Goal: Check status: Check status

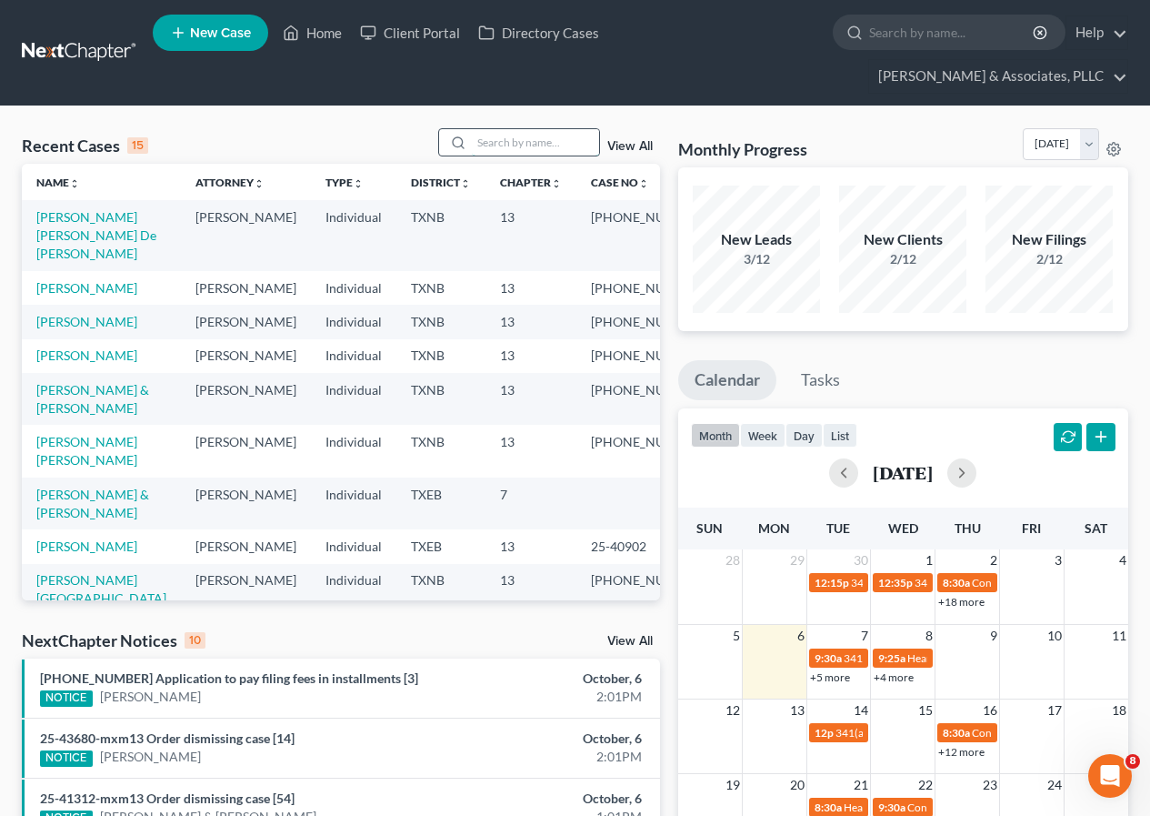
click at [487, 146] on input "search" at bounding box center [535, 142] width 127 height 26
type input "m"
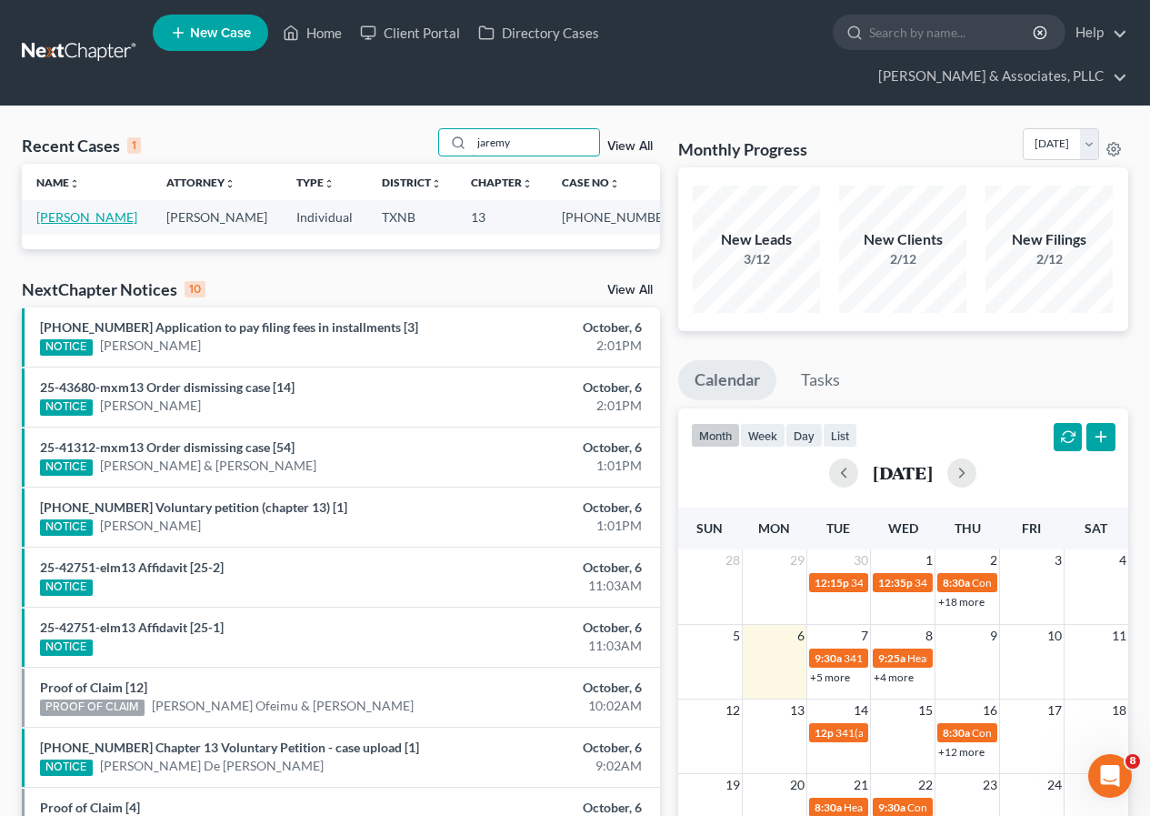
type input "jaremy"
click at [76, 216] on link "[PERSON_NAME]" at bounding box center [86, 216] width 101 height 15
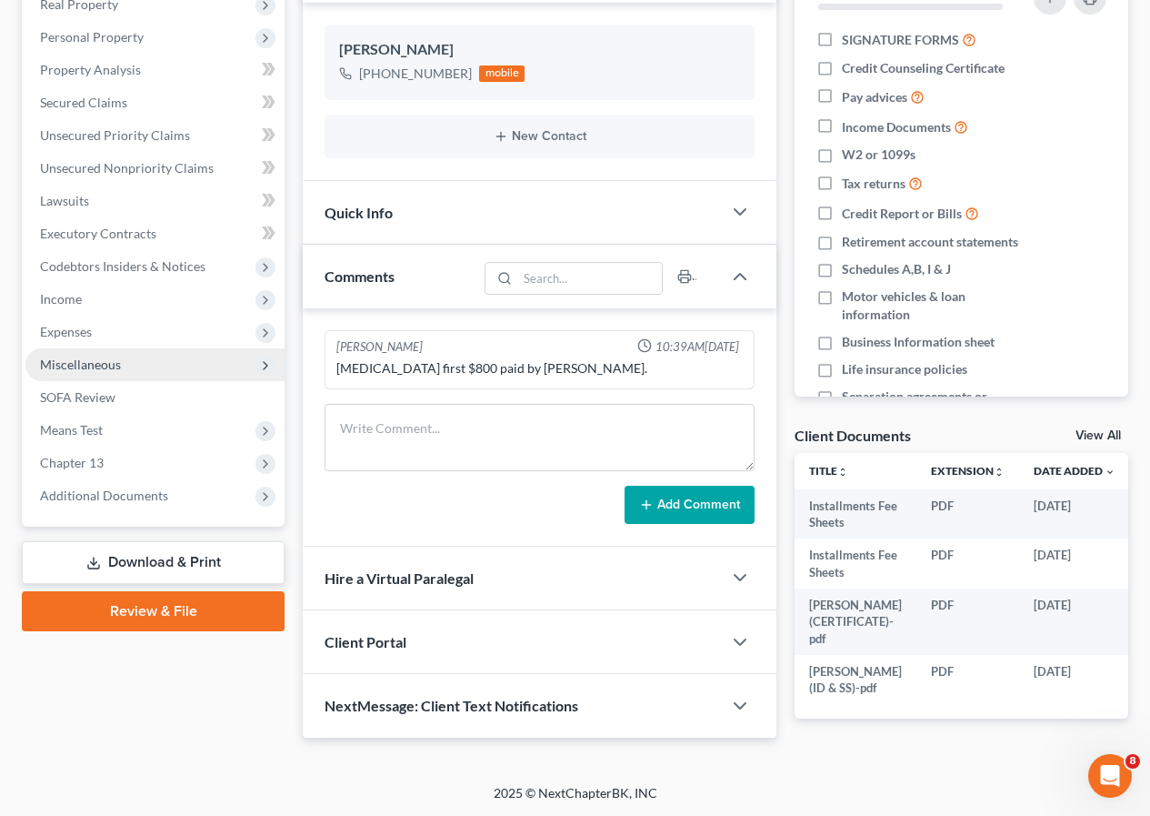
scroll to position [364, 0]
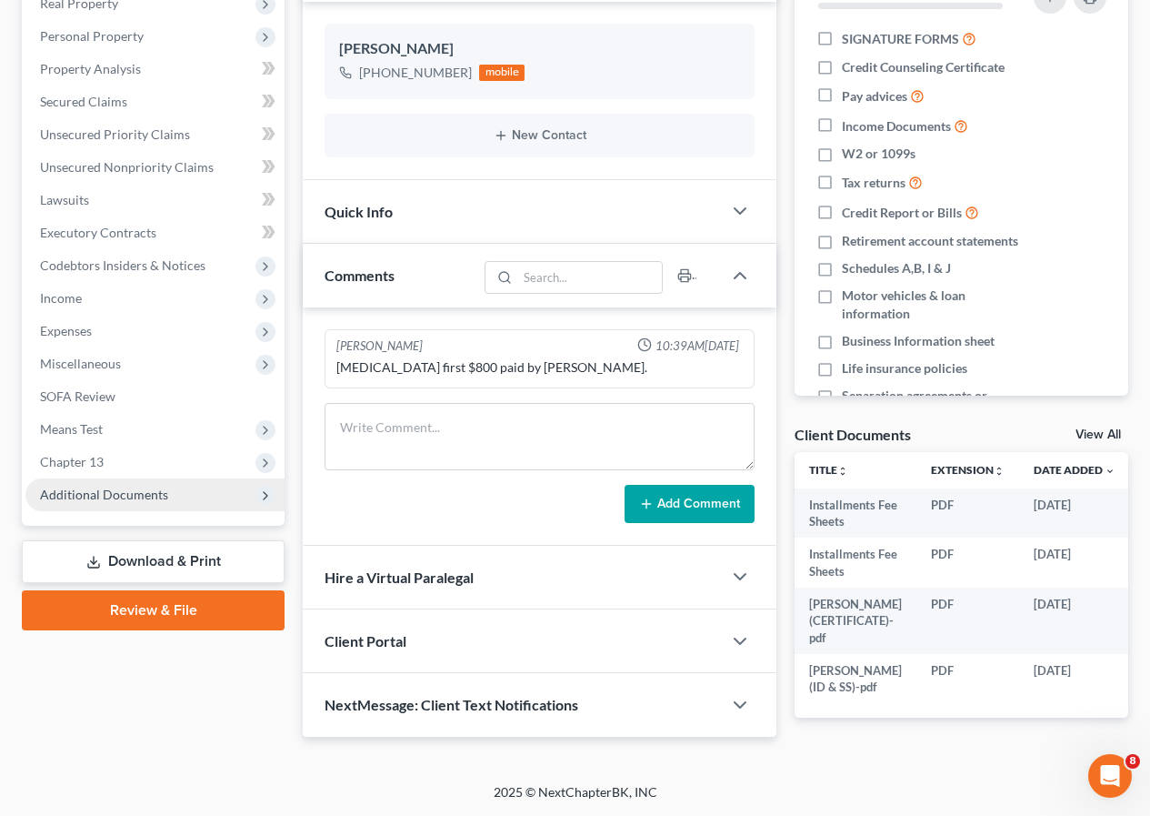
click at [126, 487] on span "Additional Documents" at bounding box center [104, 494] width 128 height 15
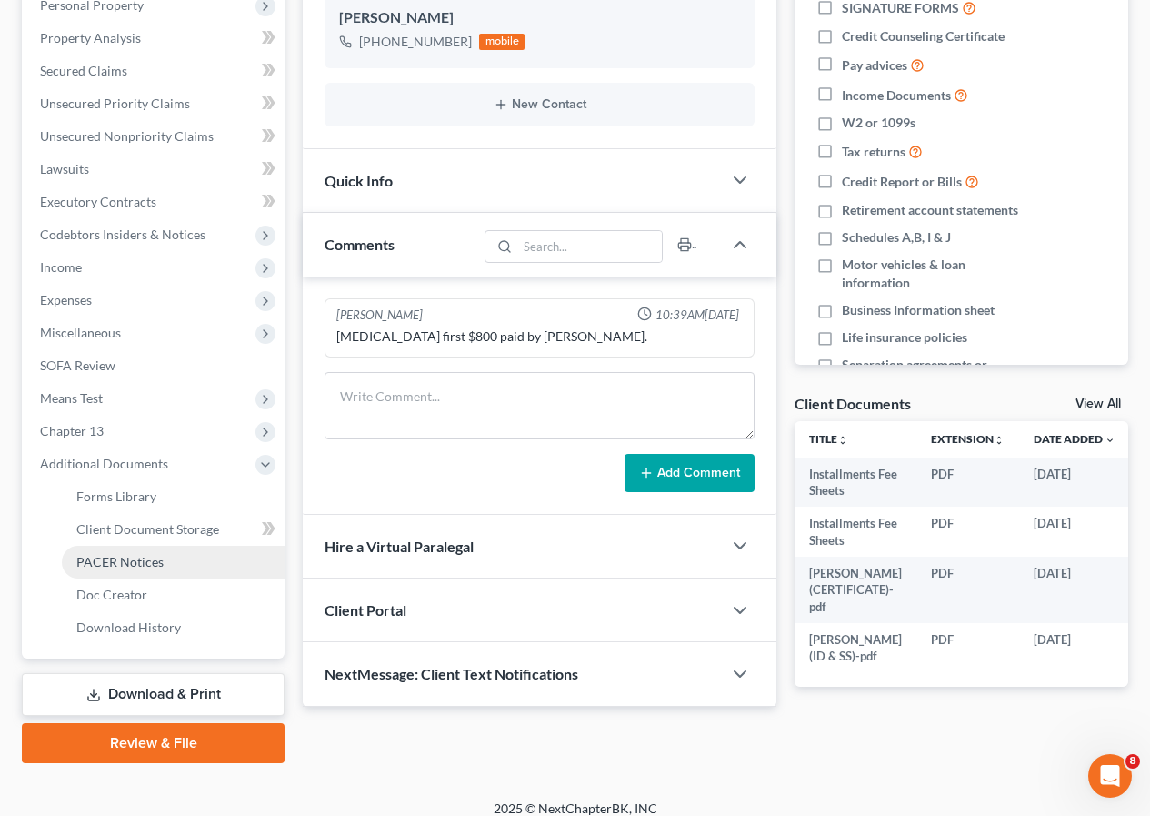
click at [142, 566] on span "PACER Notices" at bounding box center [119, 561] width 87 height 15
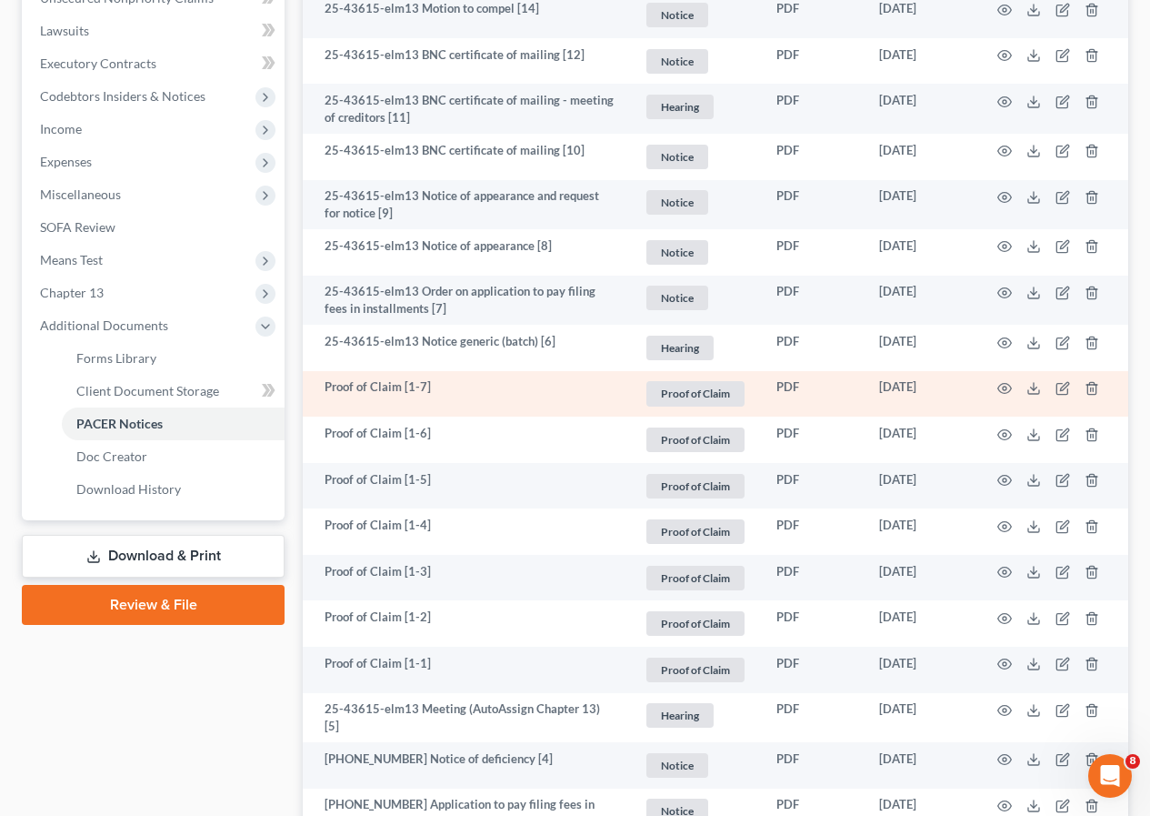
scroll to position [546, 0]
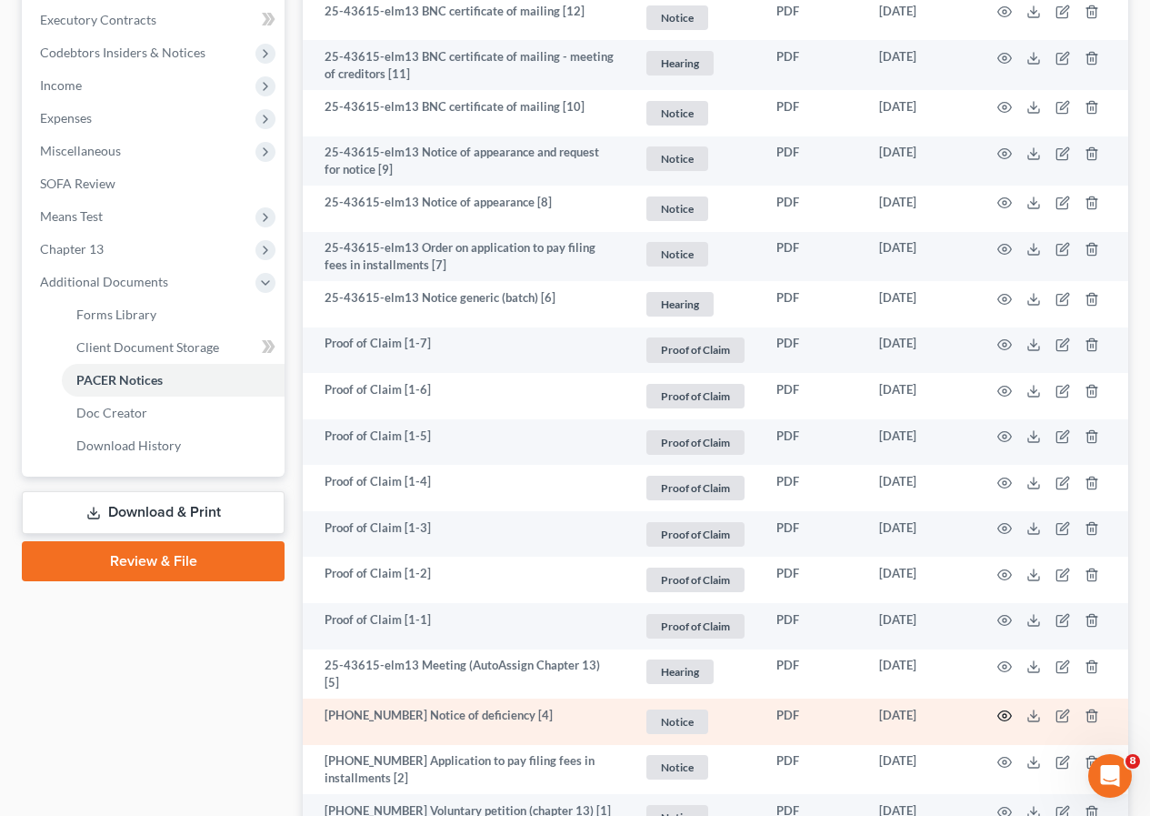
click at [999, 712] on icon "button" at bounding box center [1005, 715] width 15 height 15
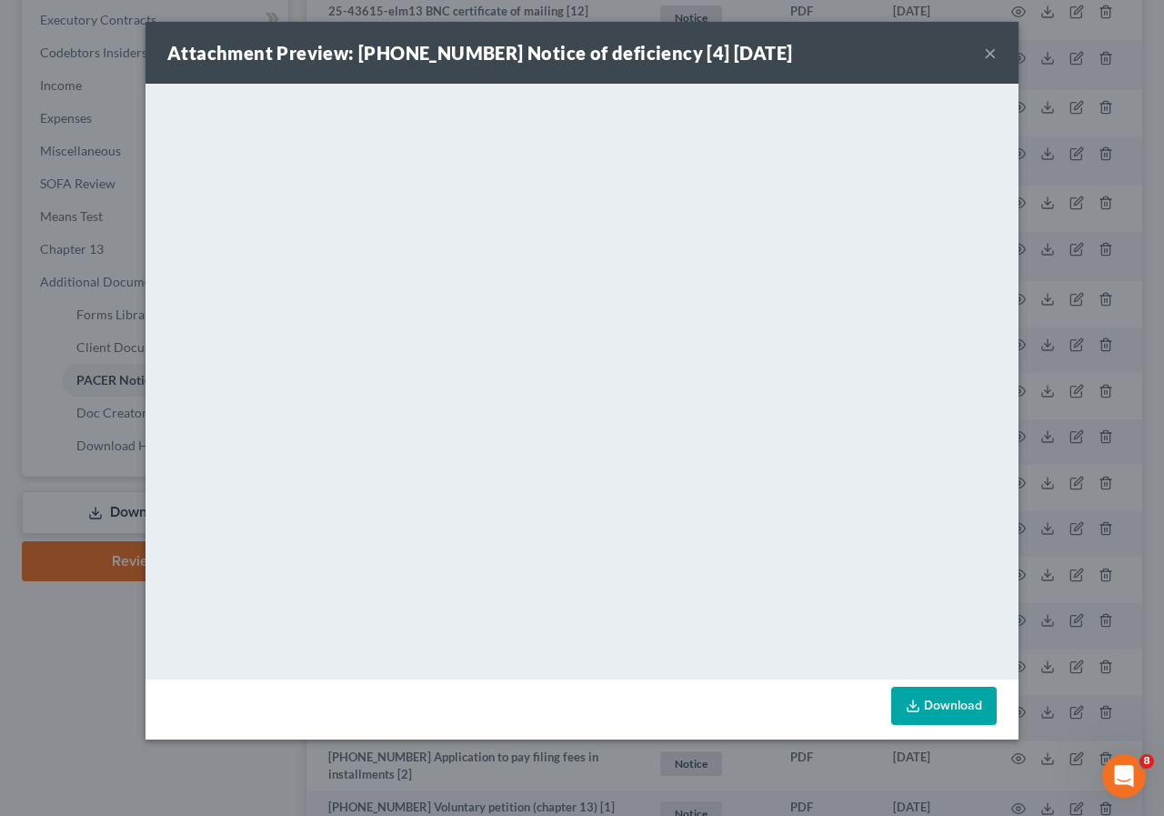
click at [986, 50] on button "×" at bounding box center [990, 53] width 13 height 22
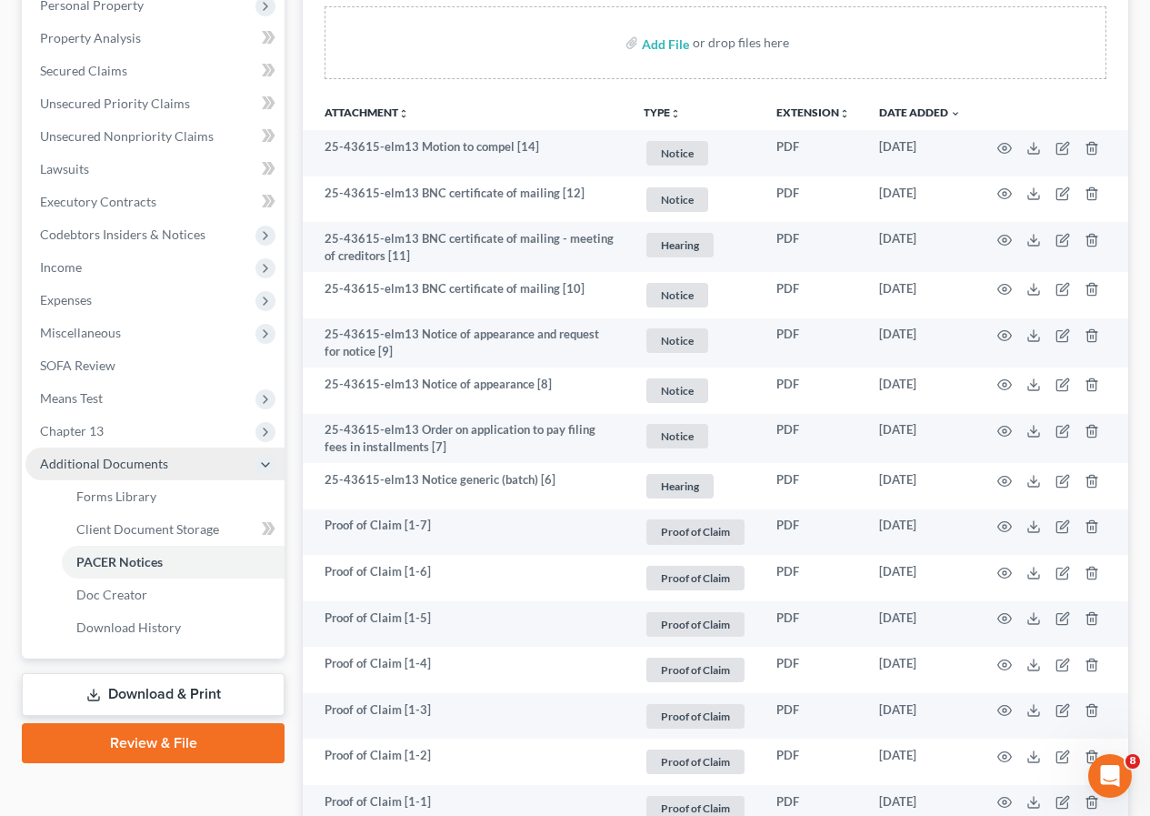
scroll to position [0, 0]
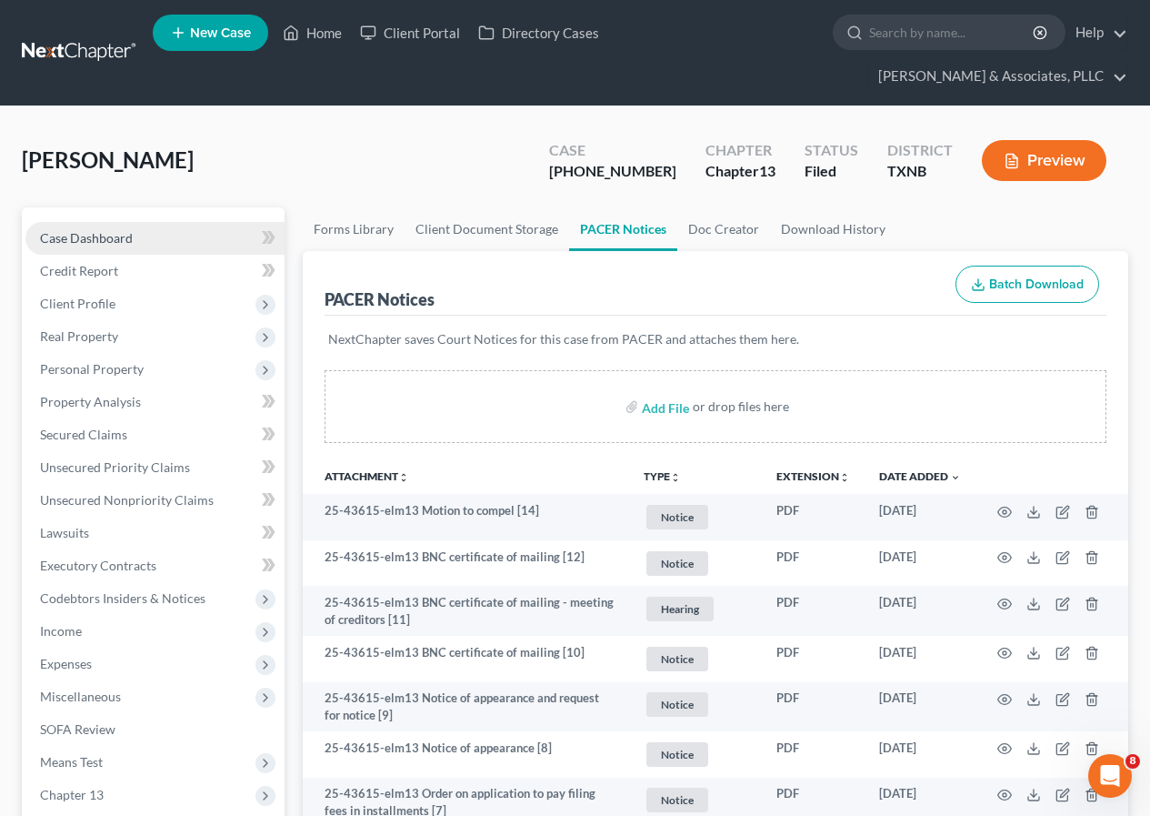
click at [122, 239] on span "Case Dashboard" at bounding box center [86, 237] width 93 height 15
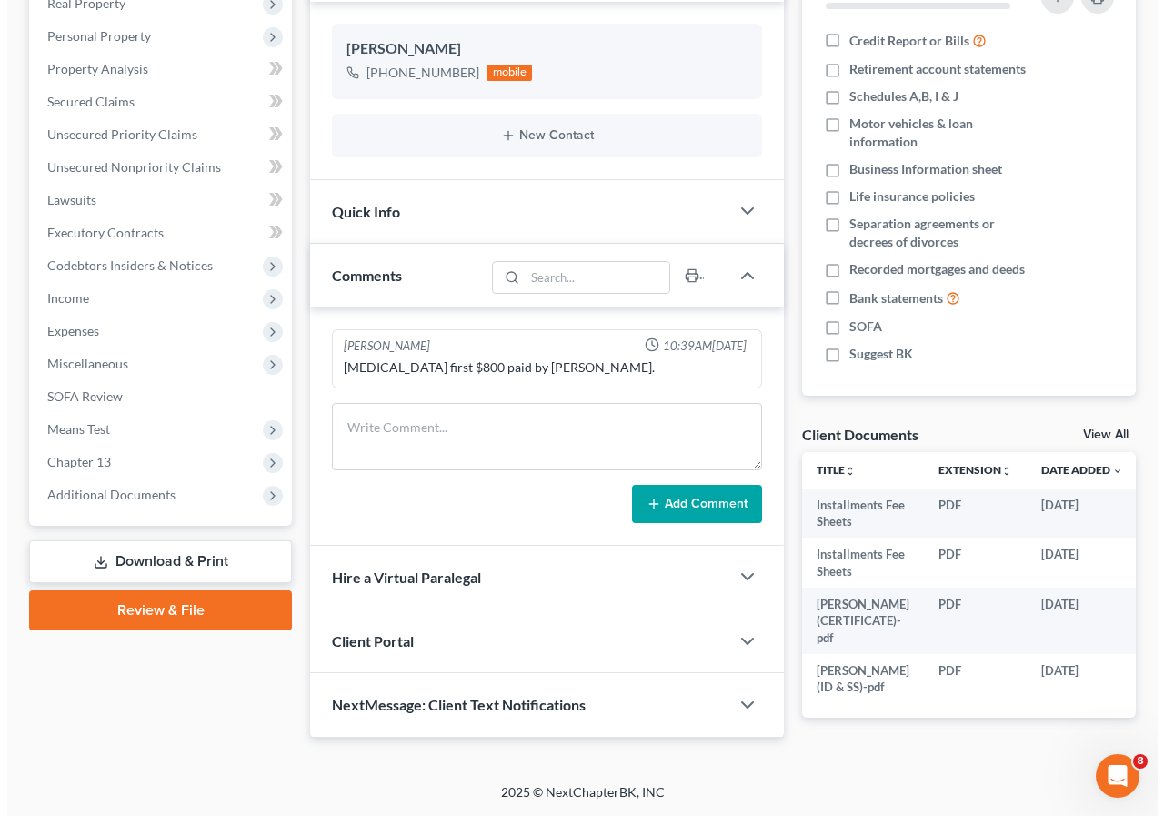
scroll to position [0, 36]
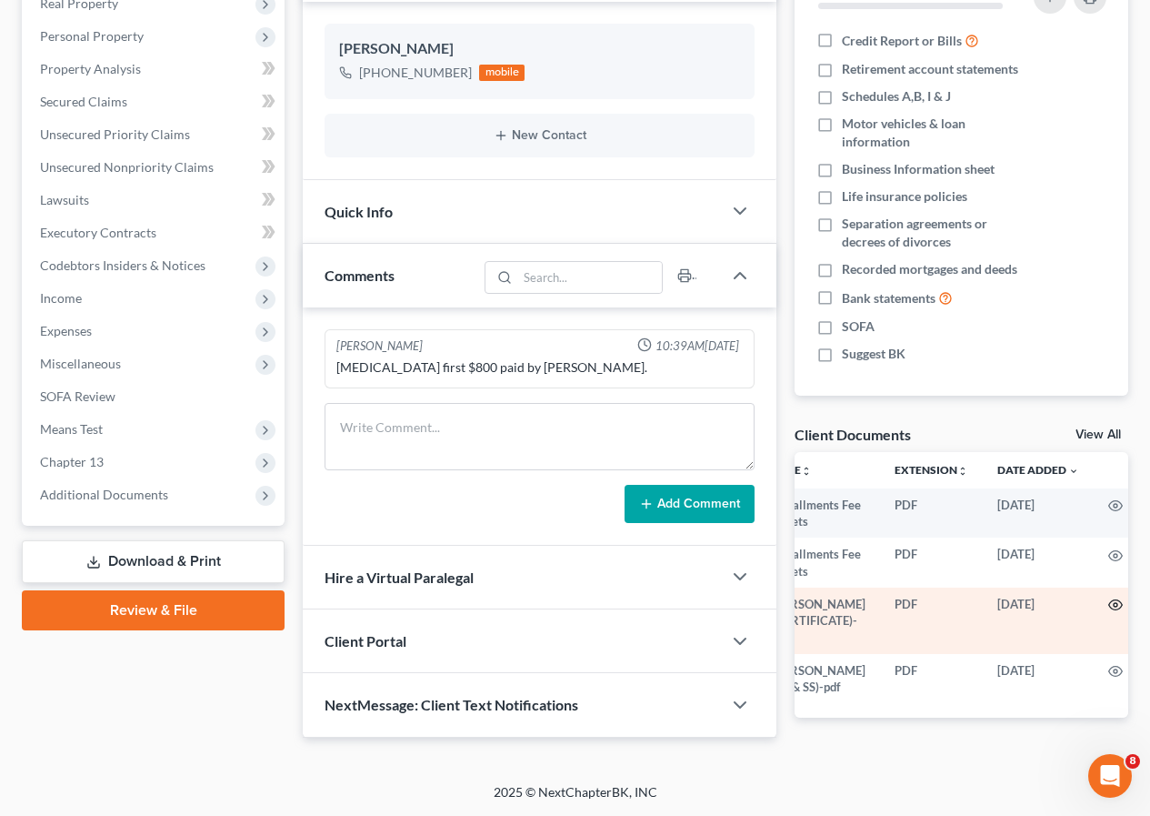
click at [1109, 597] on icon "button" at bounding box center [1116, 604] width 15 height 15
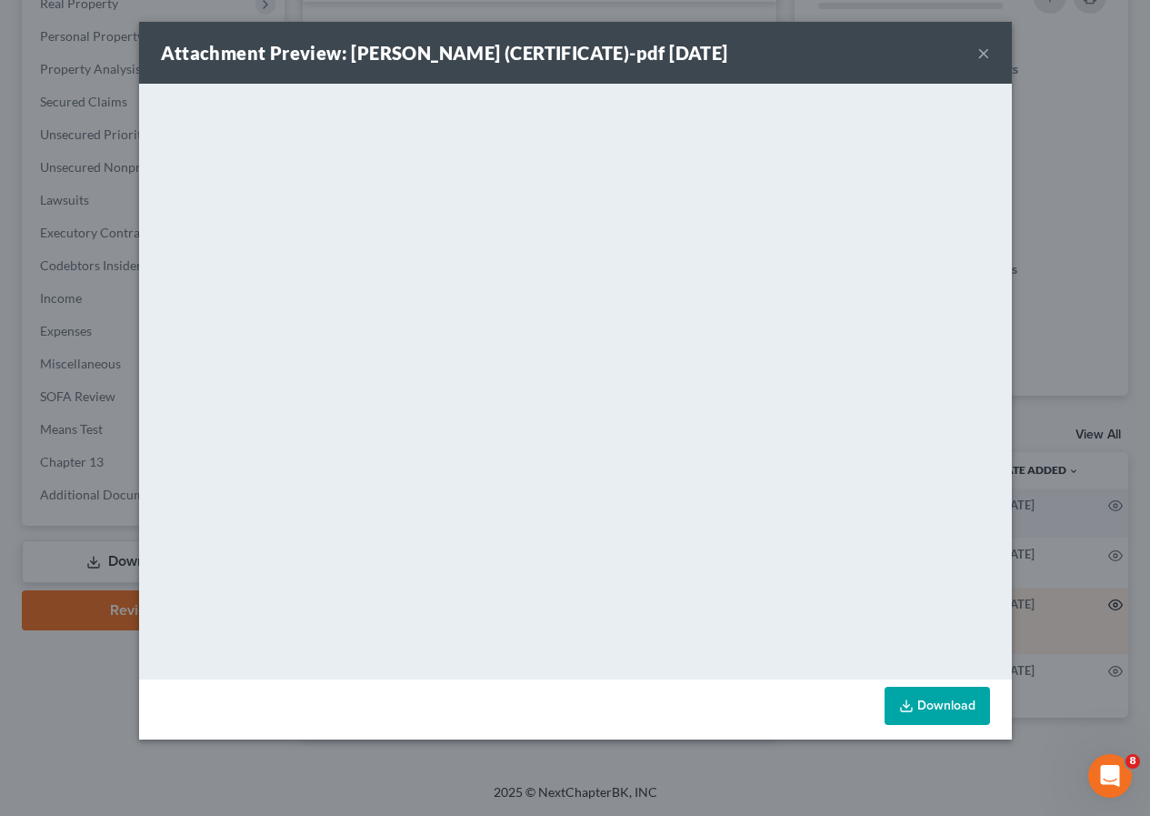
scroll to position [0, 33]
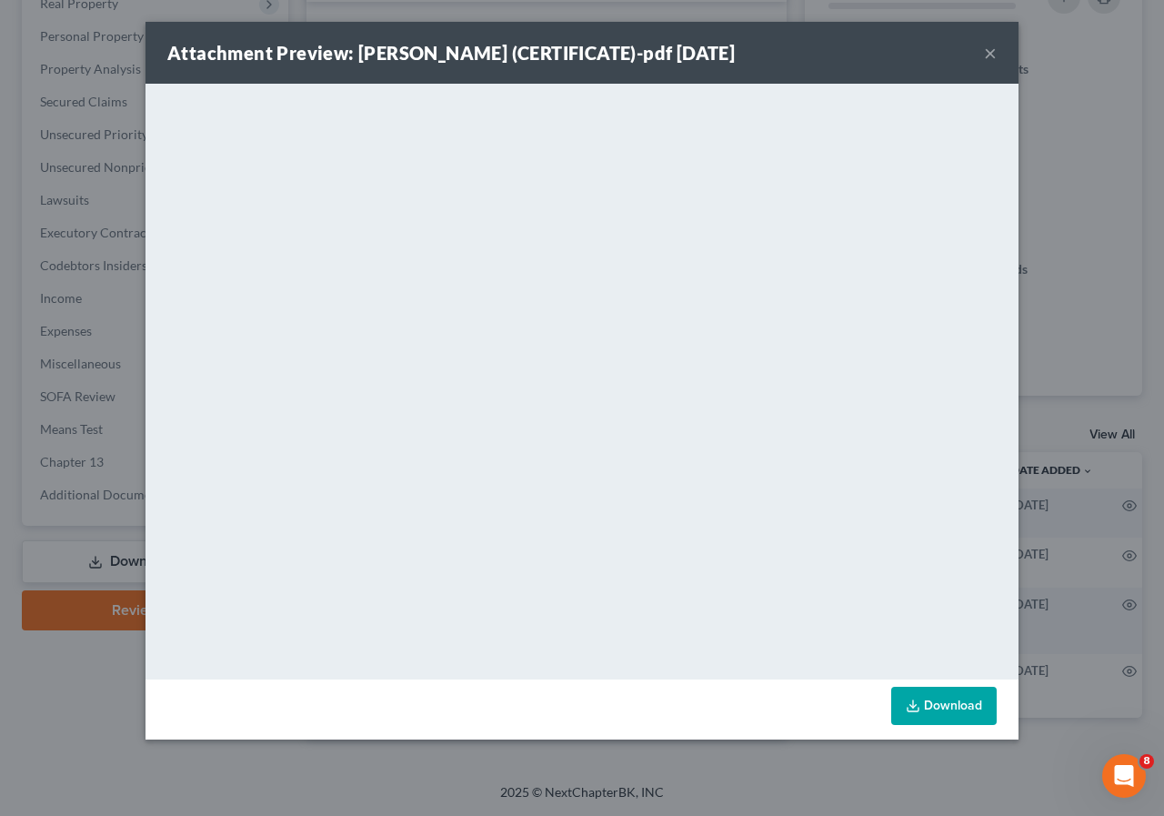
click at [1124, 64] on div "Attachment Preview: [PERSON_NAME] (CERTIFICATE)-pdf [DATE] × <object ng-attr-da…" at bounding box center [582, 408] width 1164 height 816
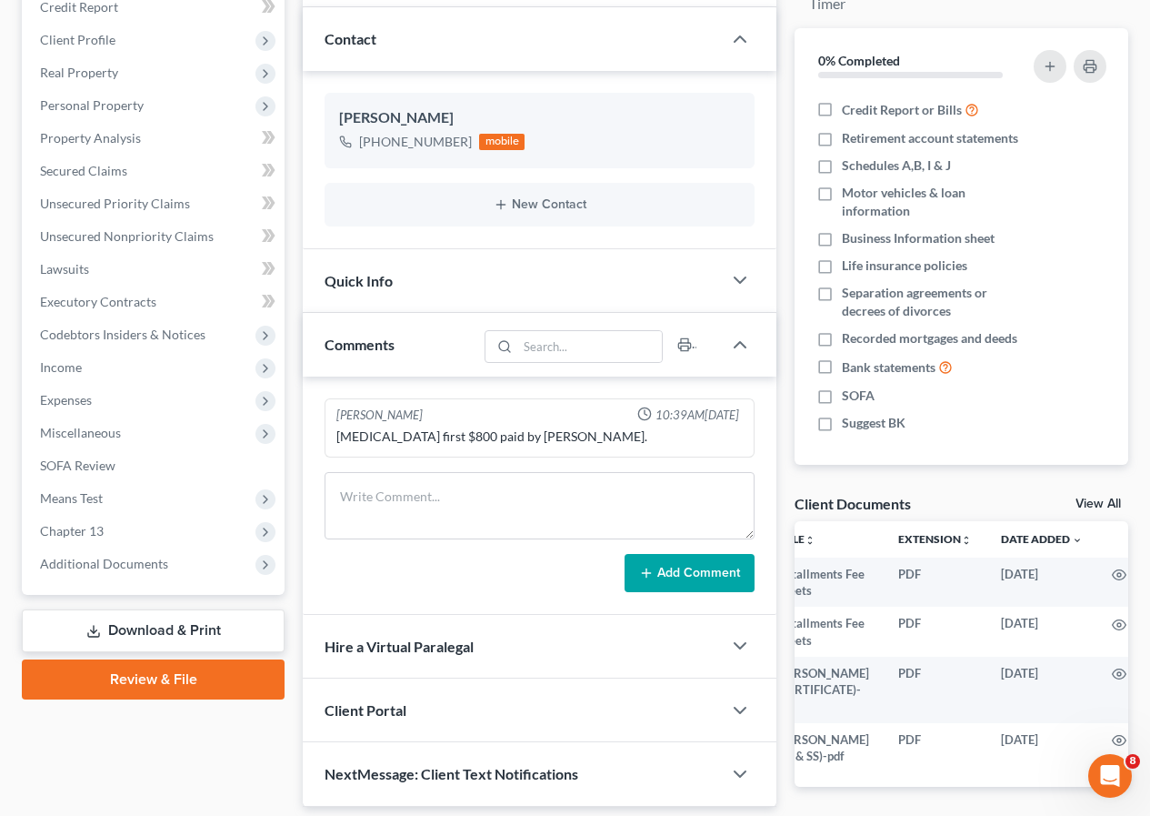
scroll to position [0, 0]
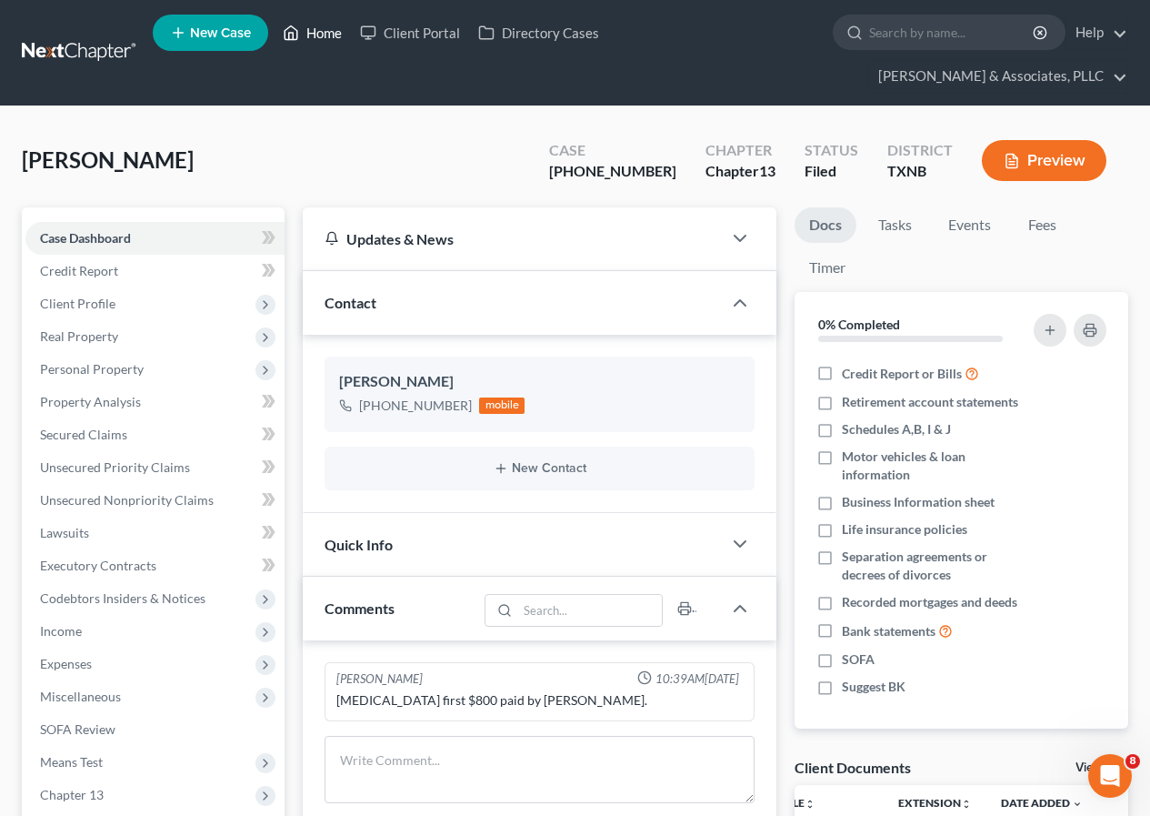
click at [320, 33] on link "Home" at bounding box center [312, 32] width 77 height 33
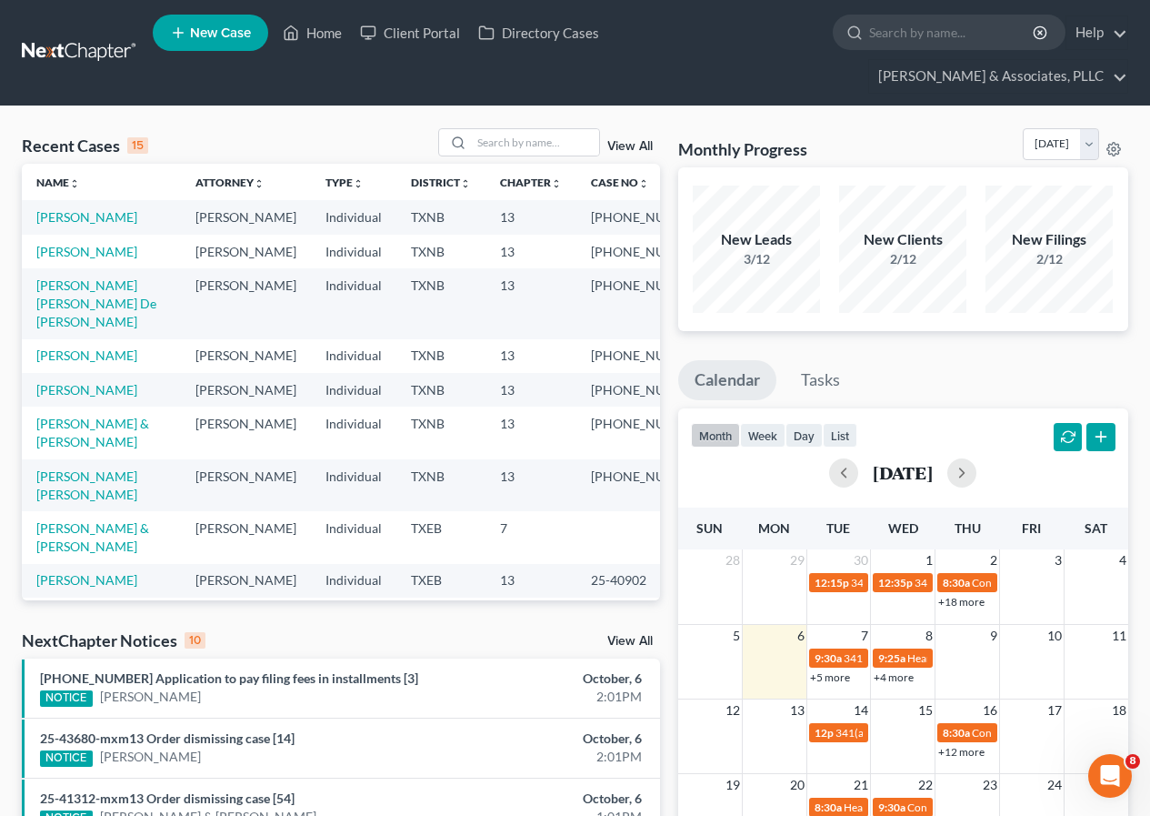
click at [623, 146] on link "View All" at bounding box center [629, 146] width 45 height 13
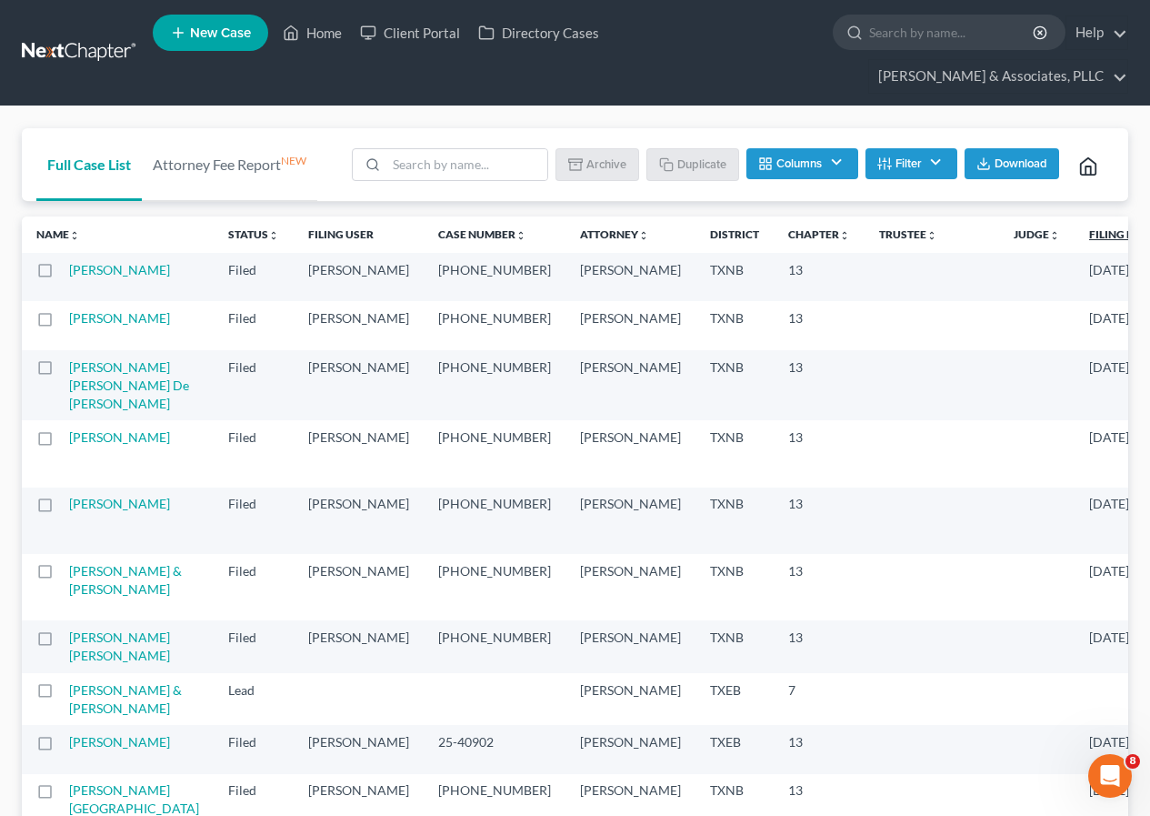
click at [1089, 236] on link "Filing Date unfold_more expand_more expand_less" at bounding box center [1127, 234] width 76 height 14
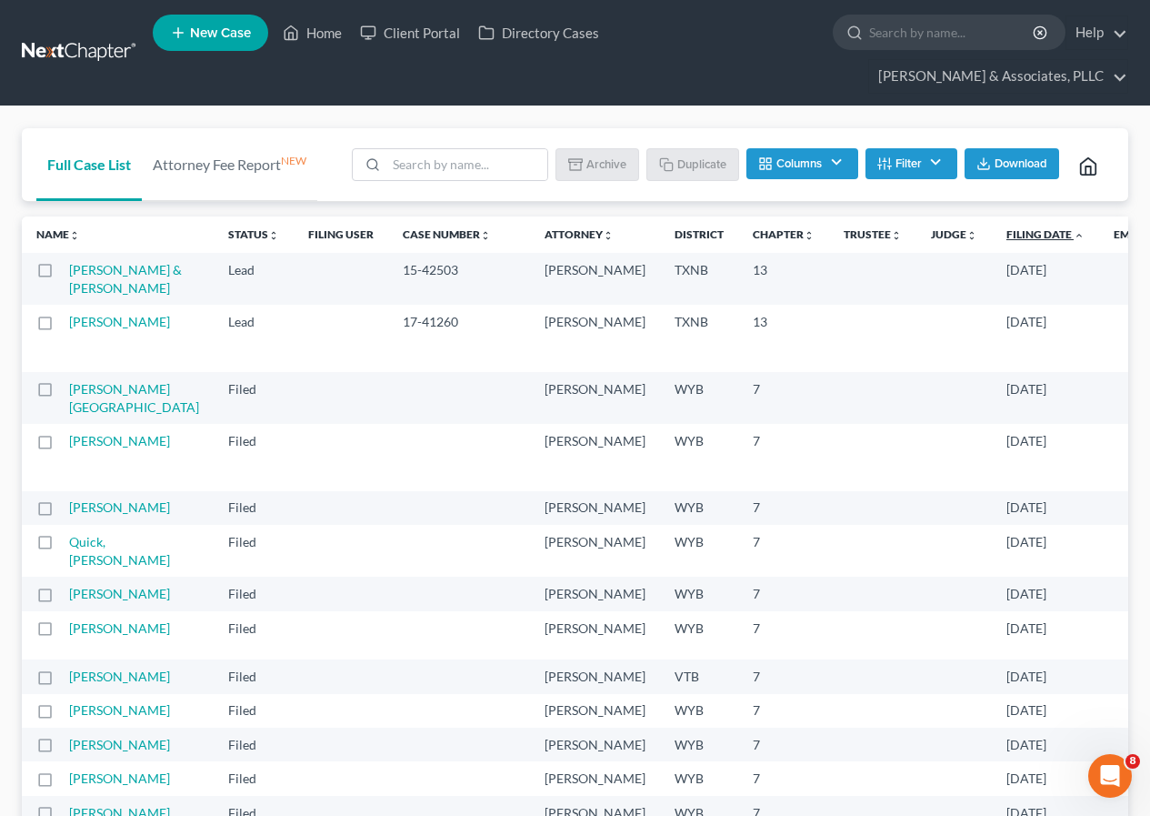
click at [1007, 237] on link "Filing Date unfold_more expand_more expand_less" at bounding box center [1046, 234] width 78 height 14
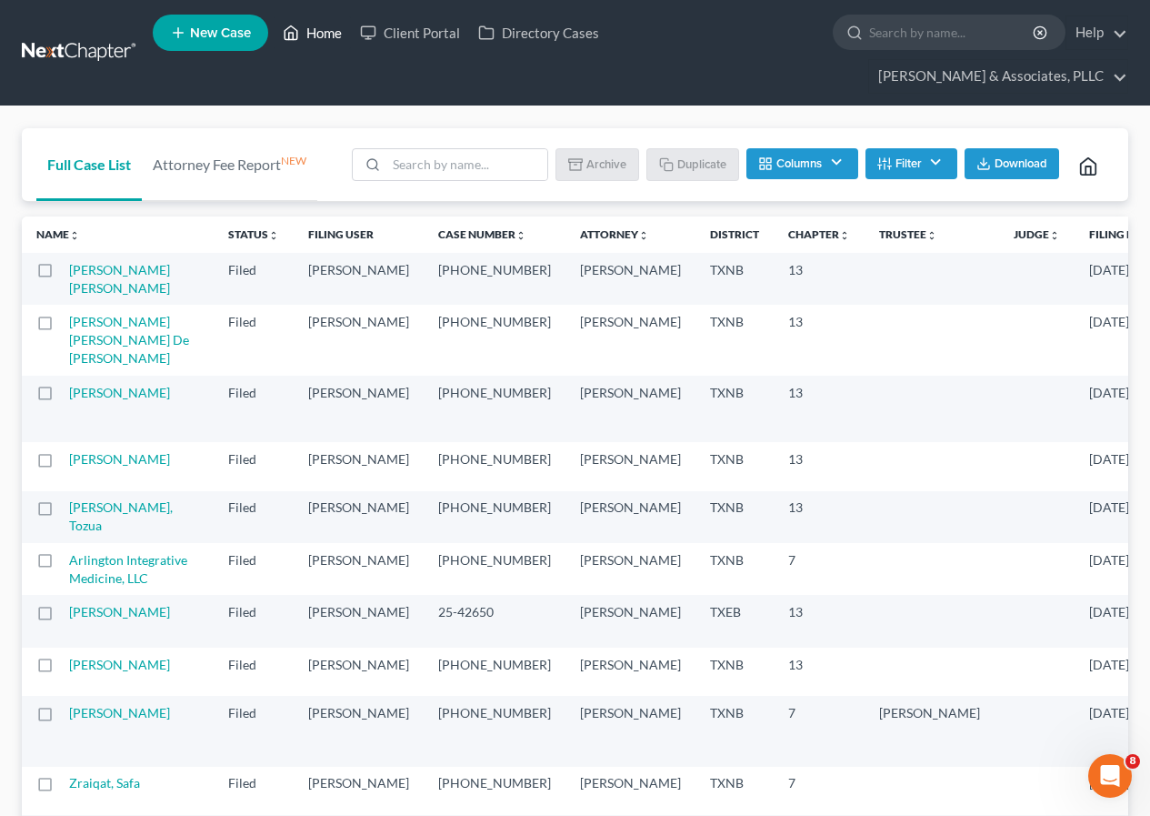
click at [324, 31] on link "Home" at bounding box center [312, 32] width 77 height 33
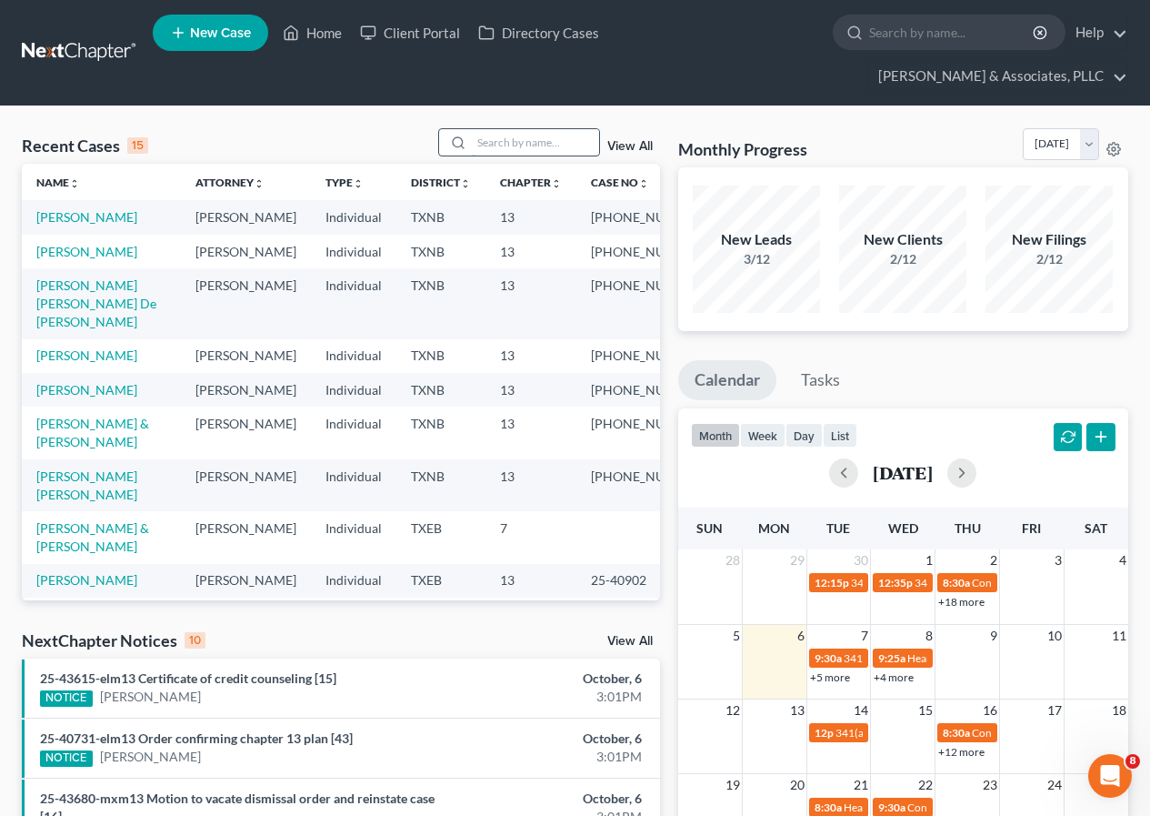
click at [515, 140] on input "search" at bounding box center [535, 142] width 127 height 26
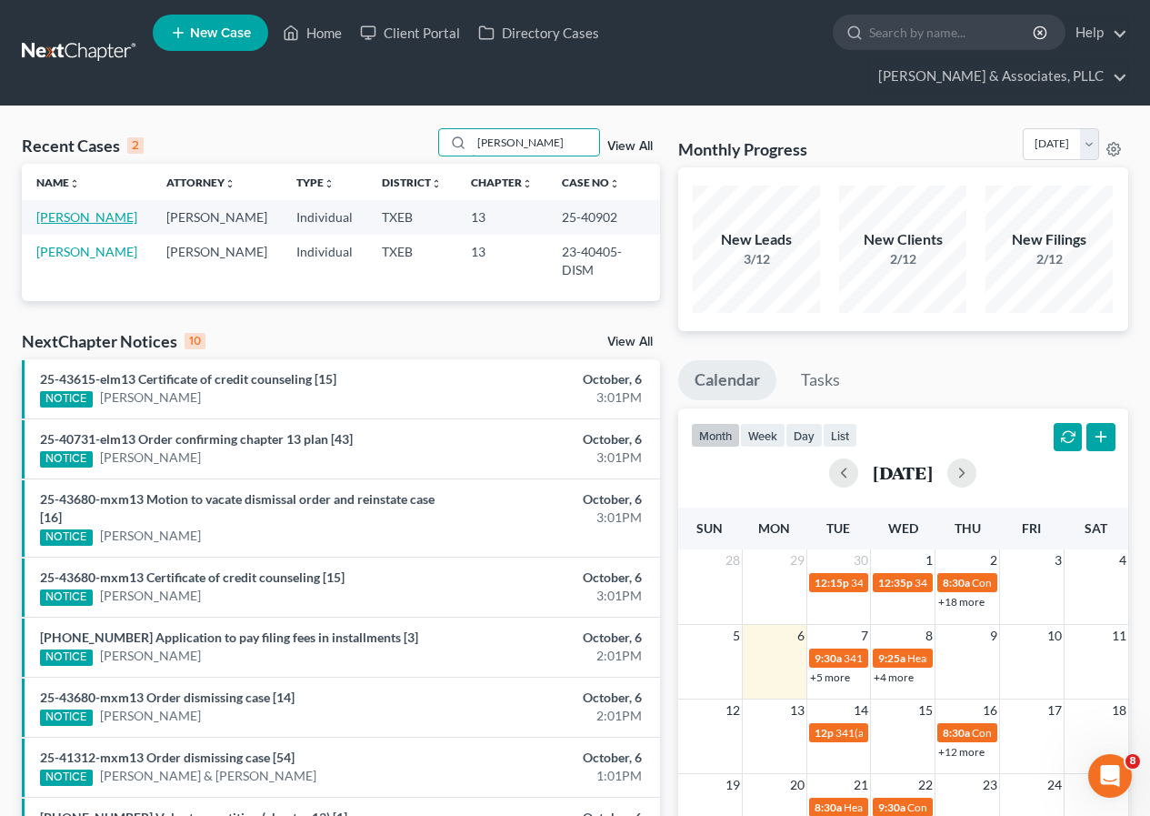
type input "[PERSON_NAME]"
click at [77, 218] on link "[PERSON_NAME]" at bounding box center [86, 216] width 101 height 15
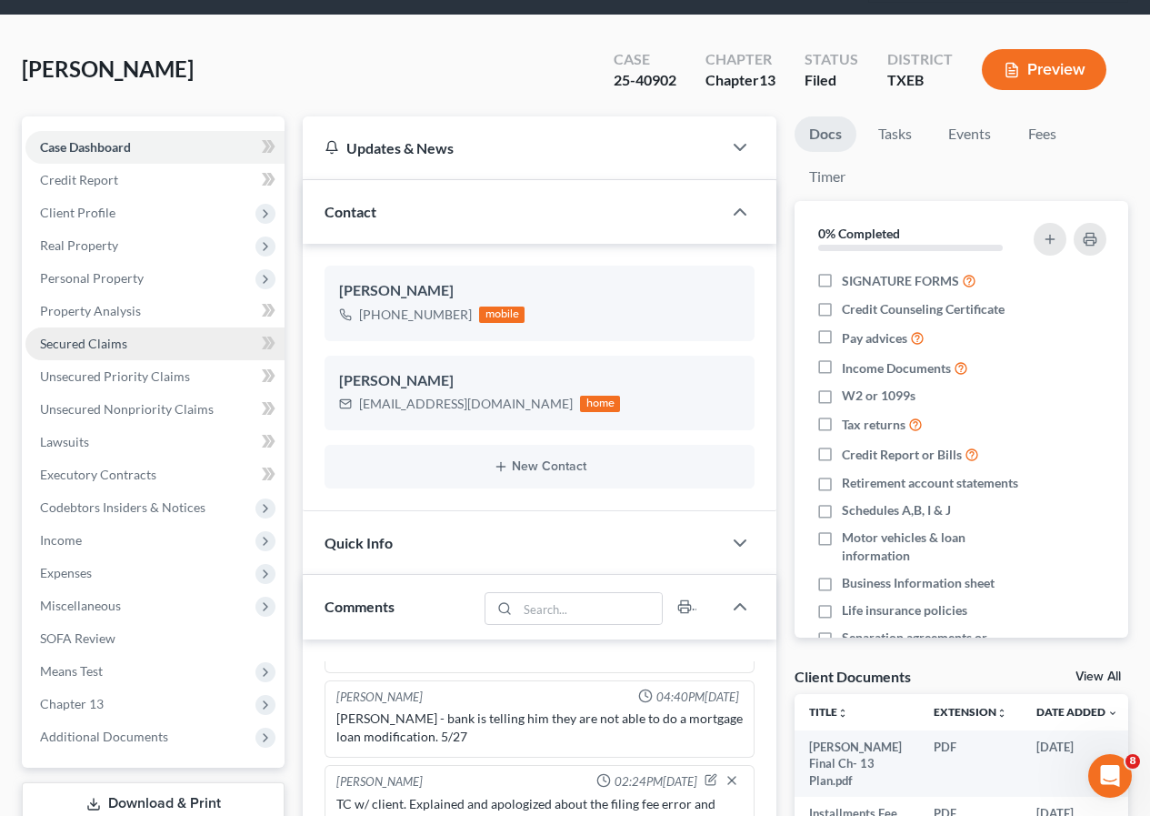
scroll to position [182, 0]
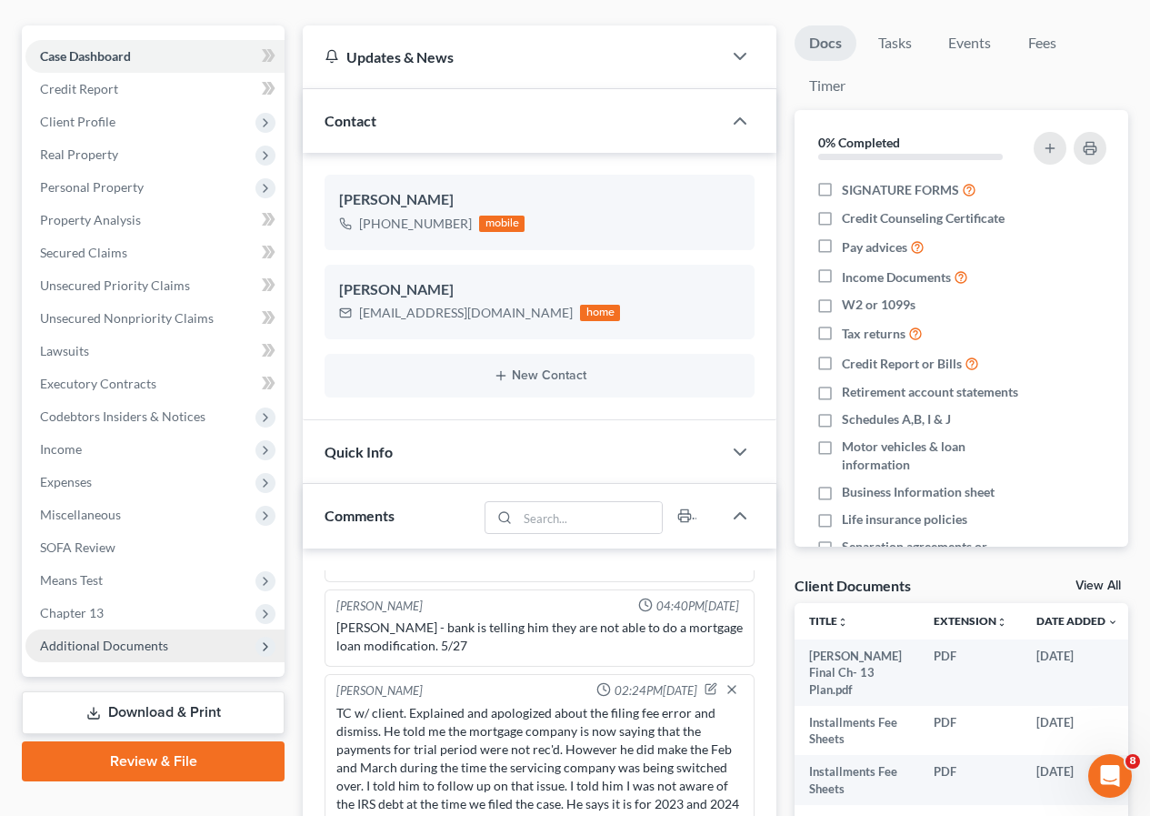
click at [122, 648] on span "Additional Documents" at bounding box center [104, 644] width 128 height 15
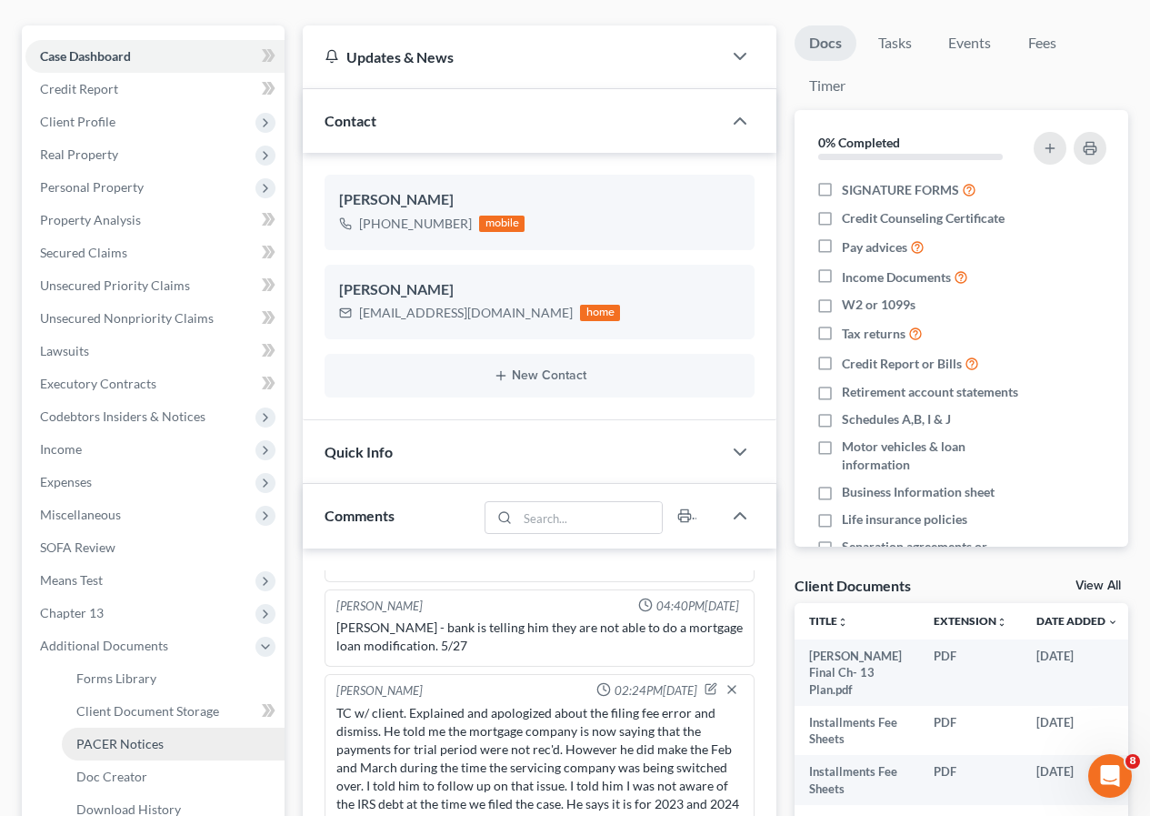
click at [133, 738] on span "PACER Notices" at bounding box center [119, 743] width 87 height 15
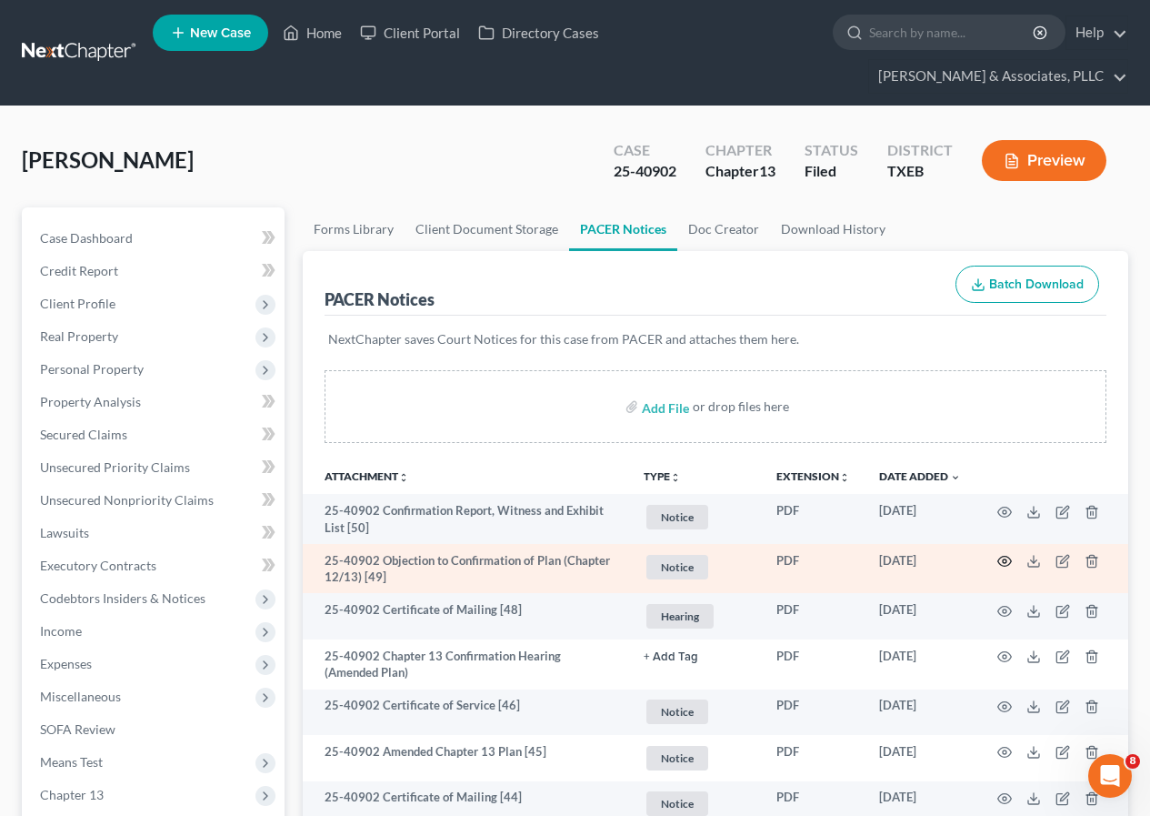
click at [1004, 557] on icon "button" at bounding box center [1006, 562] width 14 height 10
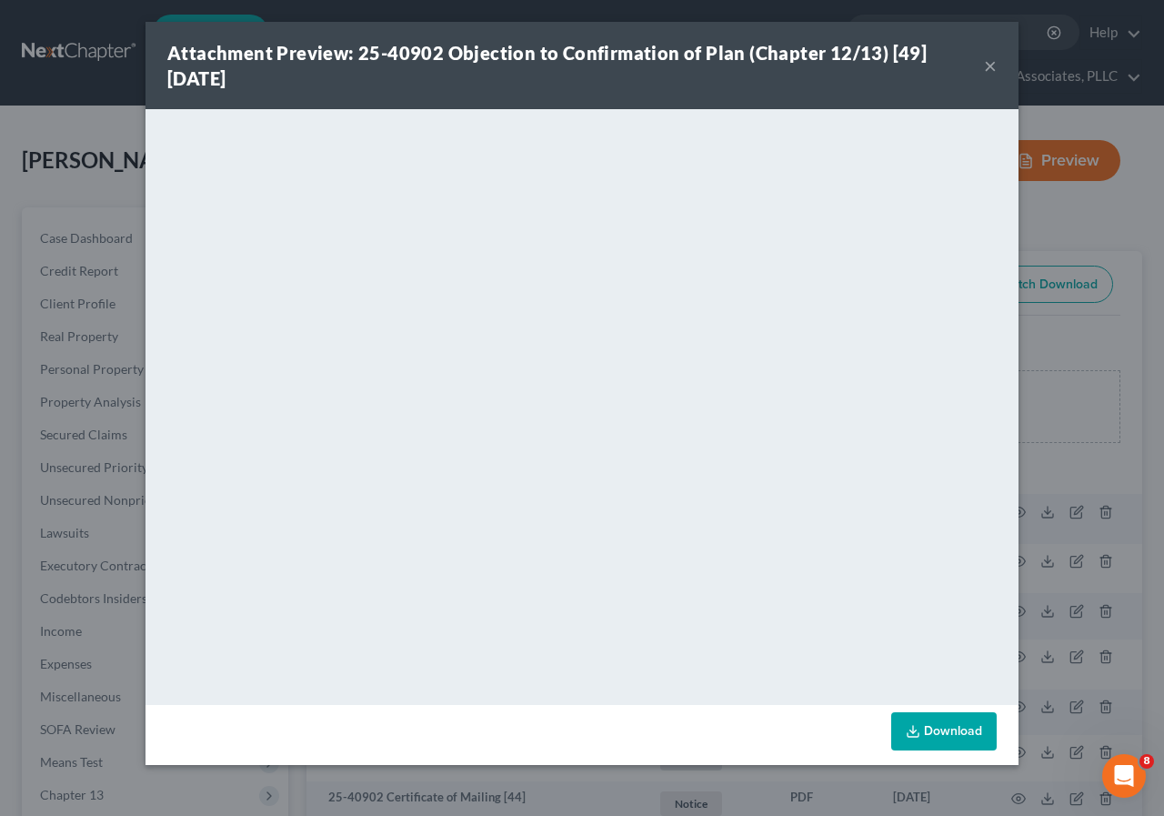
click at [989, 57] on button "×" at bounding box center [990, 66] width 13 height 22
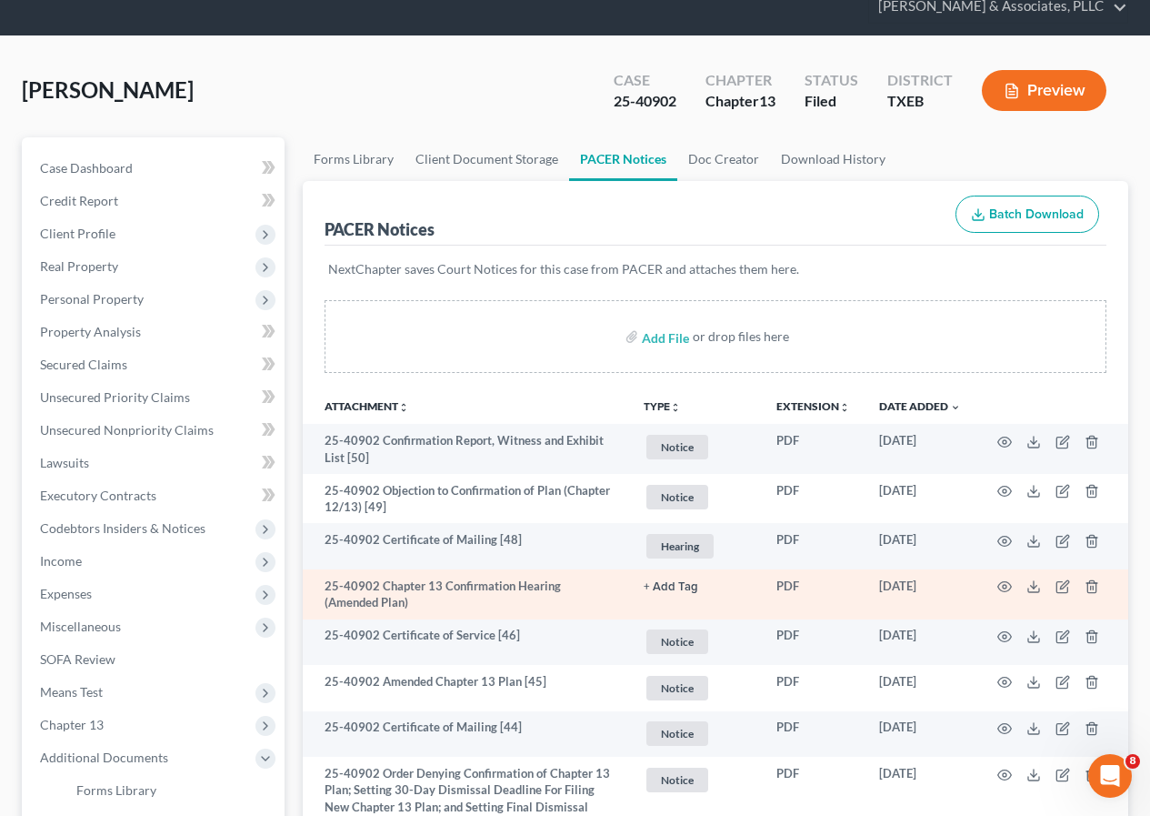
scroll to position [91, 0]
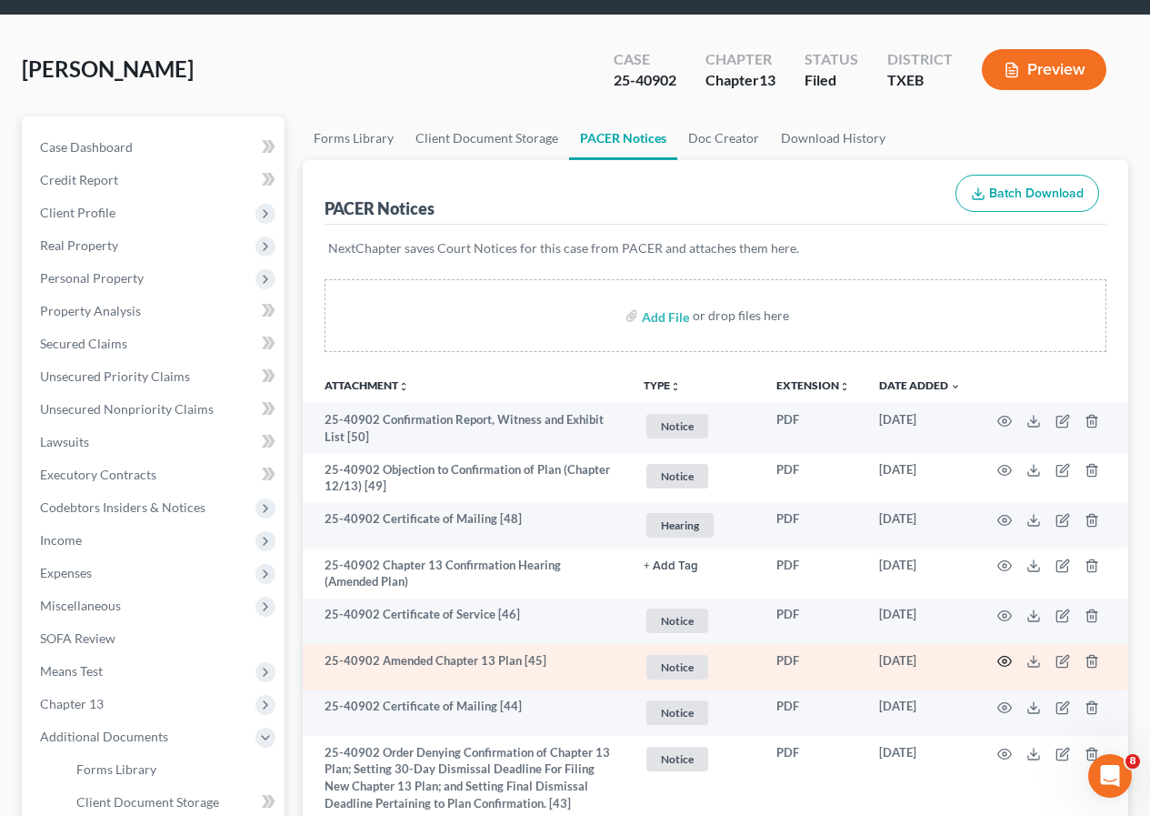
click at [1002, 657] on icon "button" at bounding box center [1005, 661] width 15 height 15
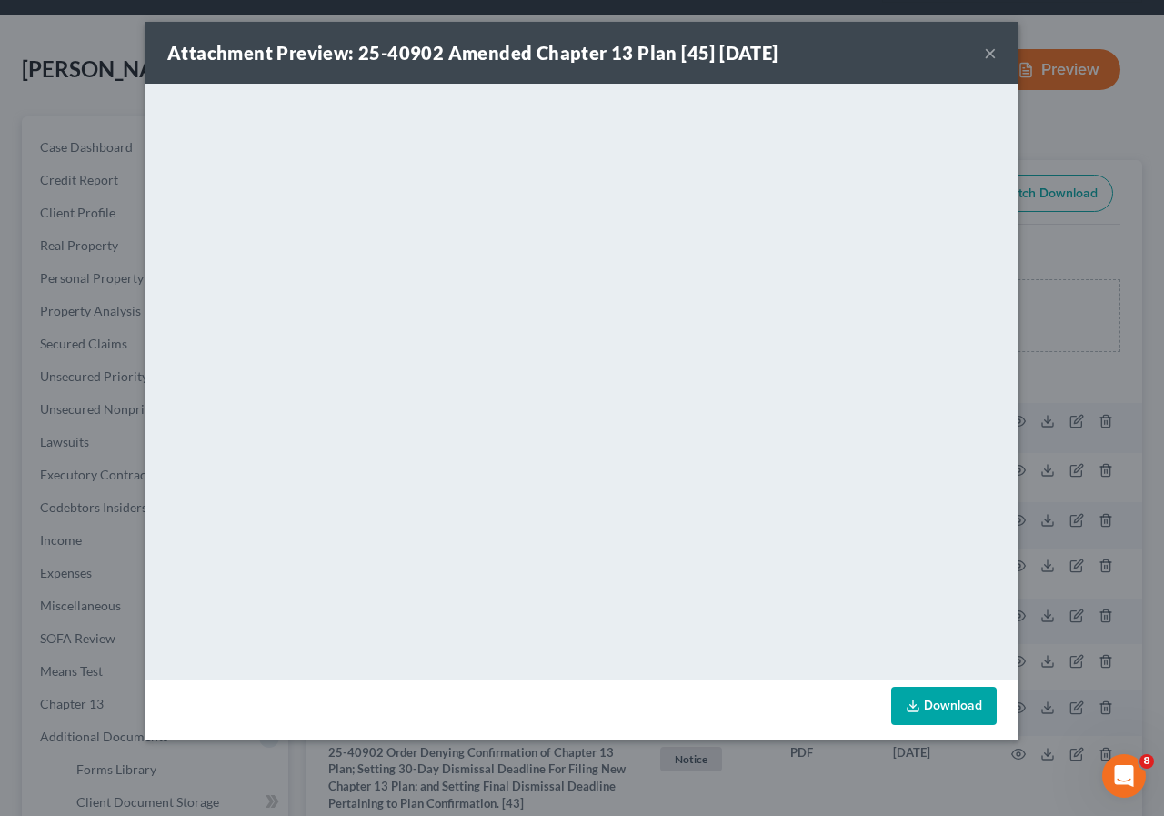
click at [990, 53] on button "×" at bounding box center [990, 53] width 13 height 22
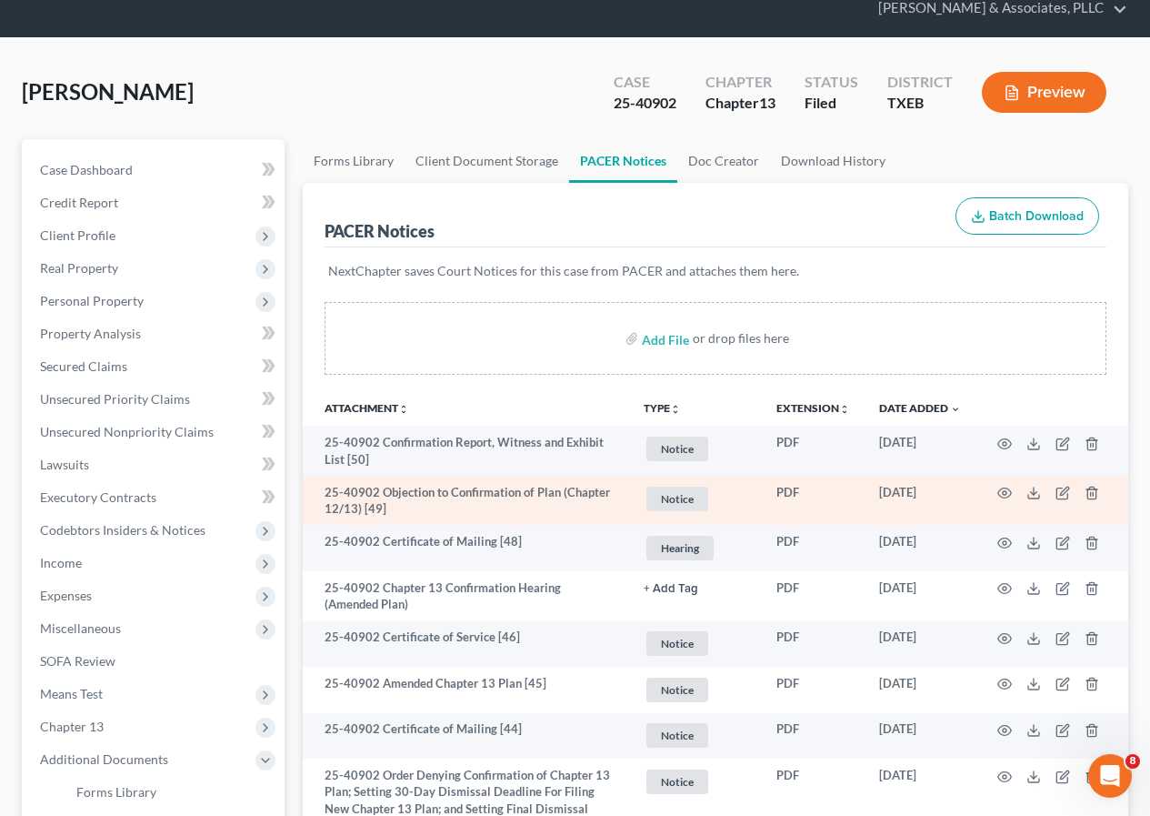
scroll to position [0, 0]
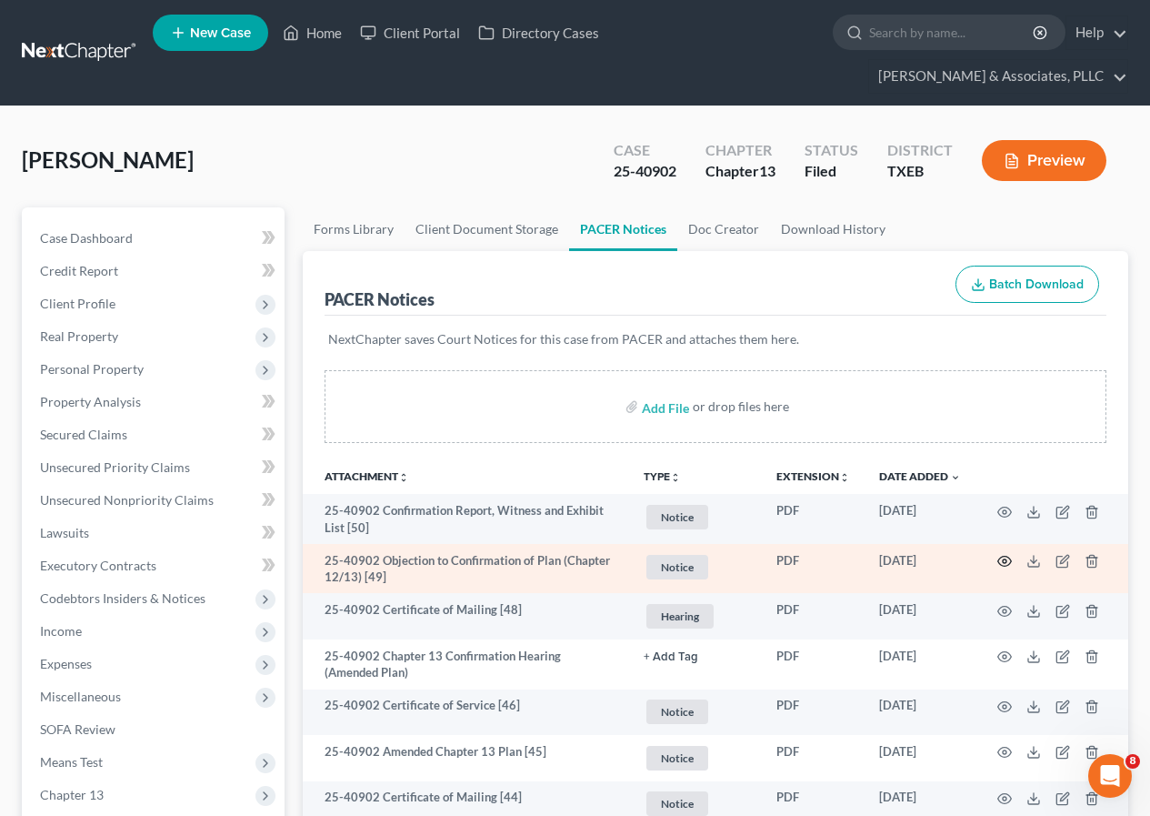
click at [1005, 562] on icon "button" at bounding box center [1005, 561] width 15 height 15
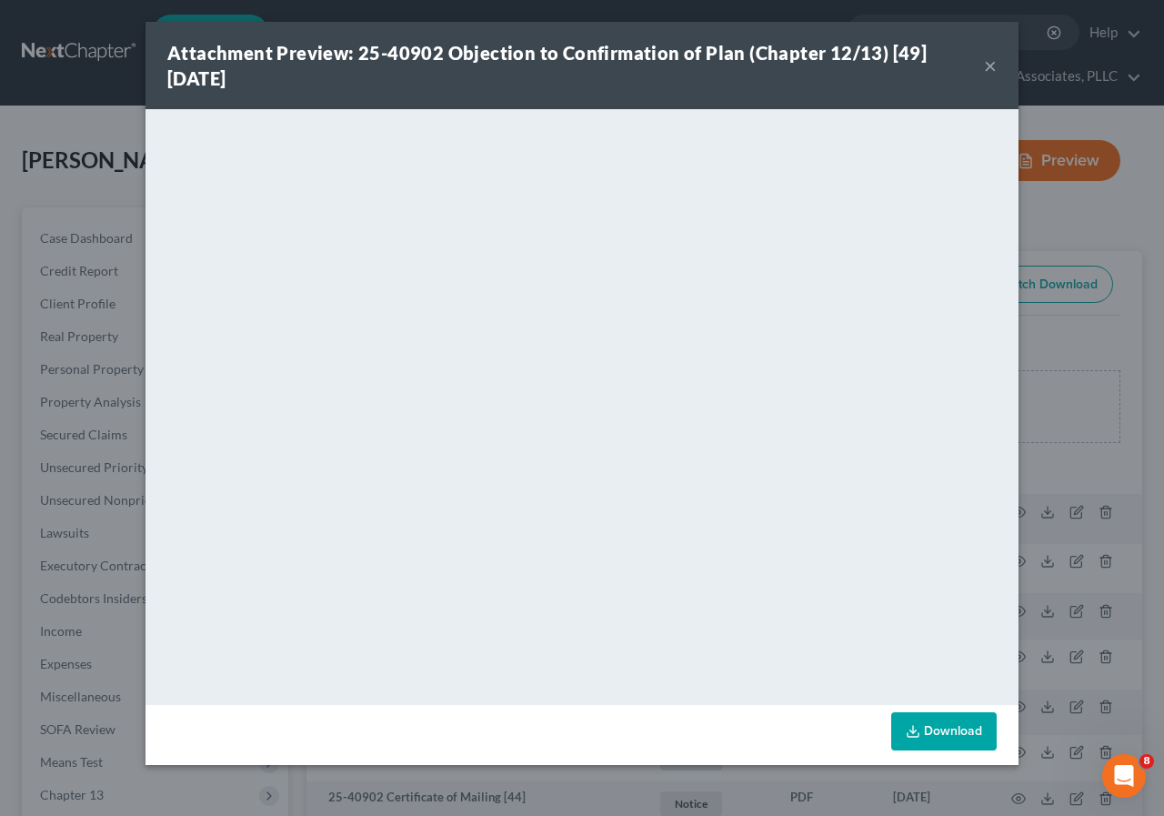
click at [987, 66] on button "×" at bounding box center [990, 66] width 13 height 22
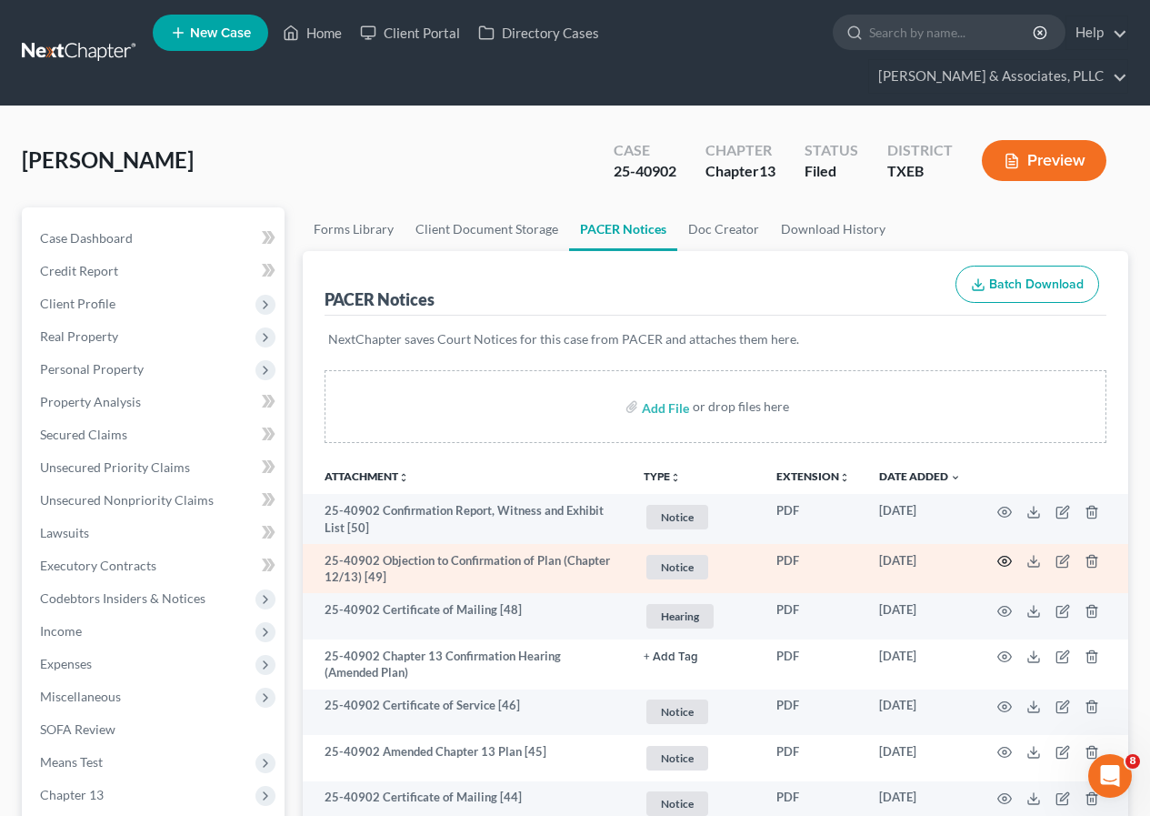
click at [1002, 564] on icon "button" at bounding box center [1005, 561] width 15 height 15
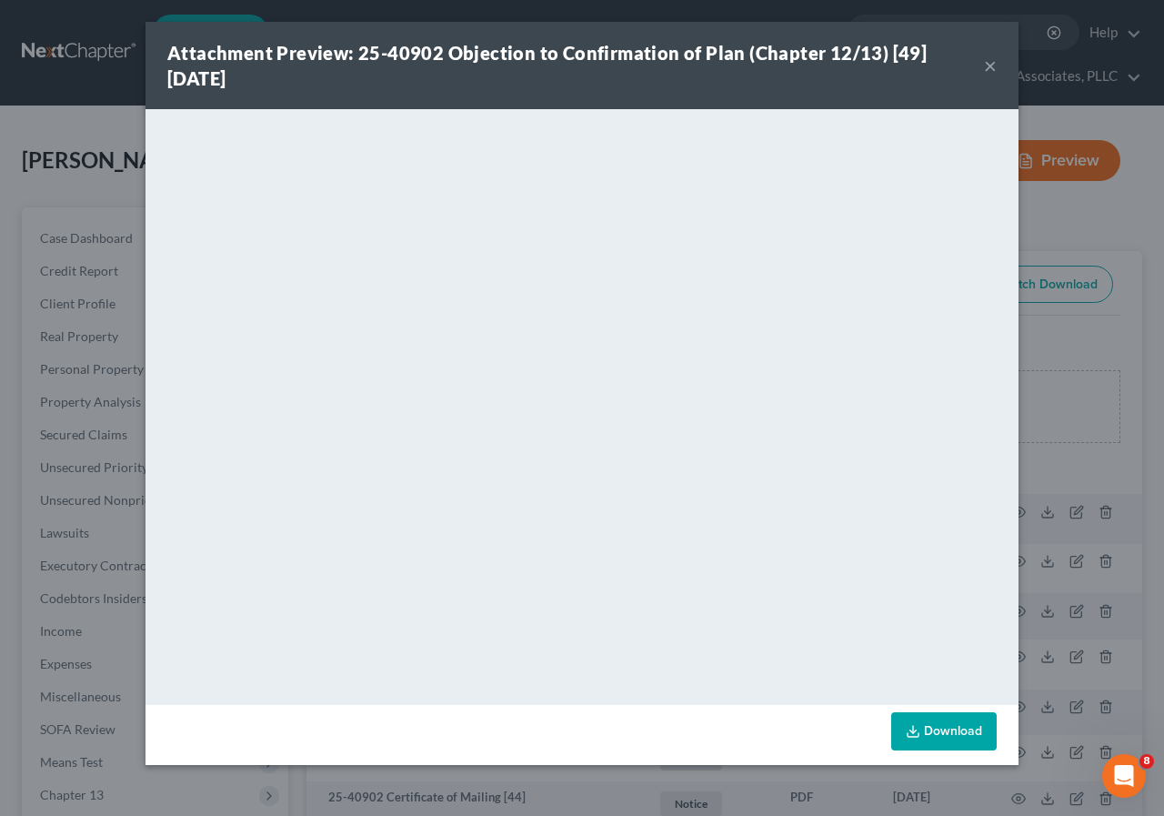
click at [999, 63] on div "Attachment Preview: 25-40902 Objection to Confirmation of Plan (Chapter 12/13) …" at bounding box center [582, 65] width 873 height 87
click at [986, 63] on button "×" at bounding box center [990, 66] width 13 height 22
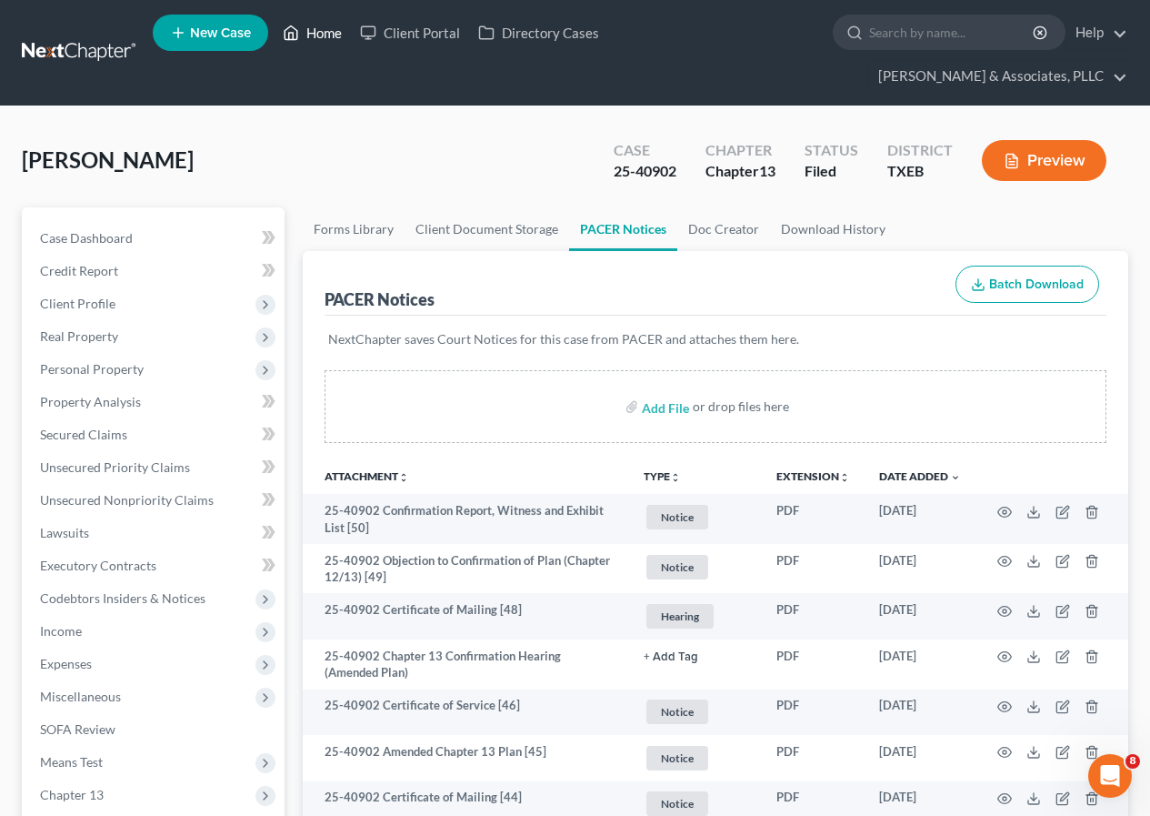
click at [324, 30] on link "Home" at bounding box center [312, 32] width 77 height 33
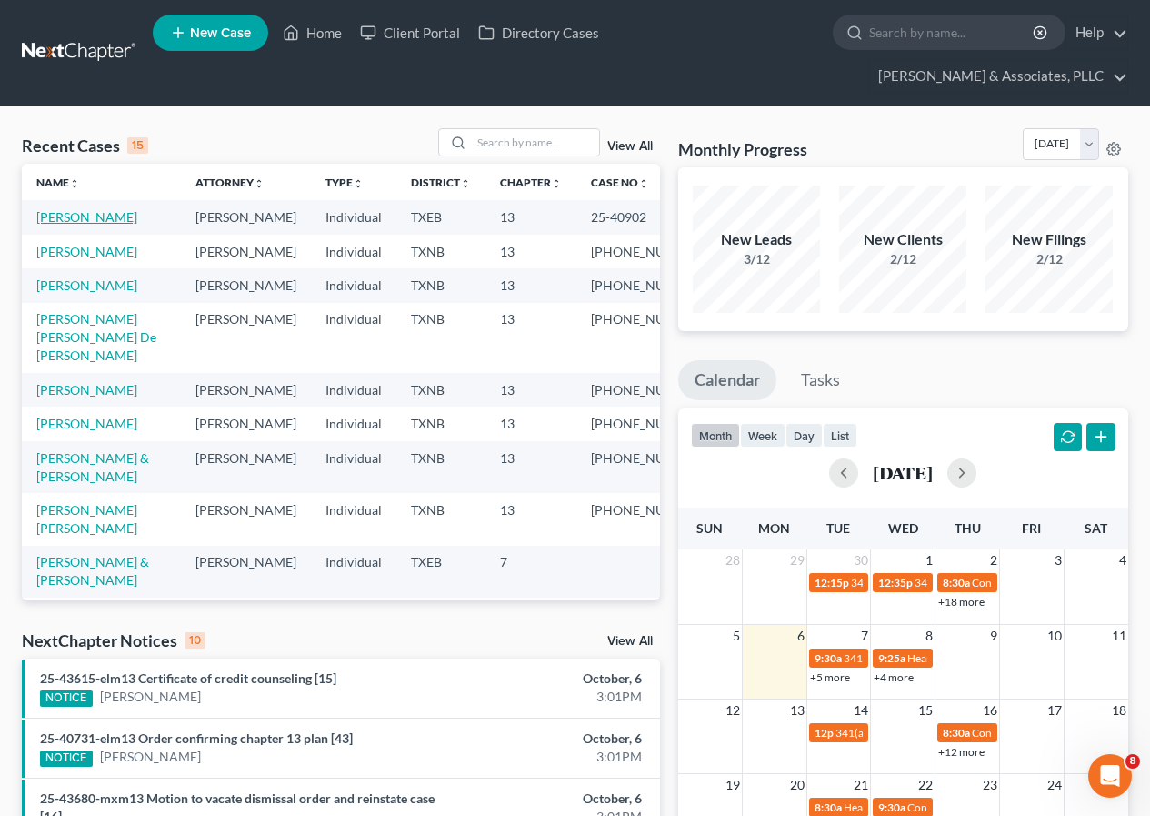
click at [82, 221] on link "[PERSON_NAME]" at bounding box center [86, 216] width 101 height 15
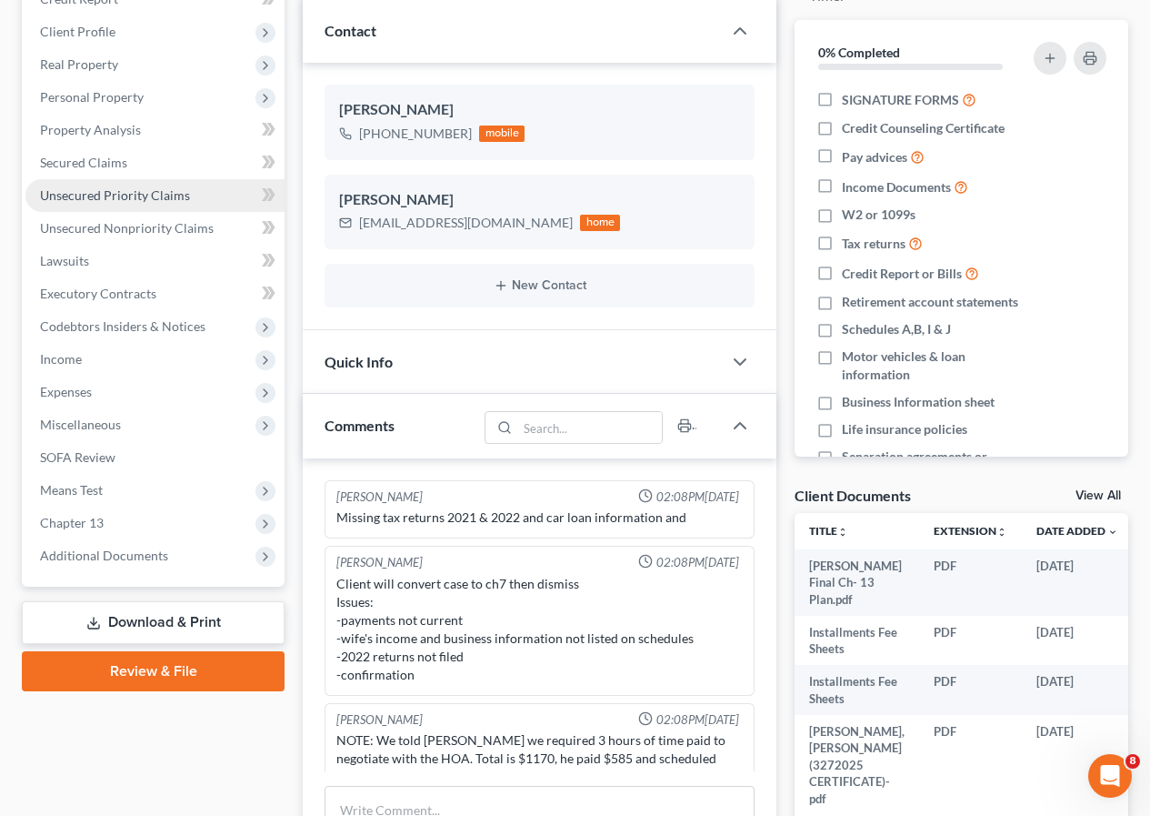
scroll to position [906, 0]
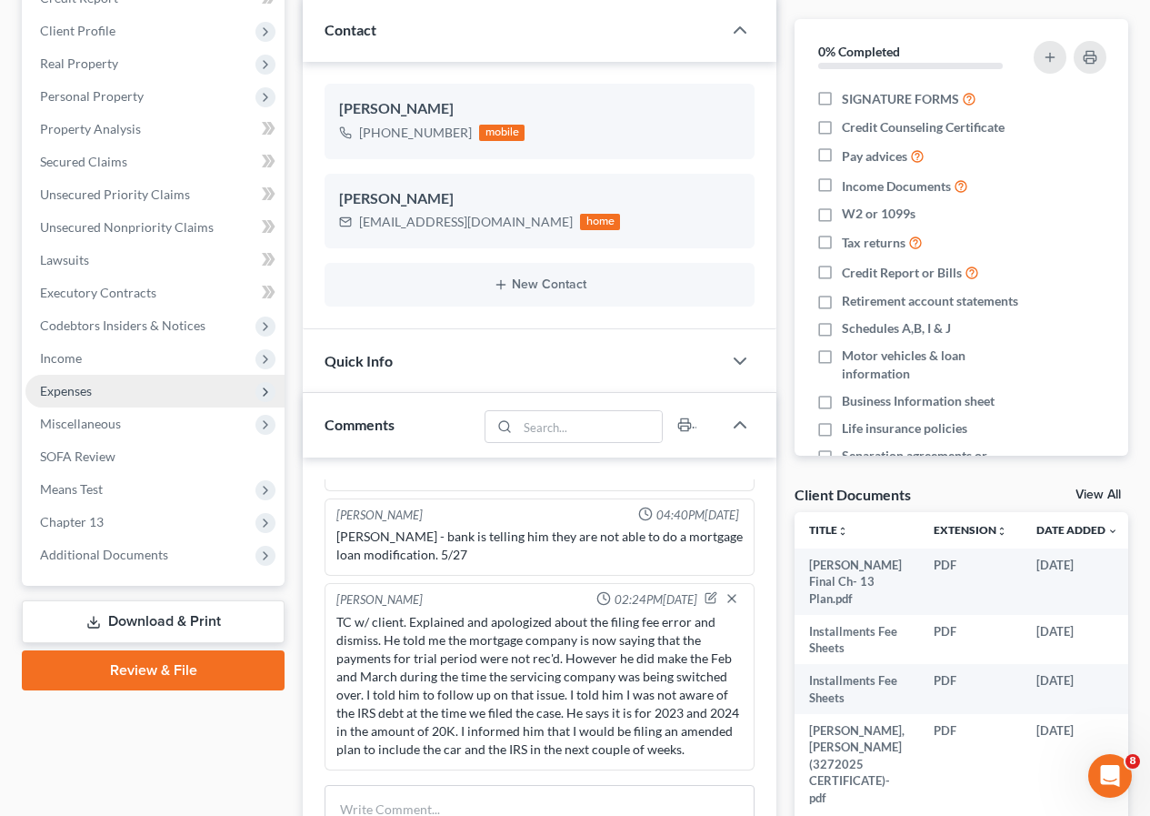
click at [74, 393] on span "Expenses" at bounding box center [66, 390] width 52 height 15
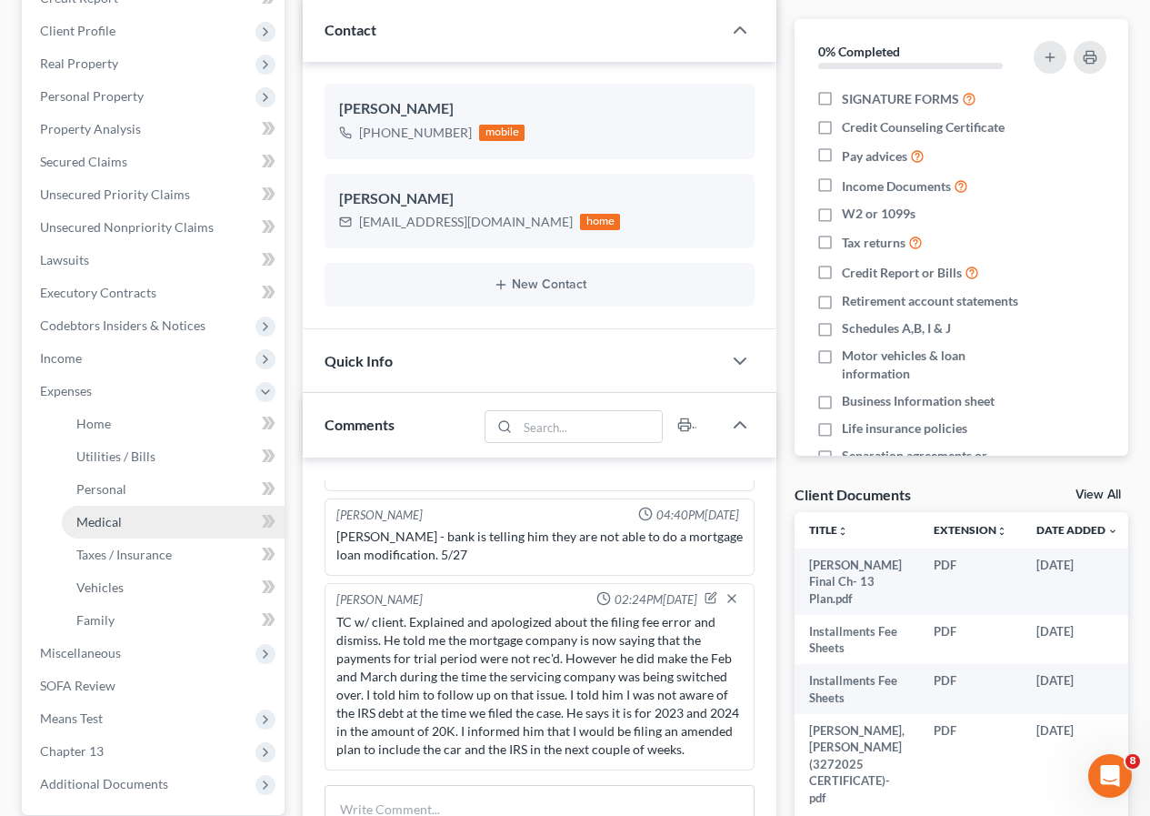
click at [117, 526] on span "Medical" at bounding box center [98, 521] width 45 height 15
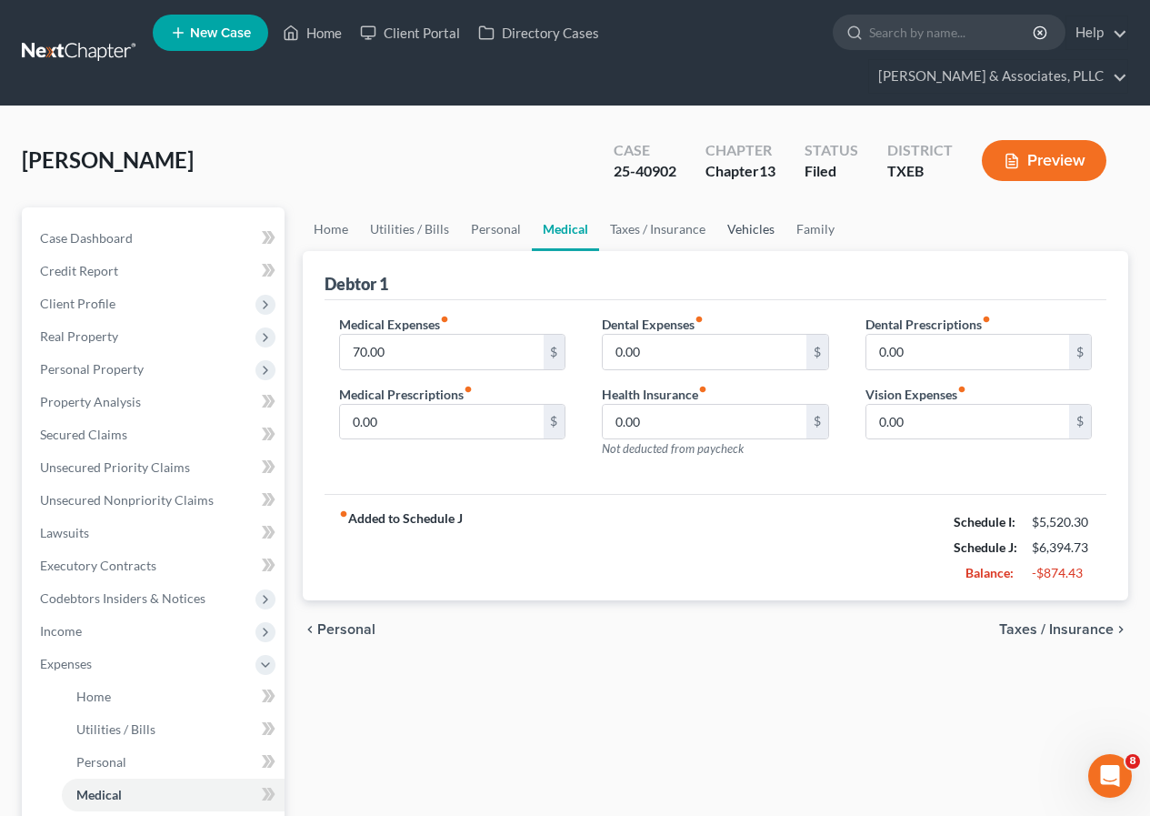
click at [749, 227] on link "Vehicles" at bounding box center [751, 229] width 69 height 44
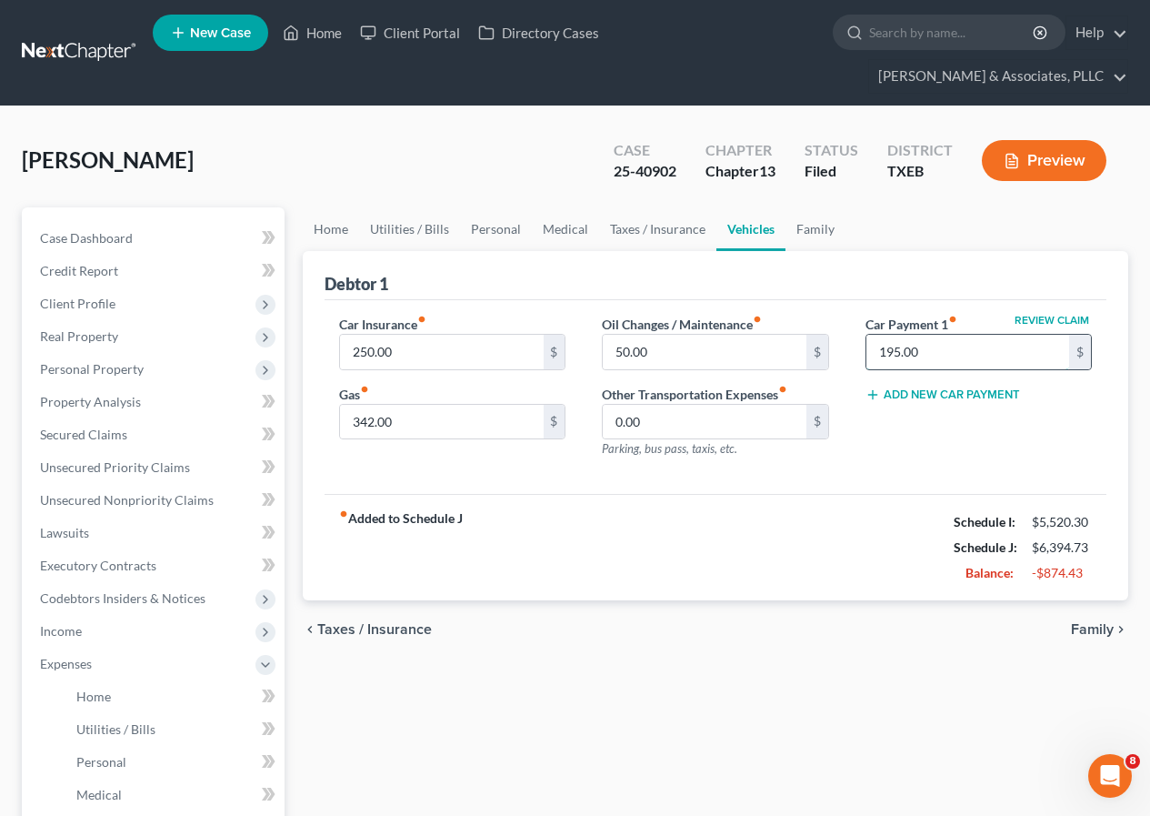
click at [878, 353] on input "195.00" at bounding box center [968, 352] width 203 height 35
click at [502, 226] on link "Personal" at bounding box center [496, 229] width 72 height 44
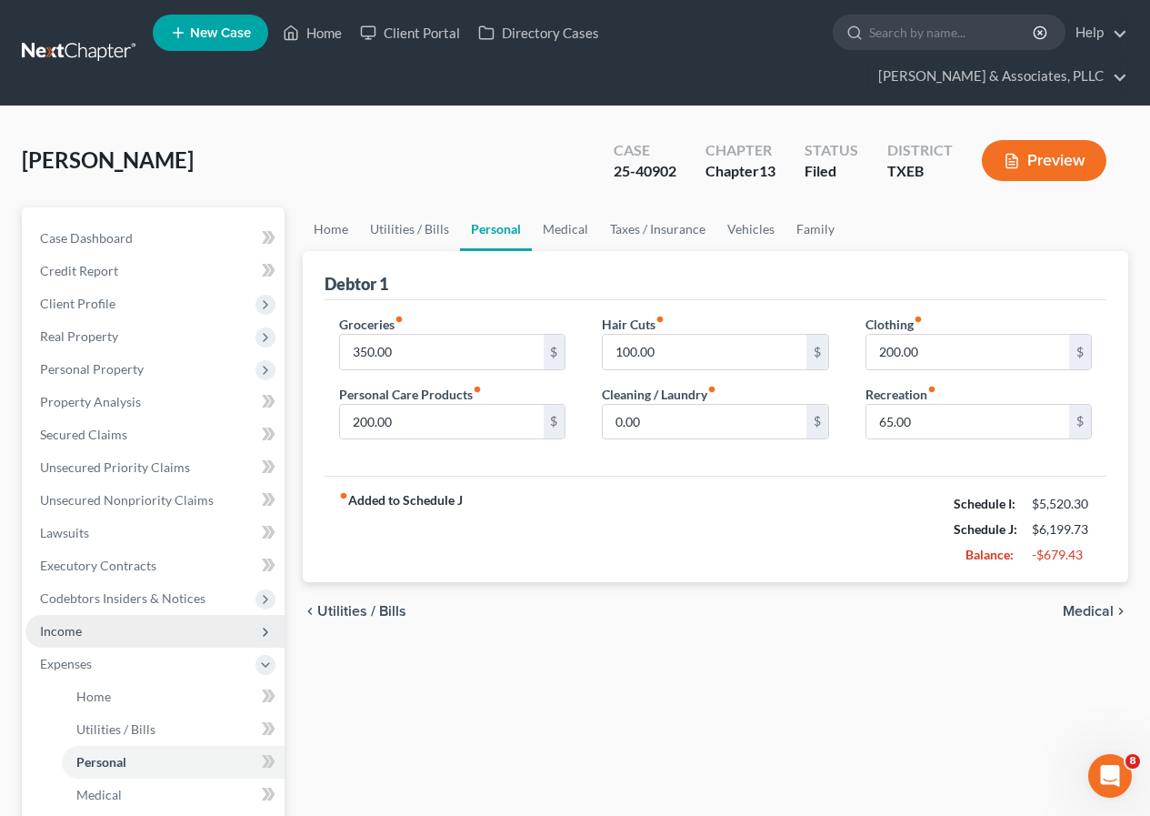
click at [103, 633] on span "Income" at bounding box center [154, 631] width 259 height 33
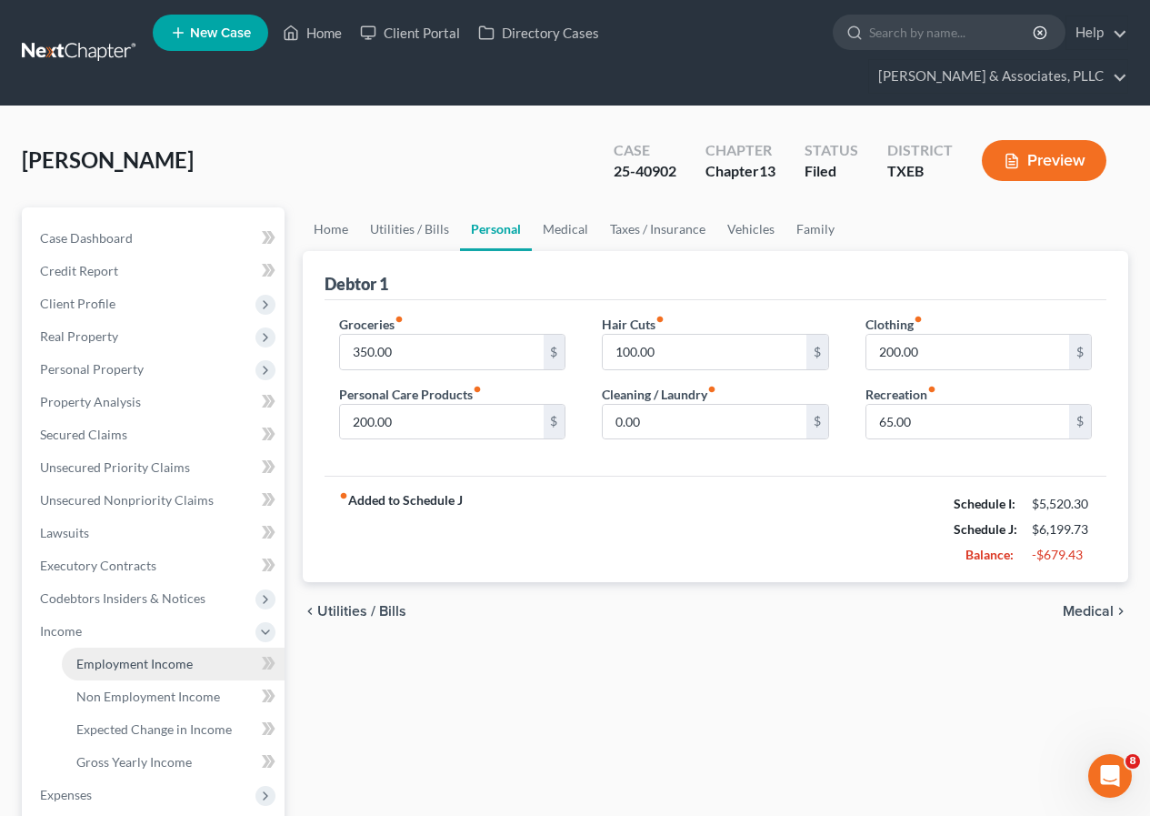
click at [156, 660] on span "Employment Income" at bounding box center [134, 663] width 116 height 15
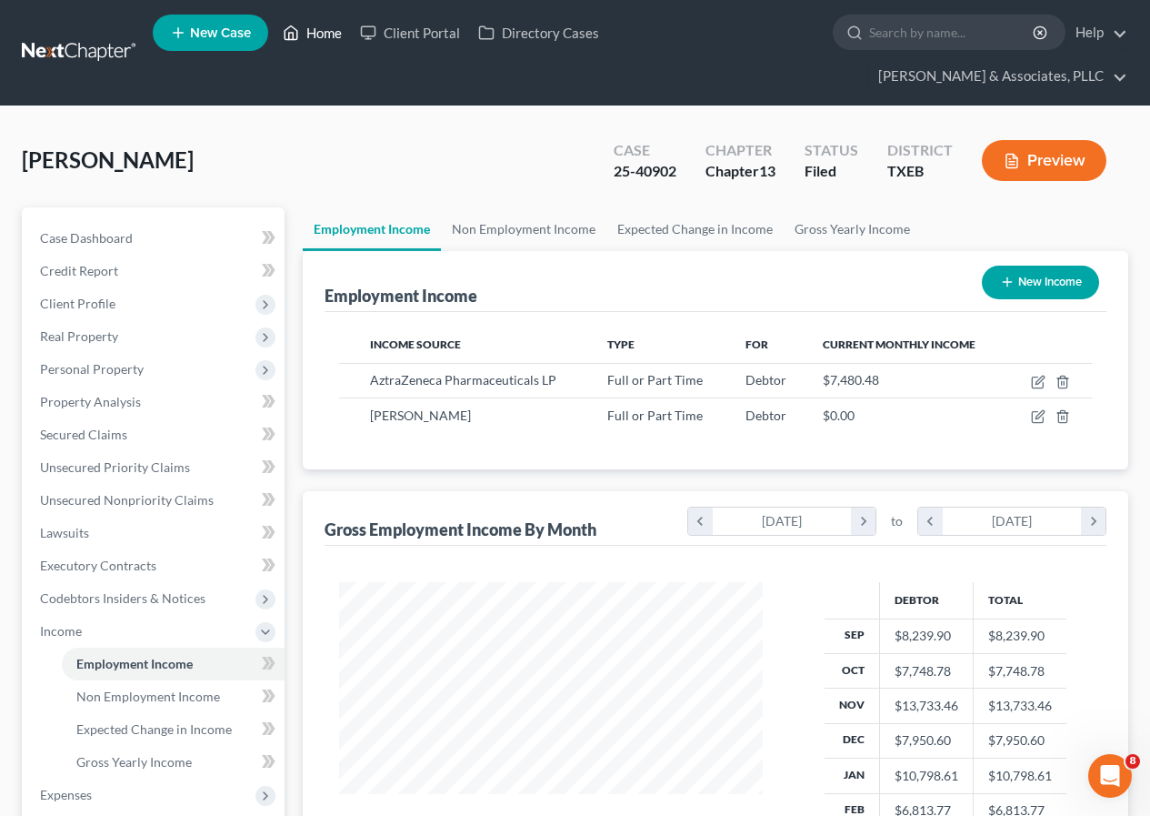
click at [327, 35] on link "Home" at bounding box center [312, 32] width 77 height 33
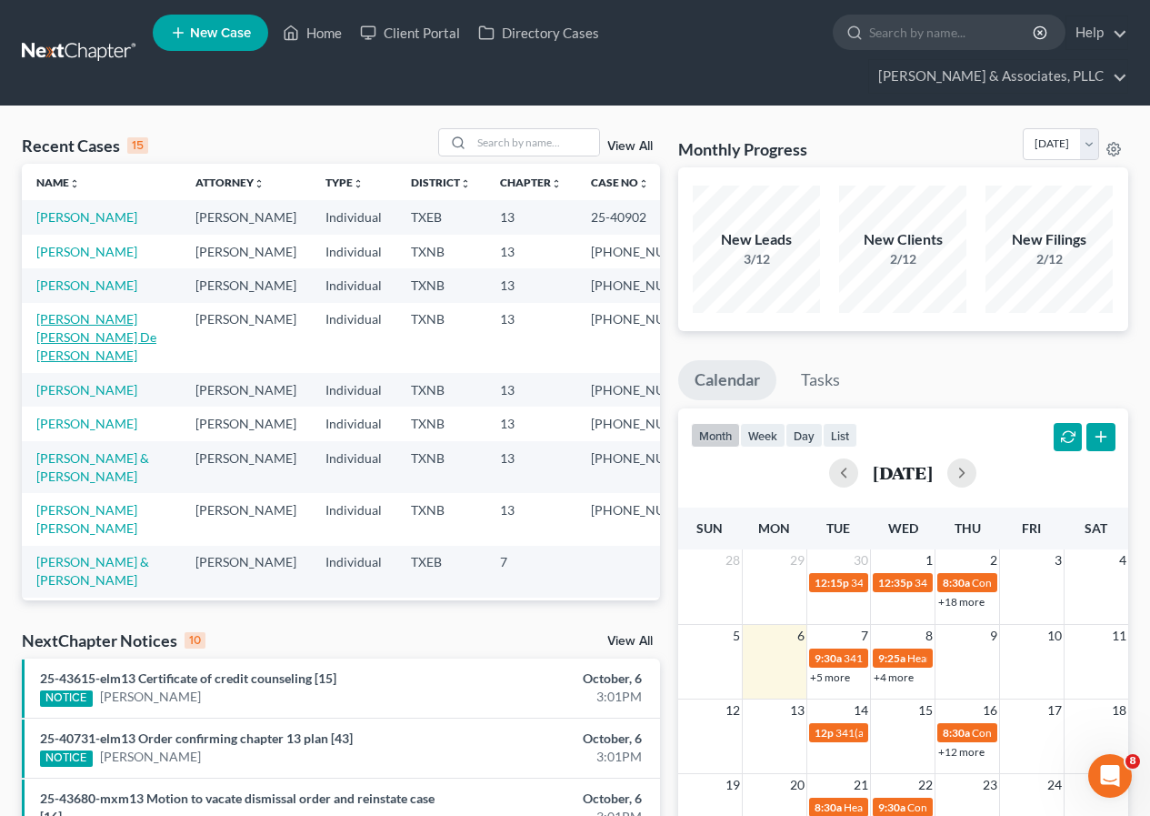
click at [110, 363] on link "[PERSON_NAME] [PERSON_NAME] De [PERSON_NAME]" at bounding box center [96, 337] width 120 height 52
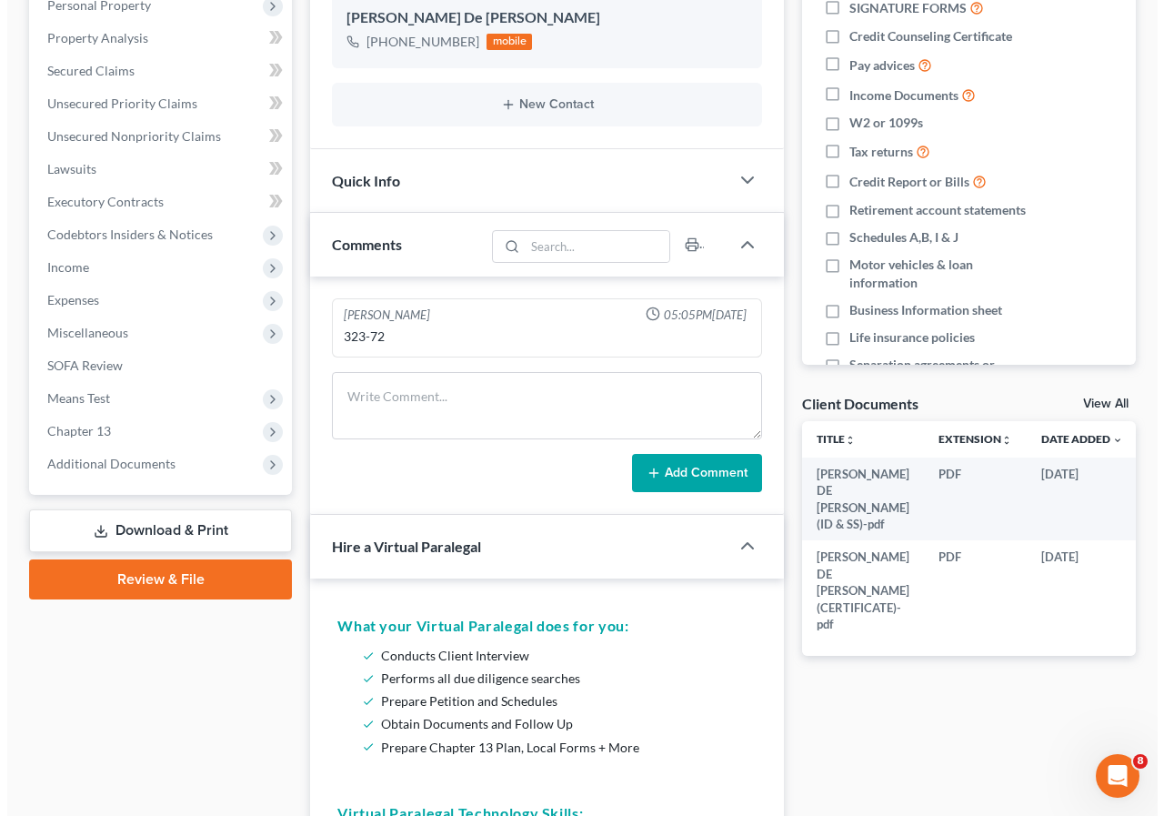
scroll to position [0, 36]
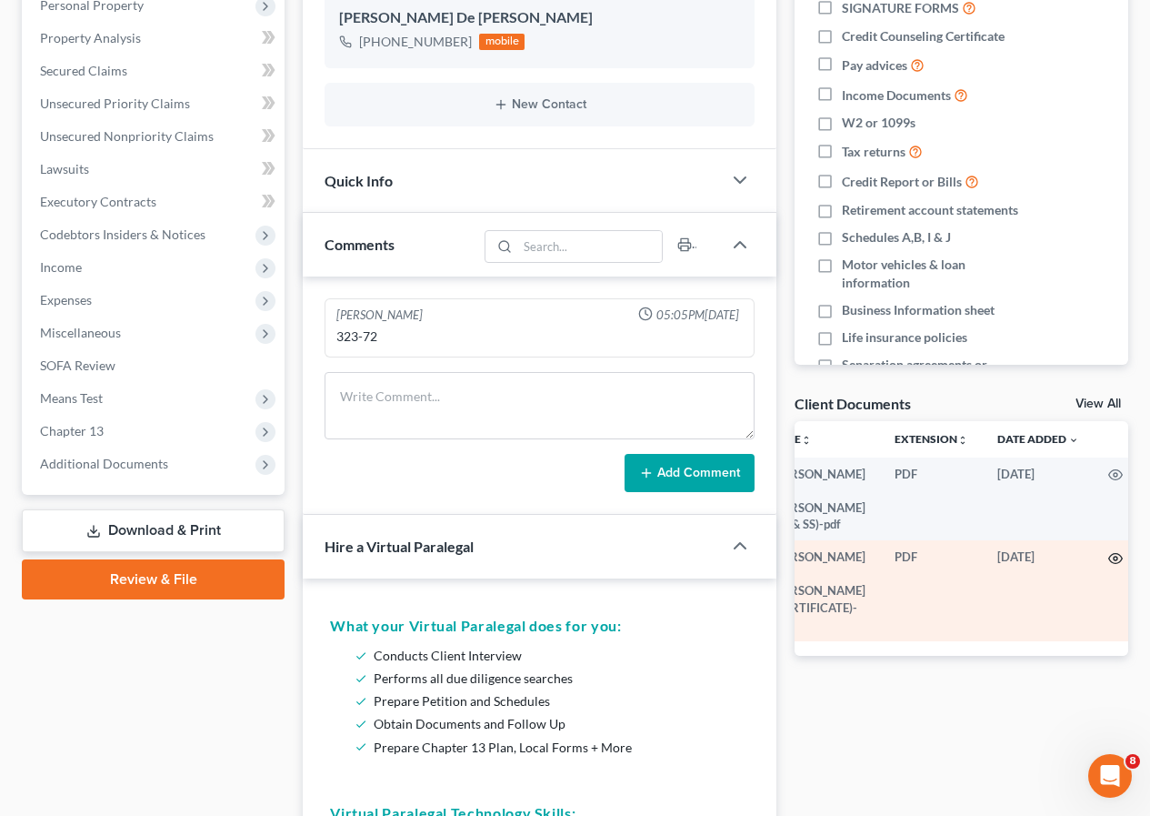
click at [1109, 558] on icon "button" at bounding box center [1116, 558] width 15 height 15
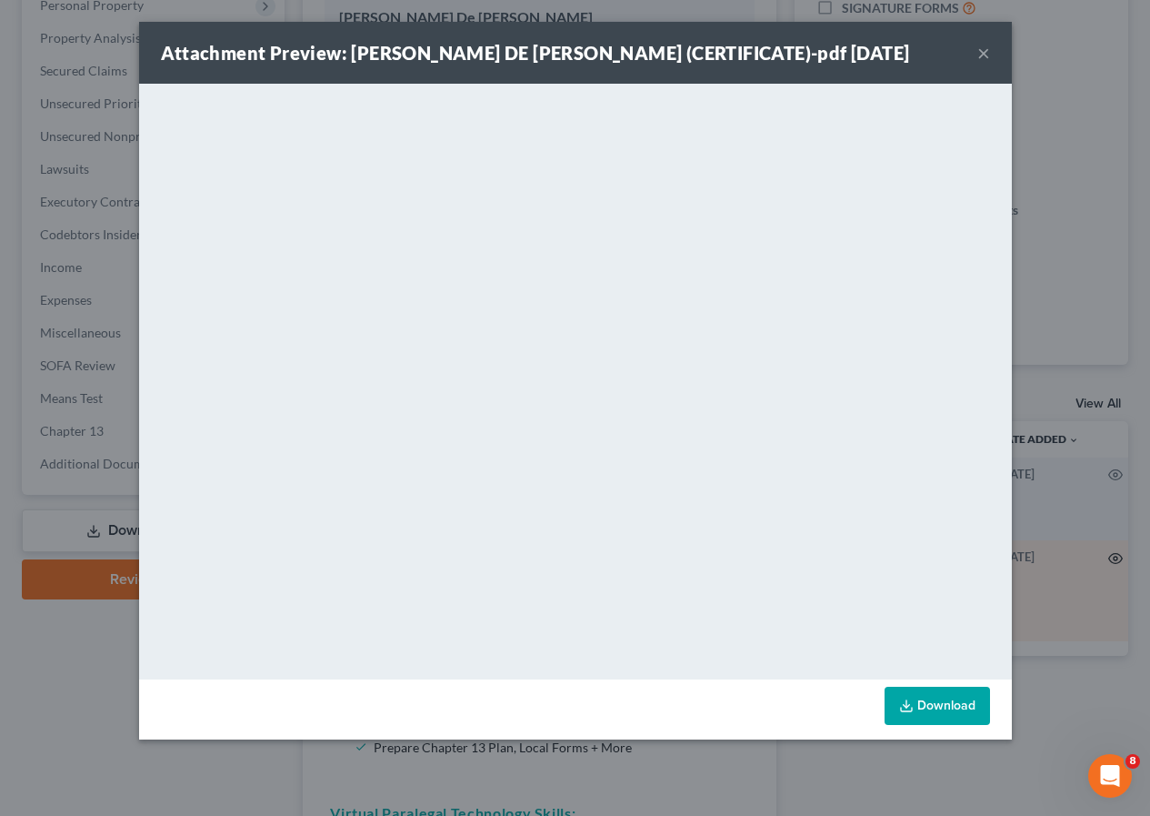
scroll to position [0, 33]
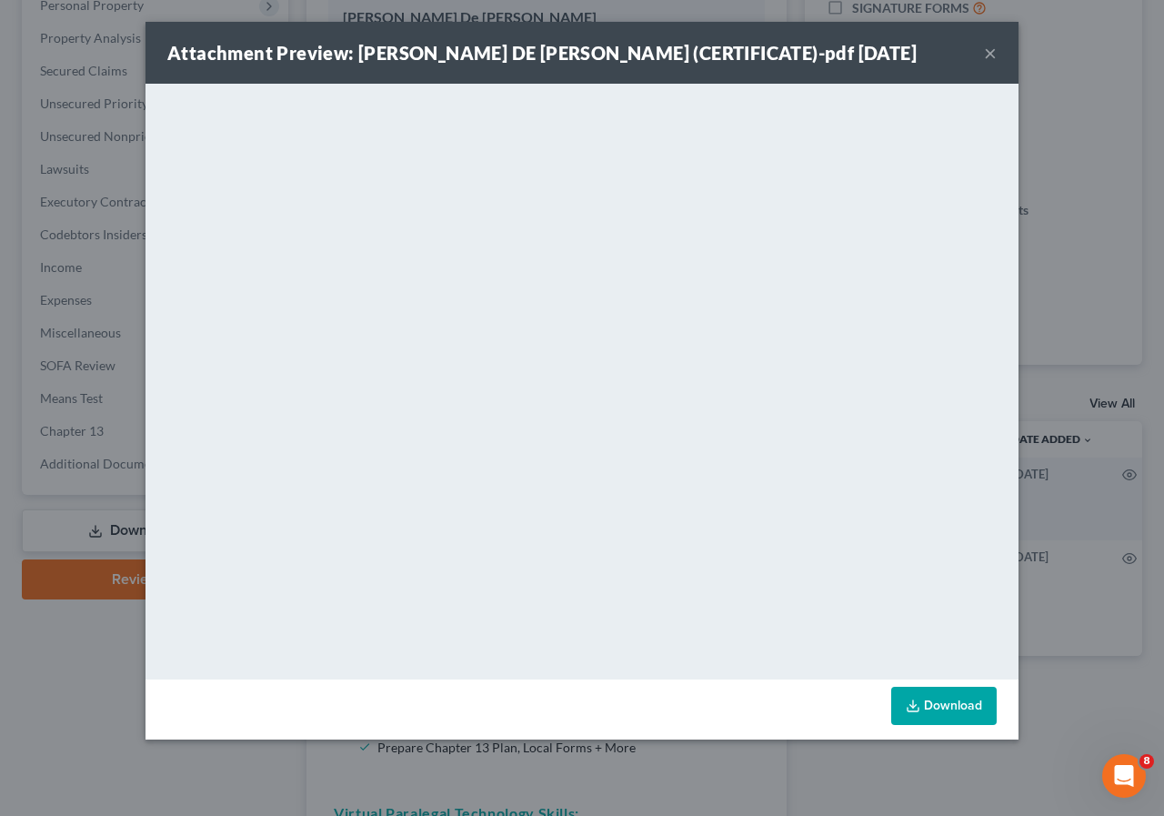
click at [74, 706] on div "Attachment Preview: [PERSON_NAME] DE [PERSON_NAME] (CERTIFICATE)-pdf [DATE] × <…" at bounding box center [582, 408] width 1164 height 816
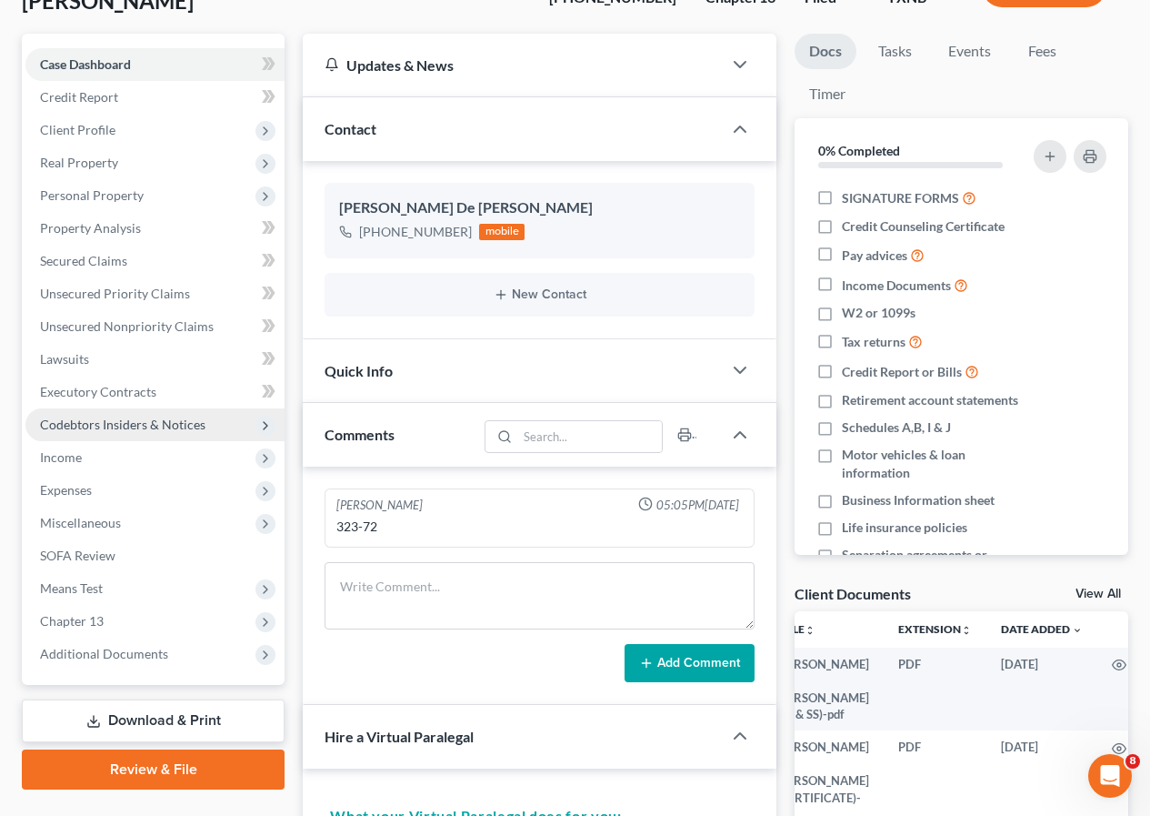
scroll to position [182, 0]
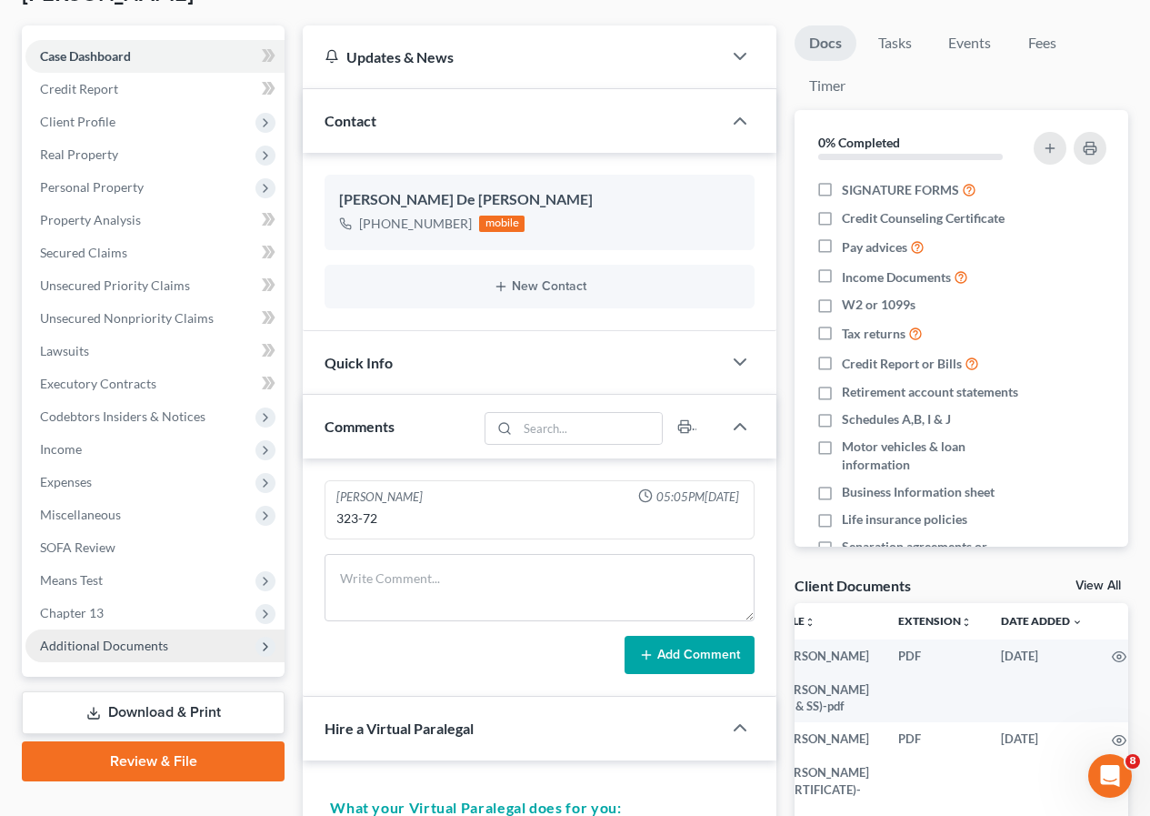
click at [136, 649] on span "Additional Documents" at bounding box center [104, 644] width 128 height 15
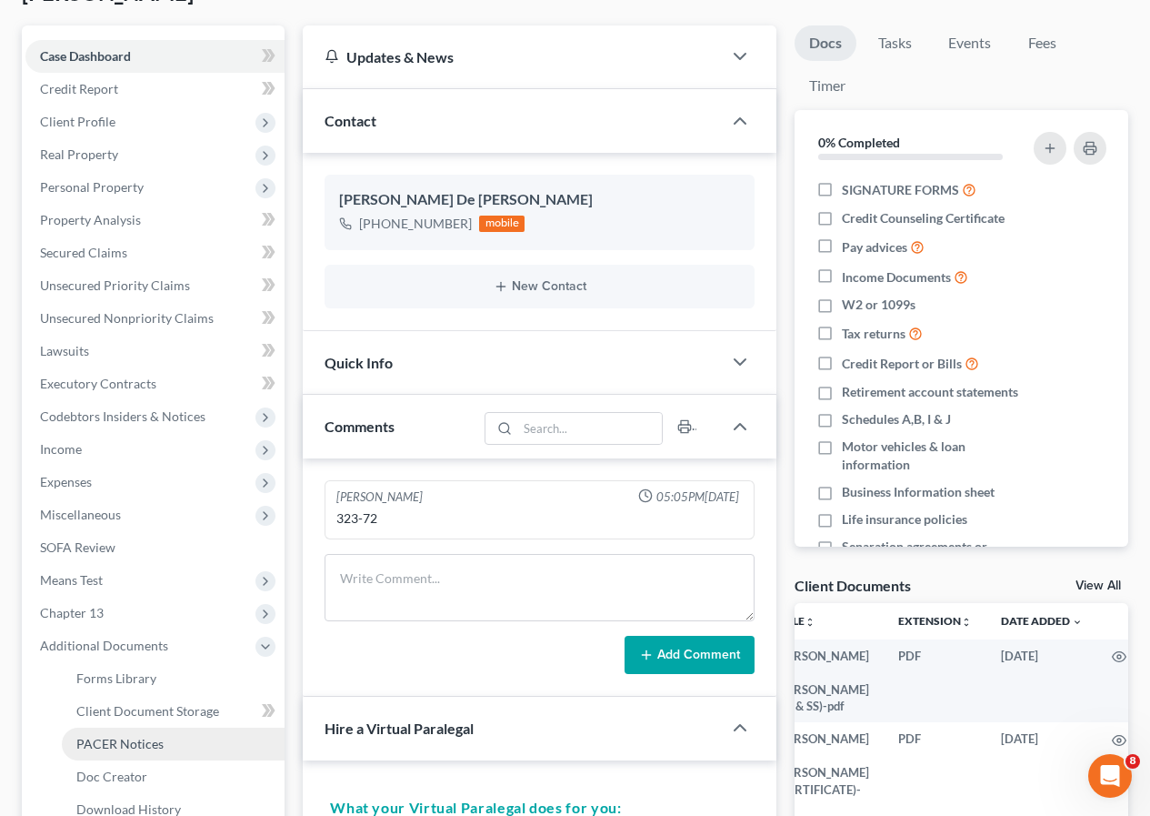
click at [146, 745] on span "PACER Notices" at bounding box center [119, 743] width 87 height 15
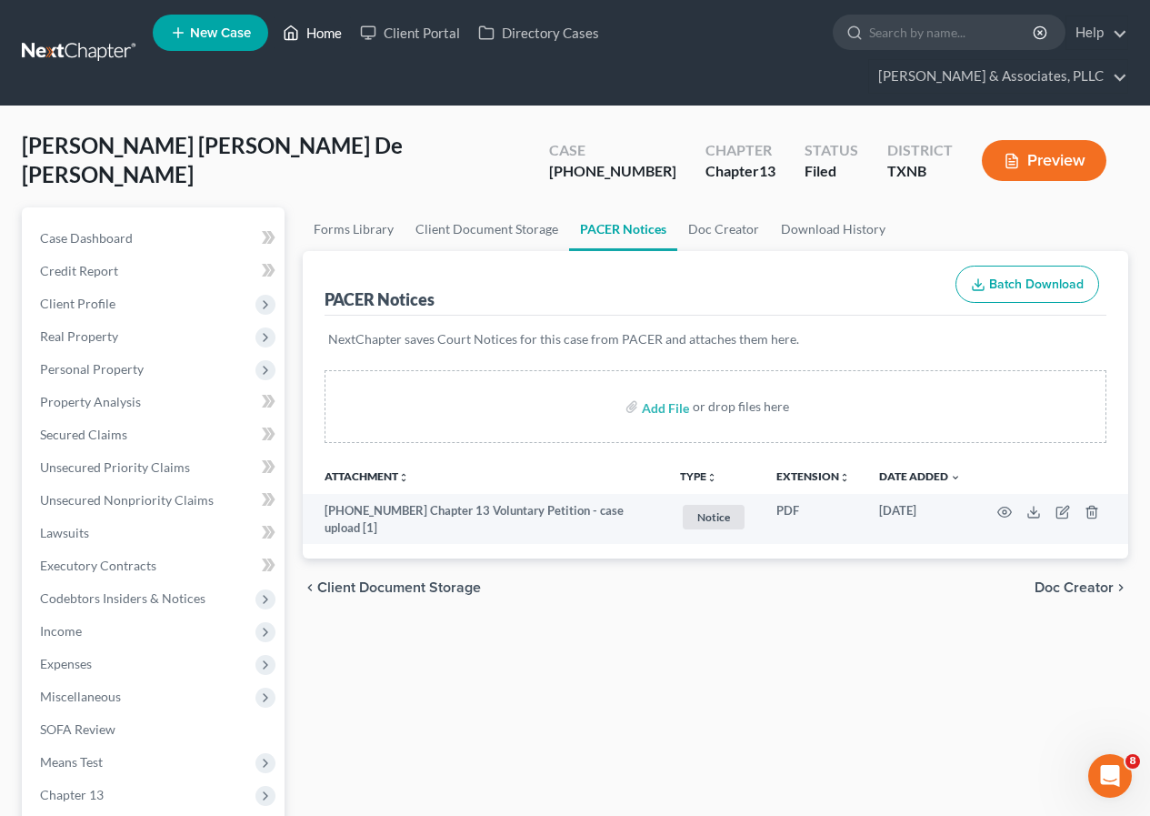
click at [328, 27] on link "Home" at bounding box center [312, 32] width 77 height 33
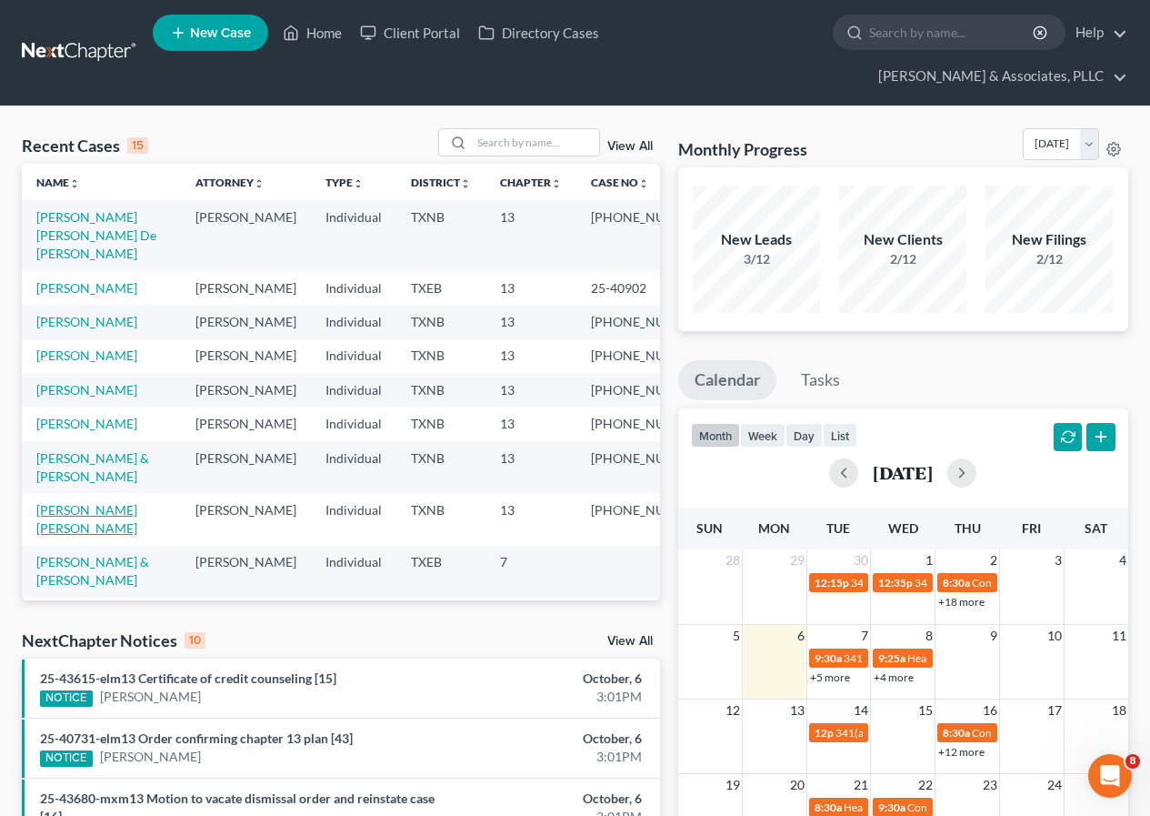
click at [101, 536] on link "[PERSON_NAME] [PERSON_NAME]" at bounding box center [86, 519] width 101 height 34
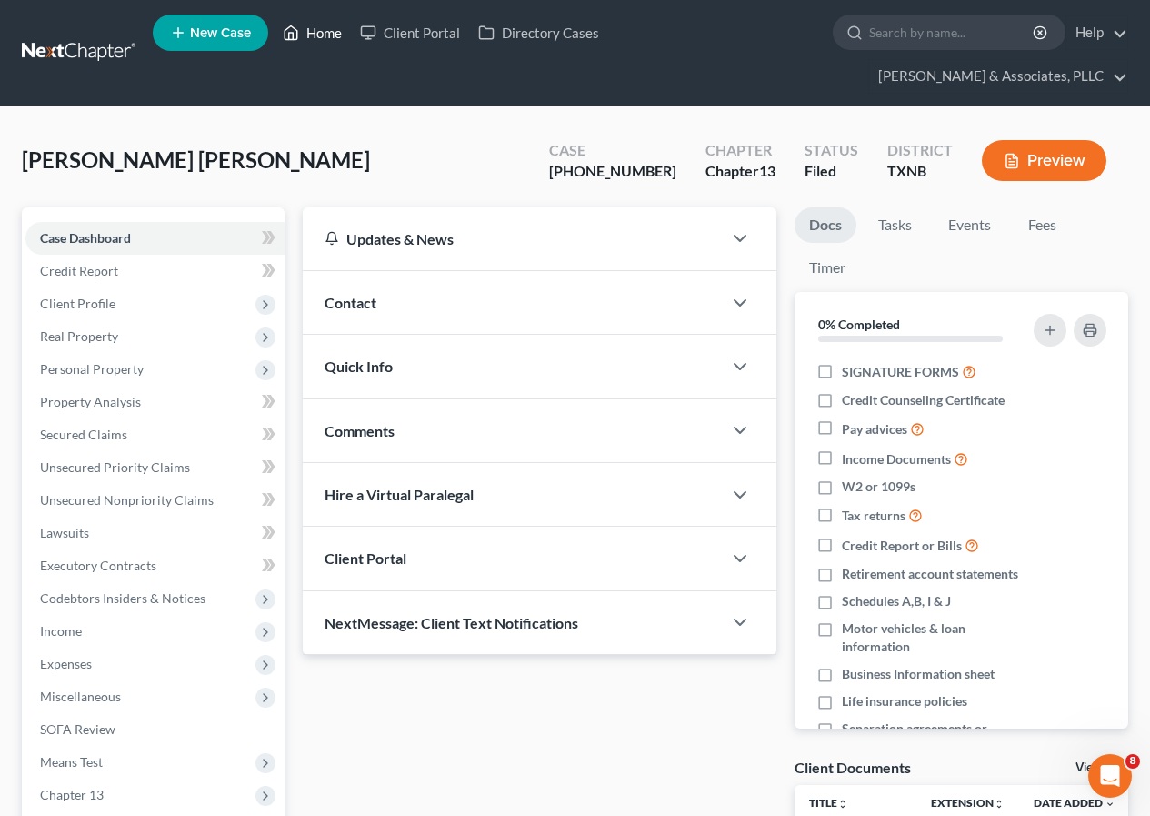
click at [319, 33] on link "Home" at bounding box center [312, 32] width 77 height 33
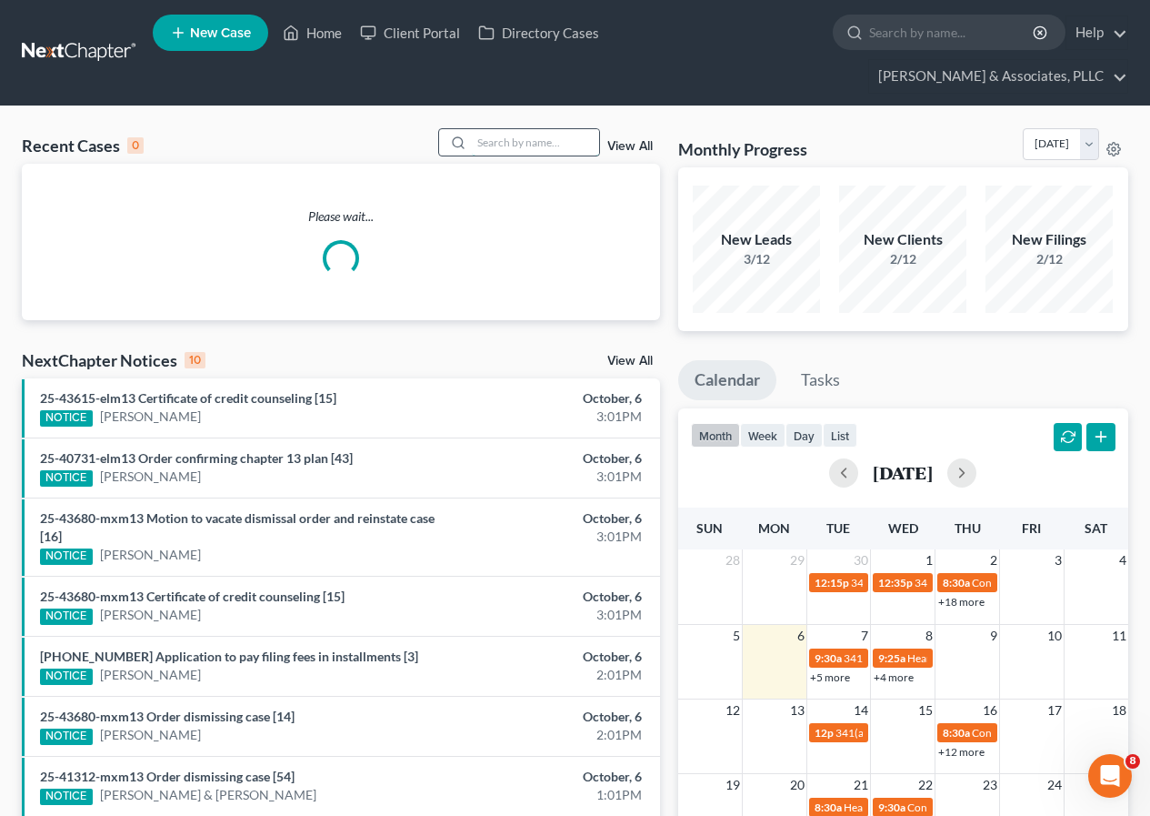
click at [507, 147] on input "search" at bounding box center [535, 142] width 127 height 26
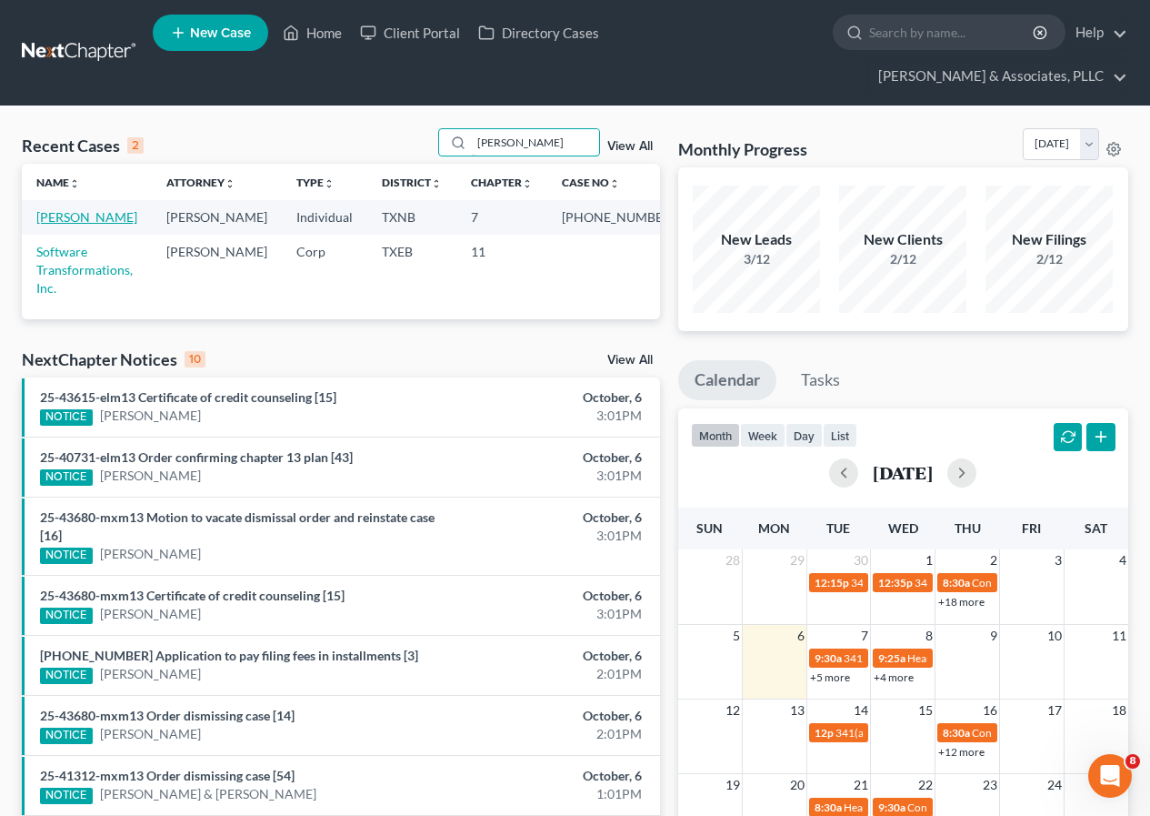
type input "[PERSON_NAME]"
click at [67, 218] on link "[PERSON_NAME]" at bounding box center [86, 216] width 101 height 15
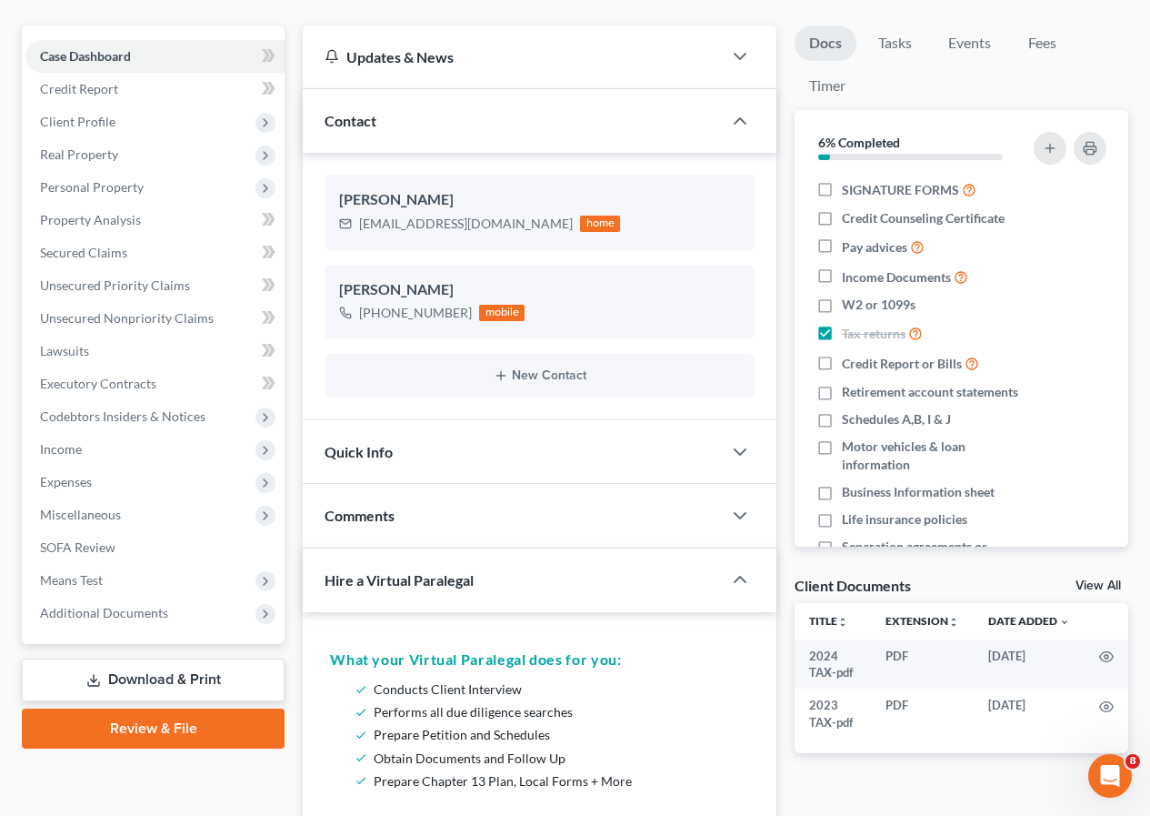
scroll to position [273, 0]
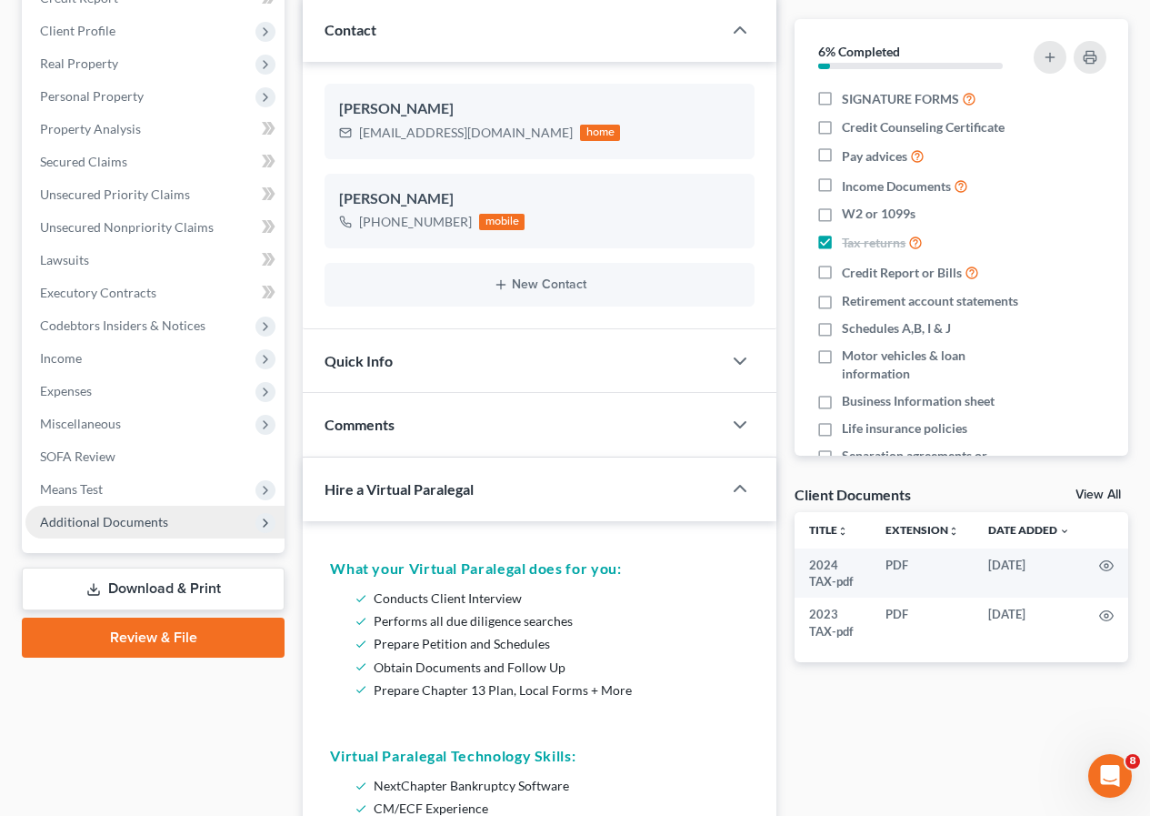
click at [115, 520] on span "Additional Documents" at bounding box center [104, 521] width 128 height 15
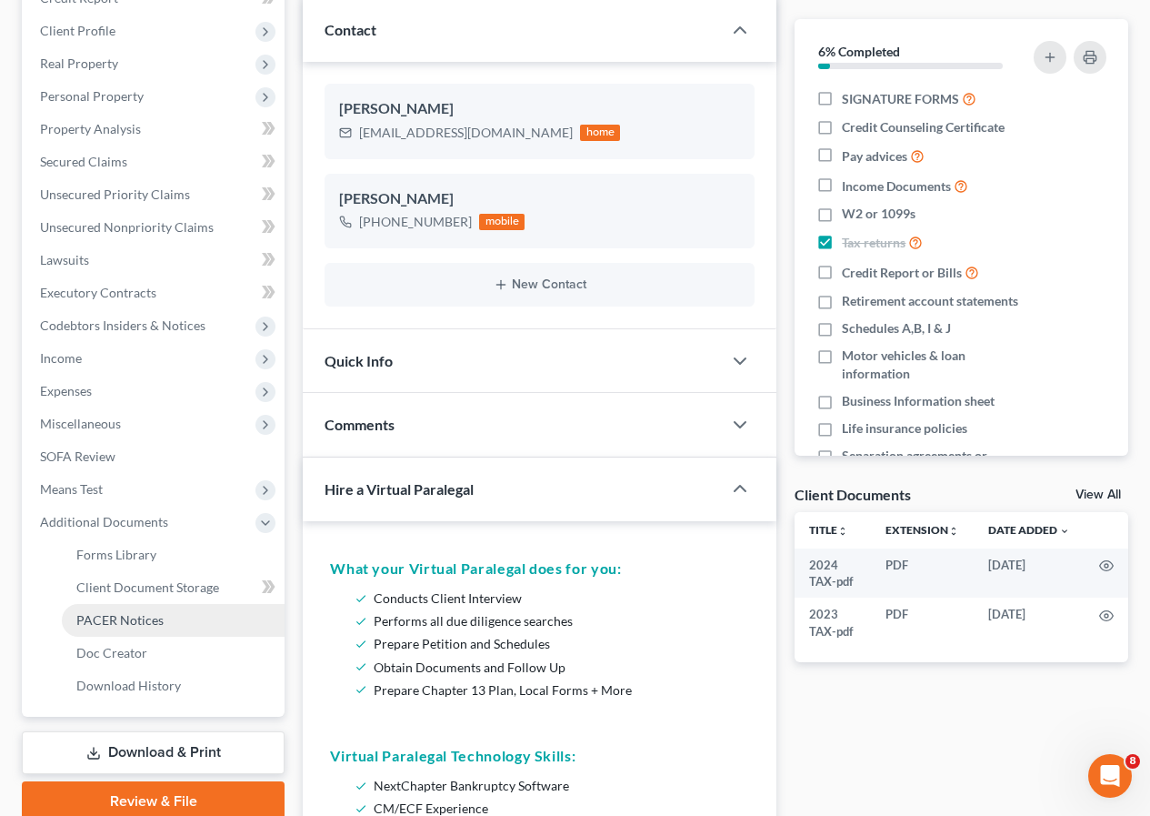
click at [140, 613] on span "PACER Notices" at bounding box center [119, 619] width 87 height 15
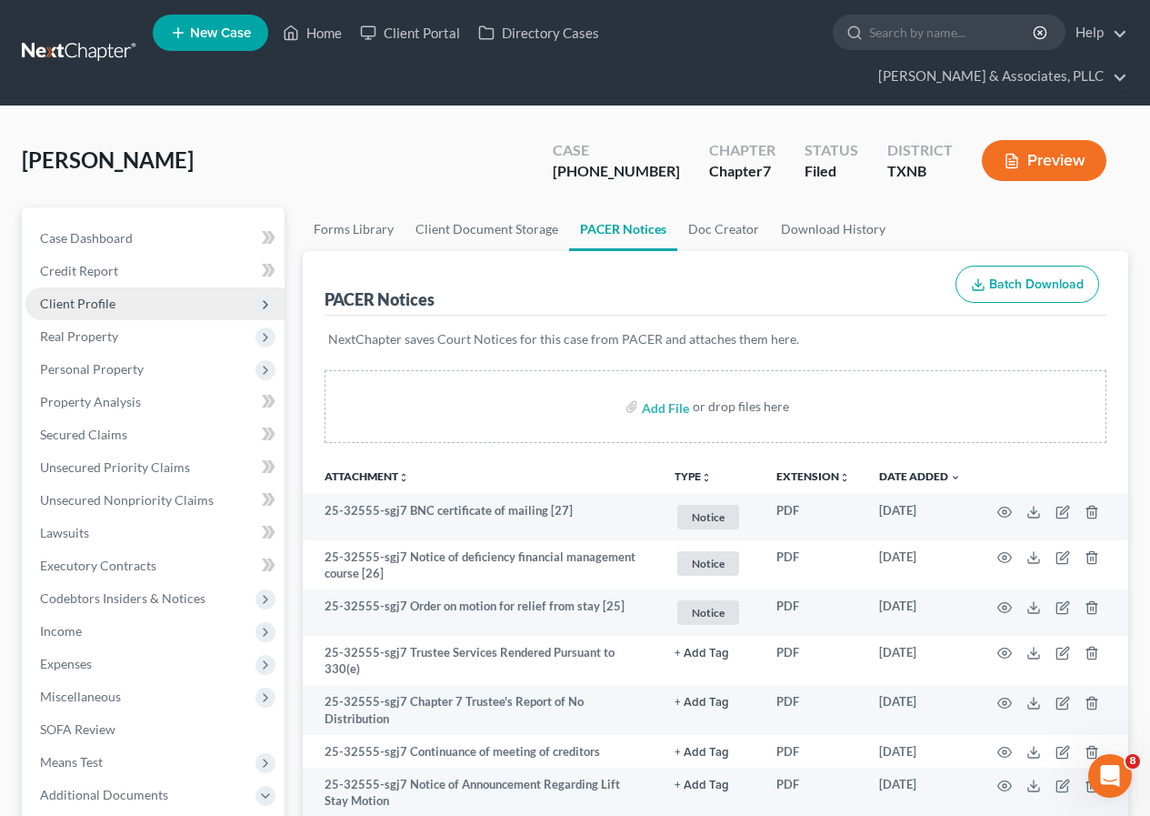
click at [95, 306] on span "Client Profile" at bounding box center [77, 303] width 75 height 15
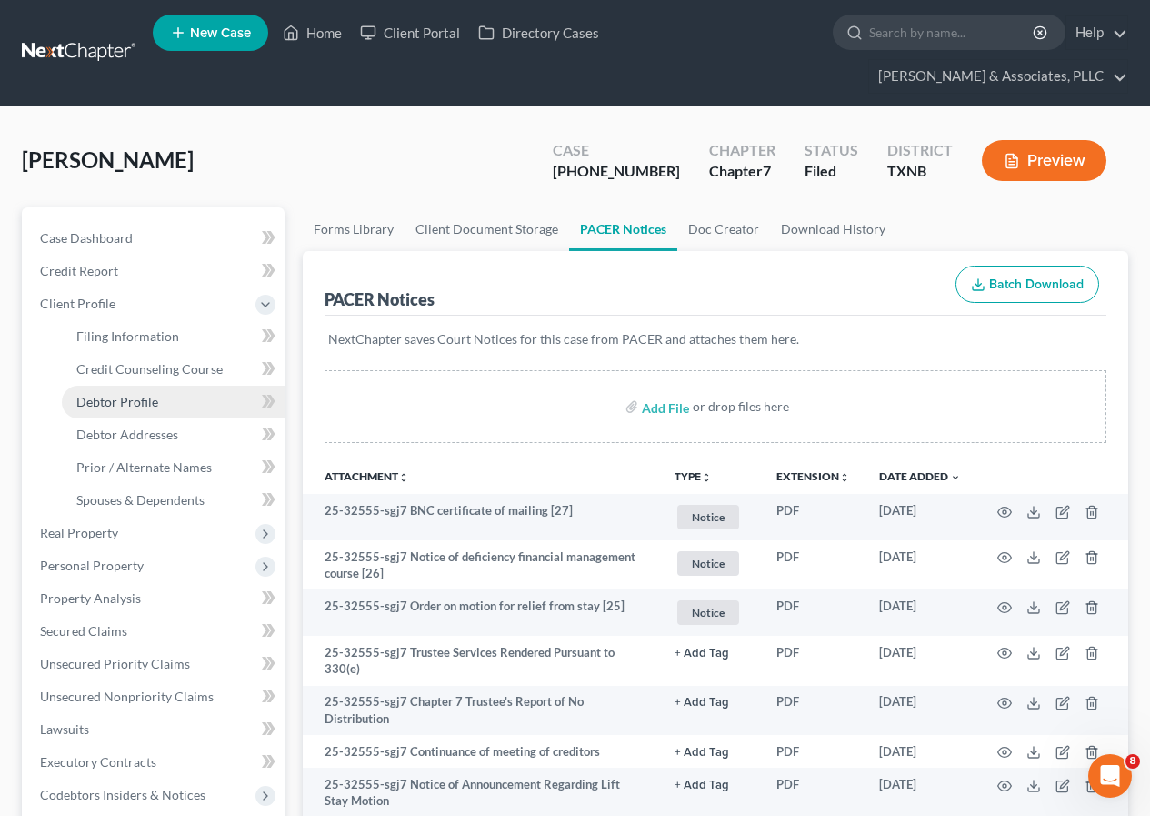
click at [127, 406] on span "Debtor Profile" at bounding box center [117, 401] width 82 height 15
select select "0"
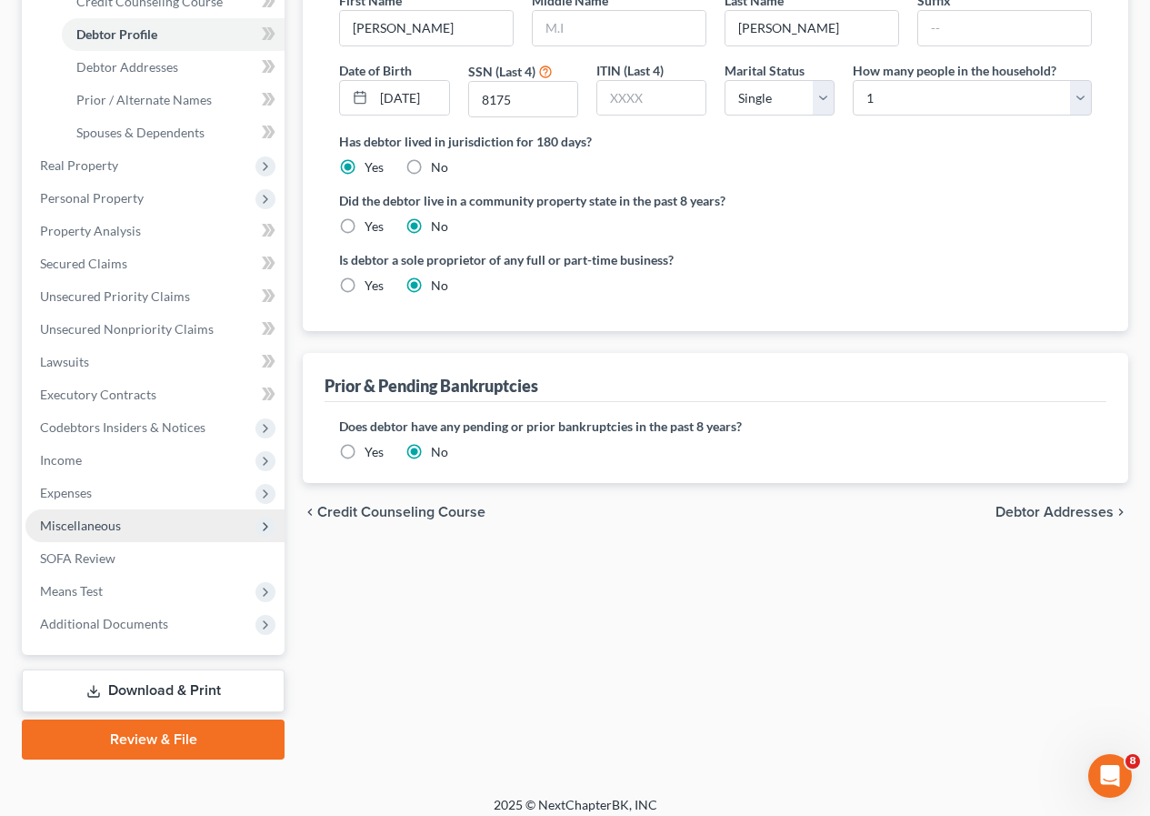
scroll to position [107, 0]
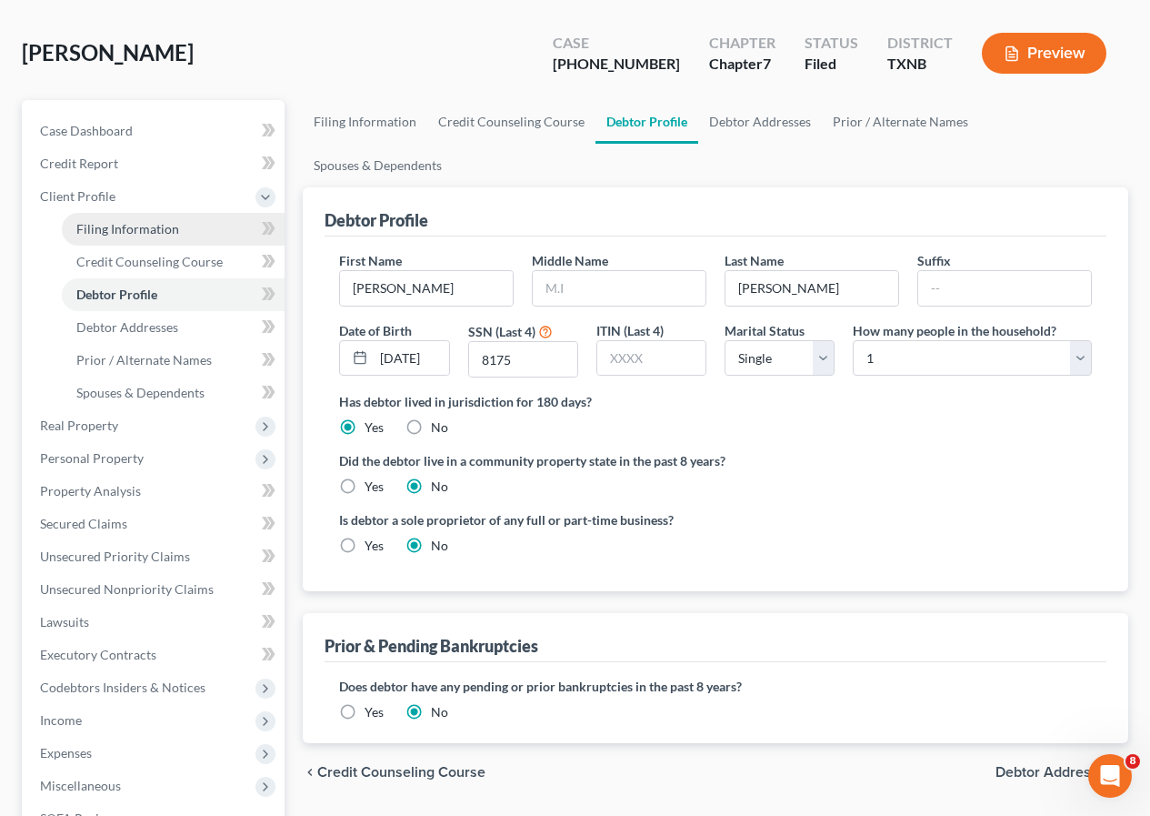
click at [117, 232] on span "Filing Information" at bounding box center [127, 228] width 103 height 15
select select "1"
select select "0"
select select "78"
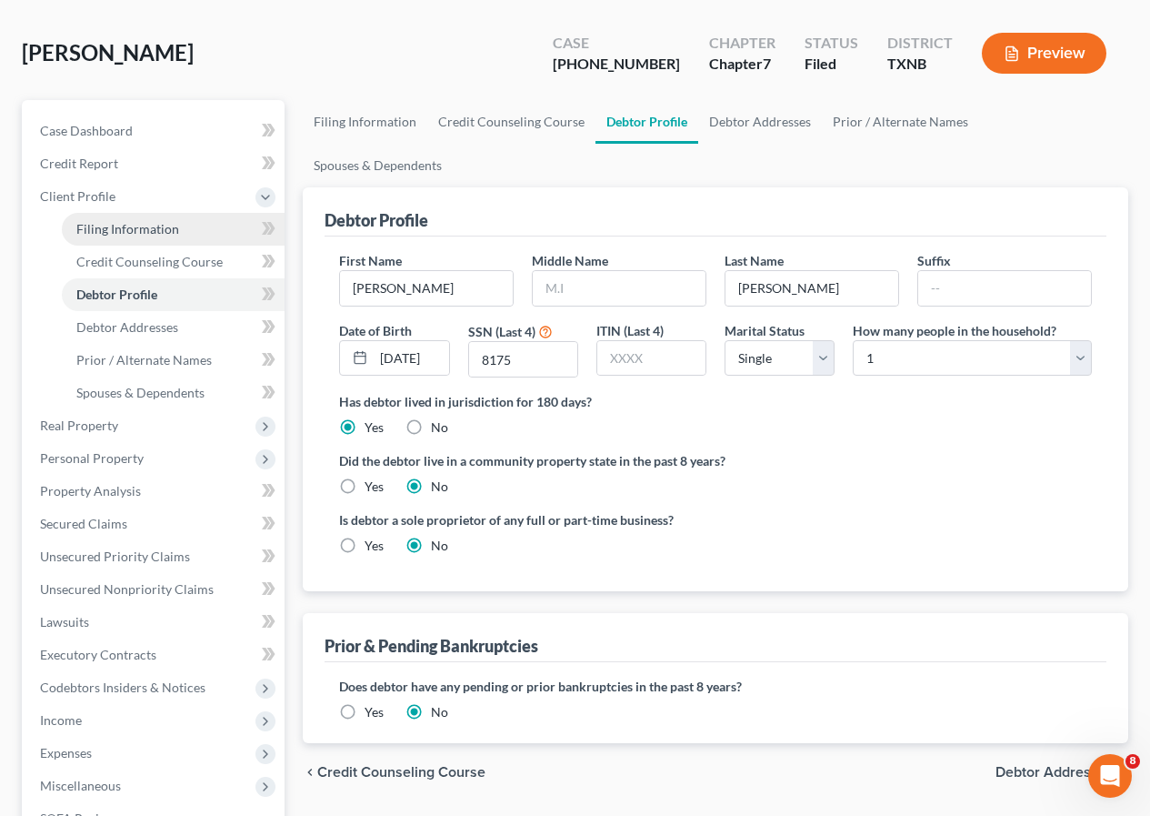
select select "0"
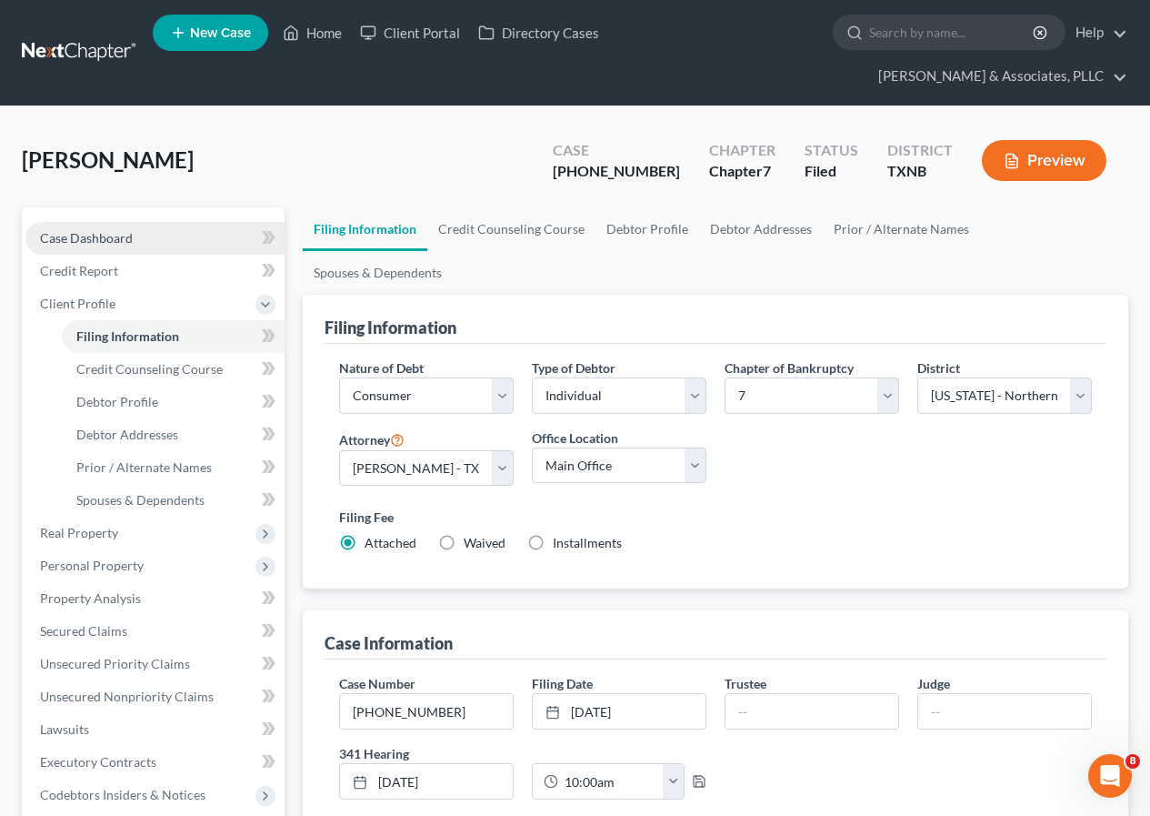
click at [136, 238] on link "Case Dashboard" at bounding box center [154, 238] width 259 height 33
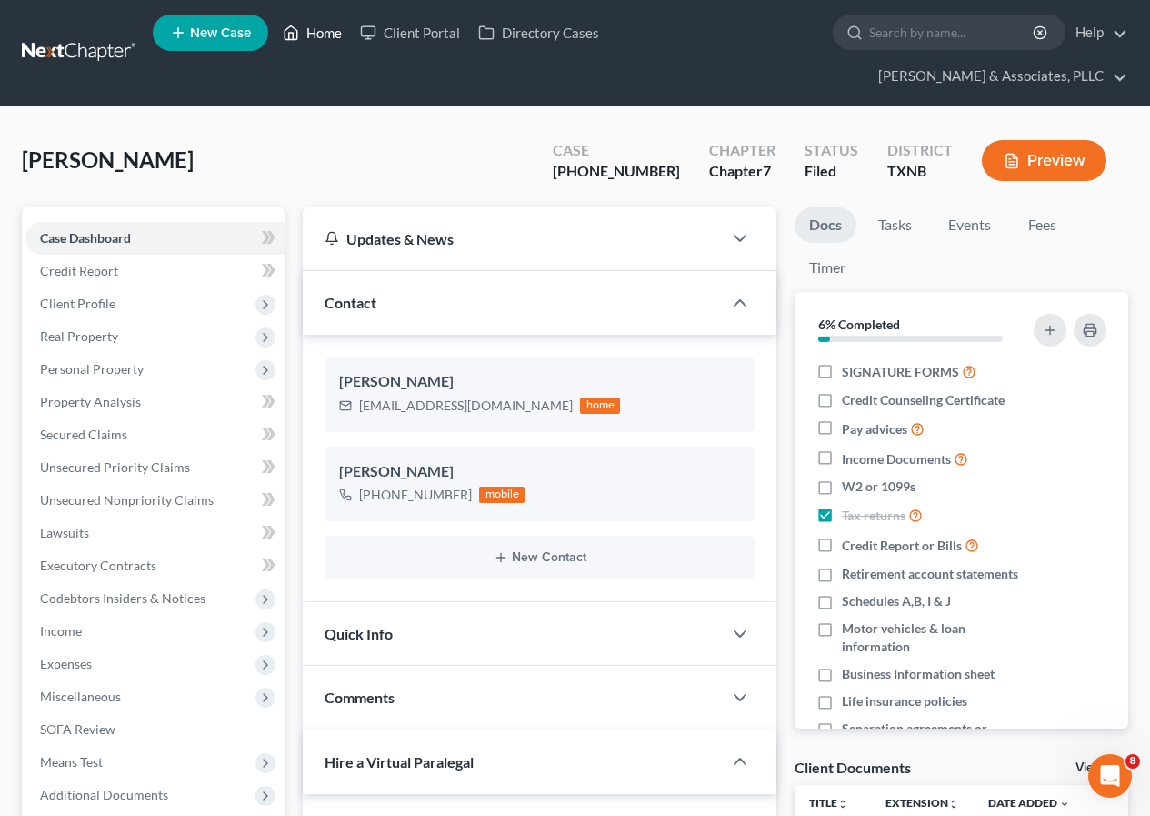
click at [318, 37] on link "Home" at bounding box center [312, 32] width 77 height 33
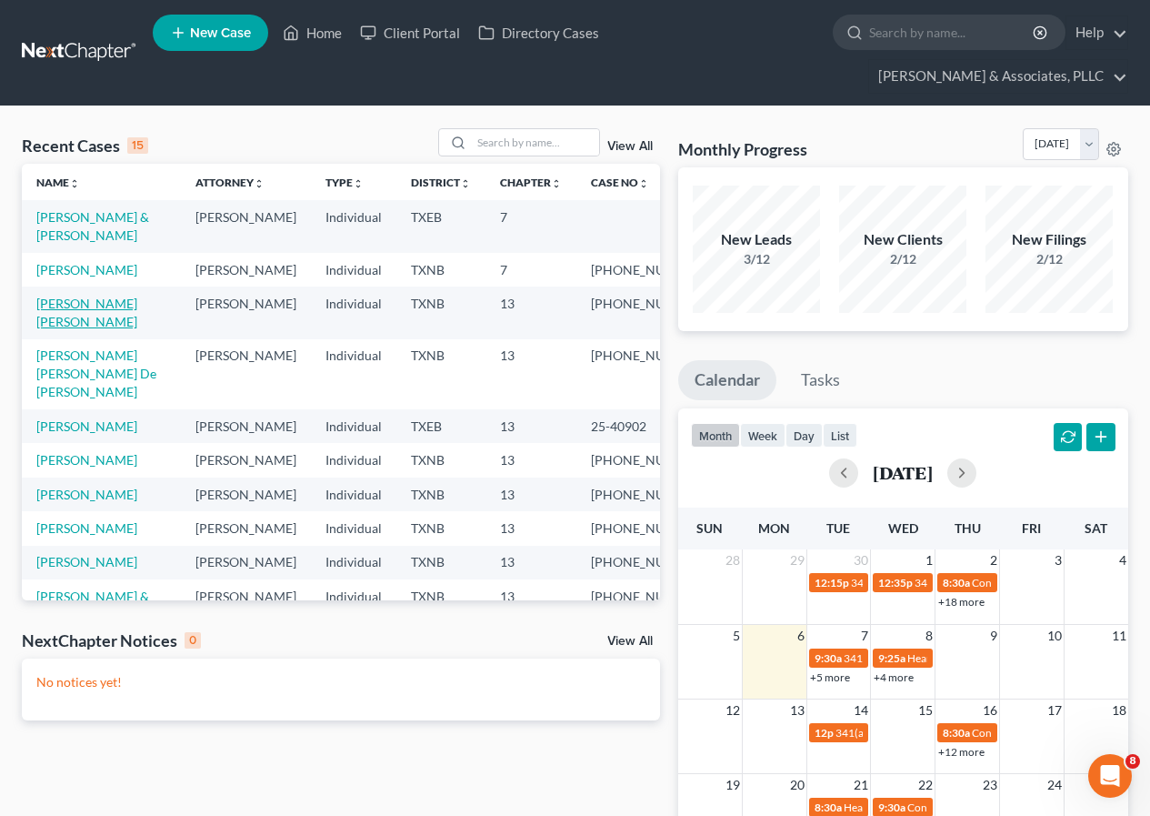
click at [89, 321] on link "[PERSON_NAME] [PERSON_NAME]" at bounding box center [86, 313] width 101 height 34
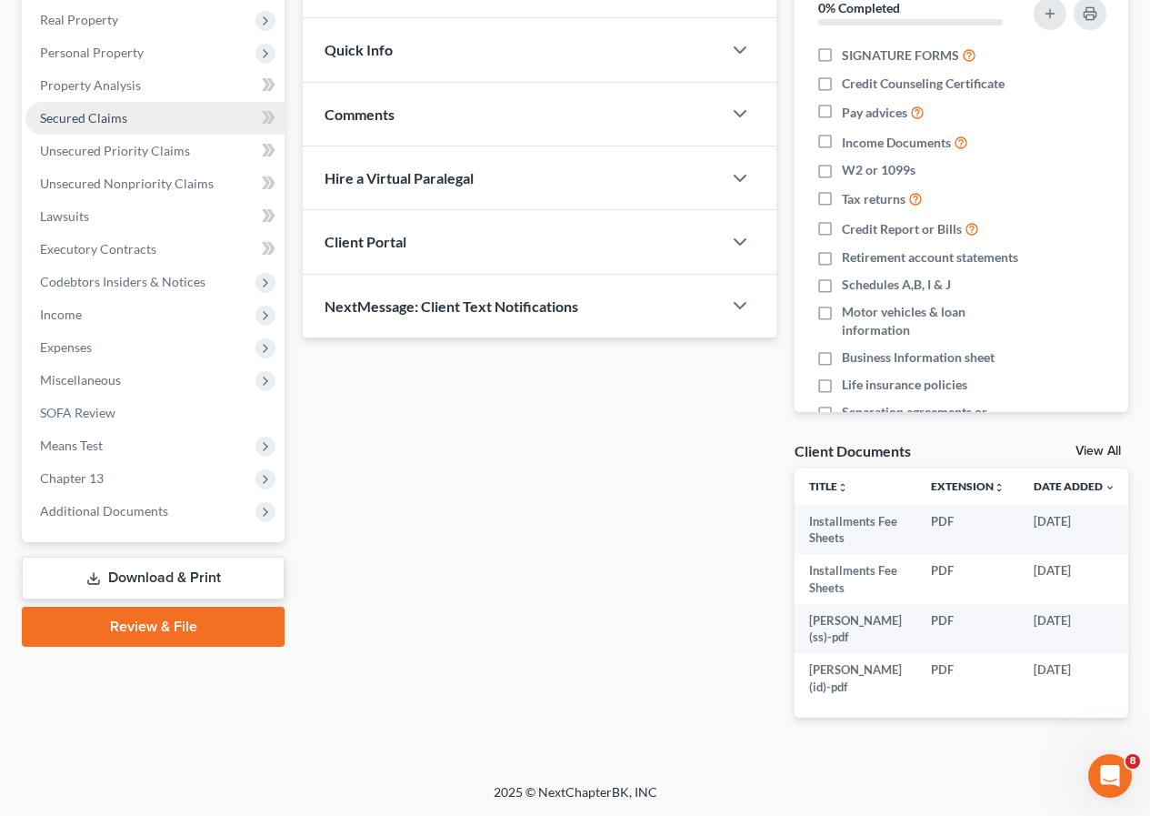
scroll to position [364, 0]
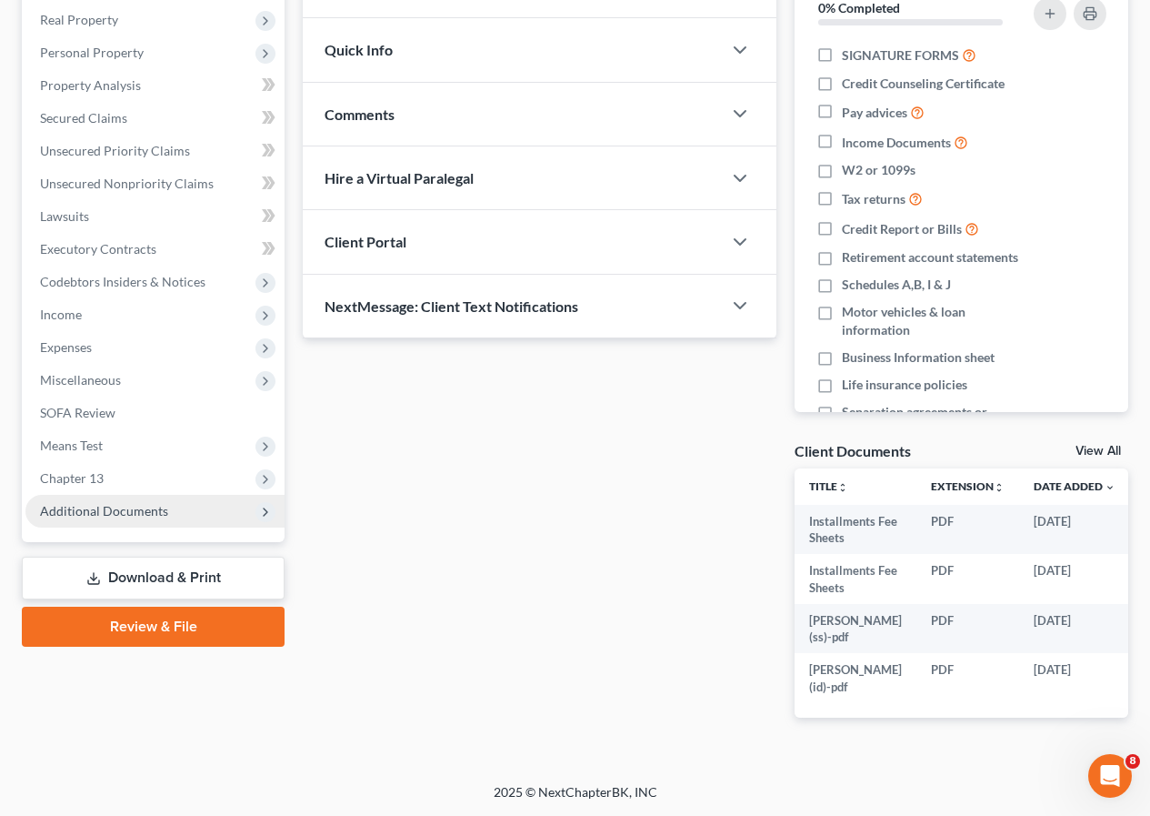
click at [137, 503] on span "Additional Documents" at bounding box center [104, 510] width 128 height 15
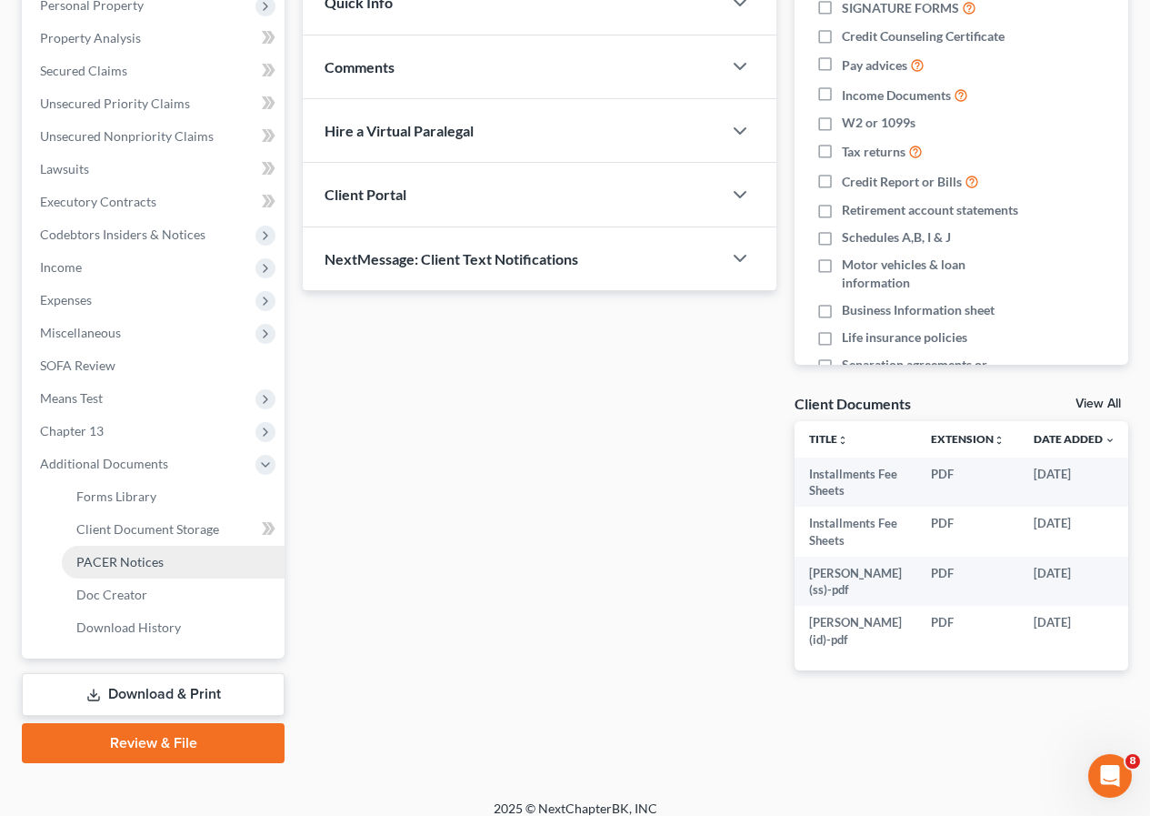
click at [152, 566] on span "PACER Notices" at bounding box center [119, 561] width 87 height 15
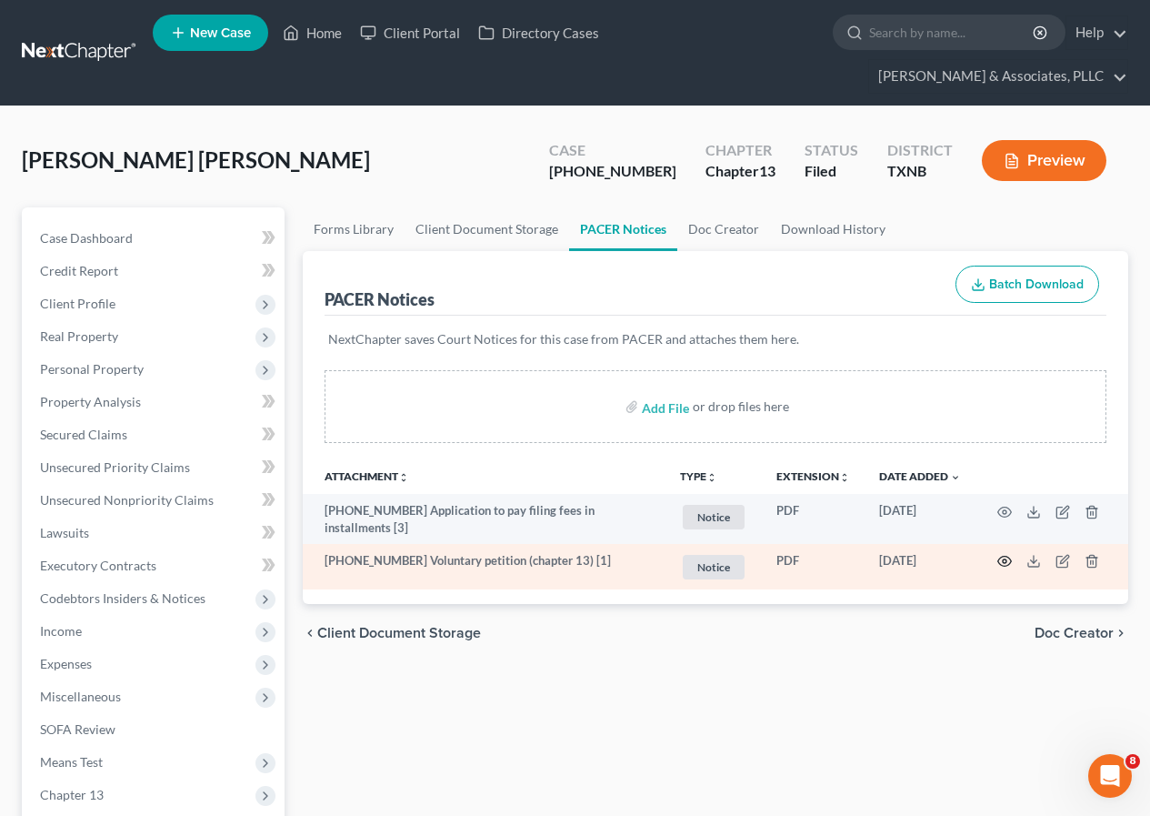
click at [1003, 559] on circle "button" at bounding box center [1005, 561] width 4 height 4
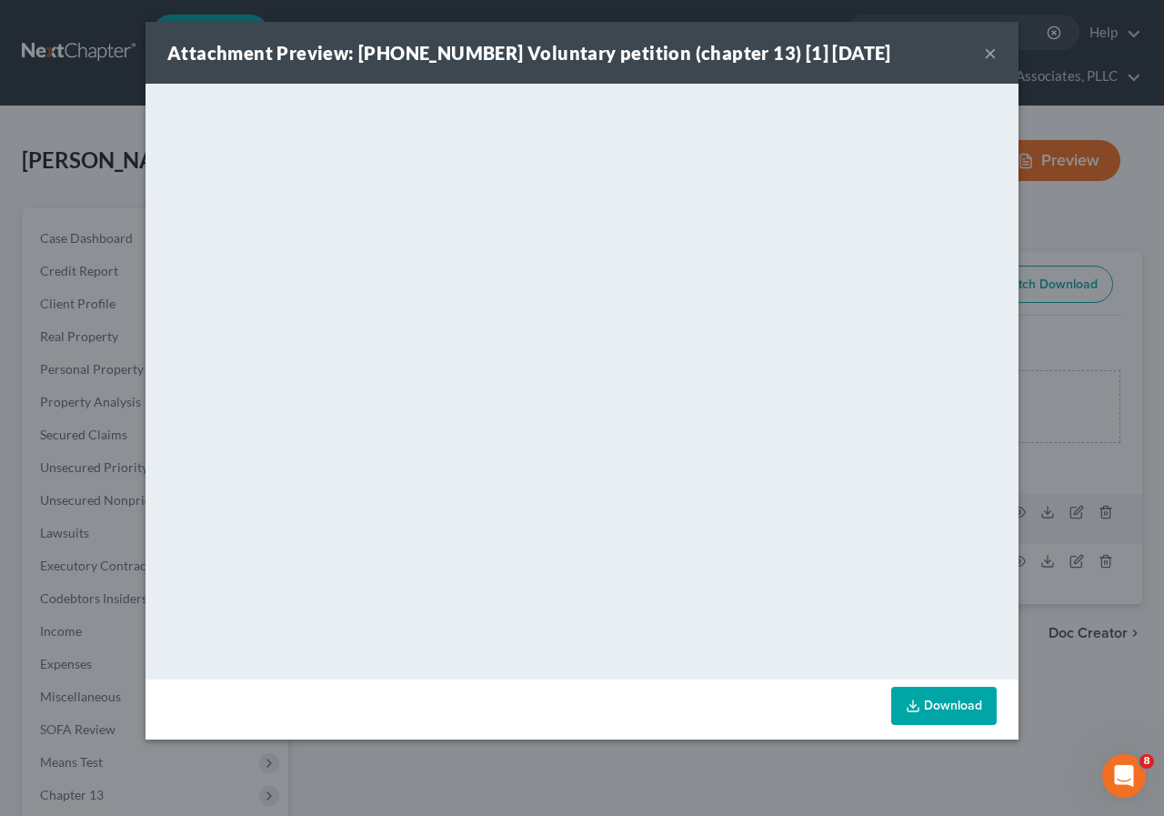
click at [987, 55] on button "×" at bounding box center [990, 53] width 13 height 22
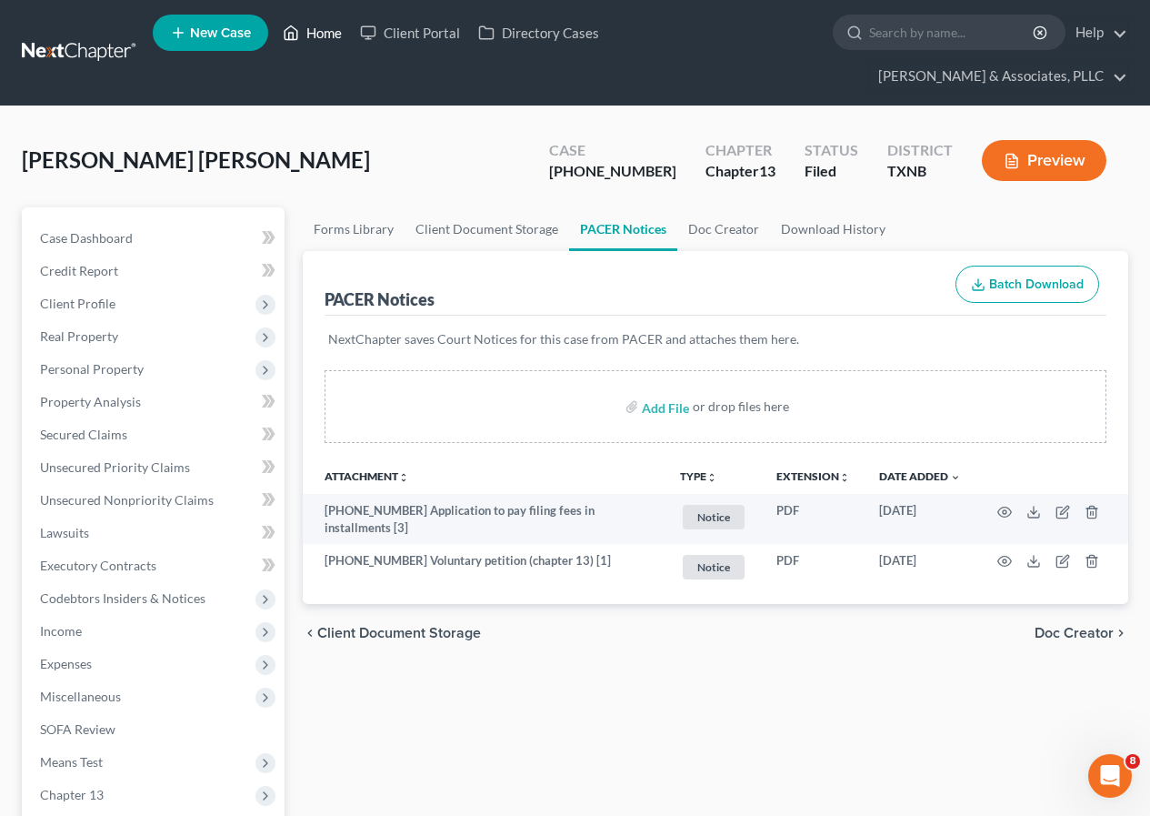
click at [316, 28] on link "Home" at bounding box center [312, 32] width 77 height 33
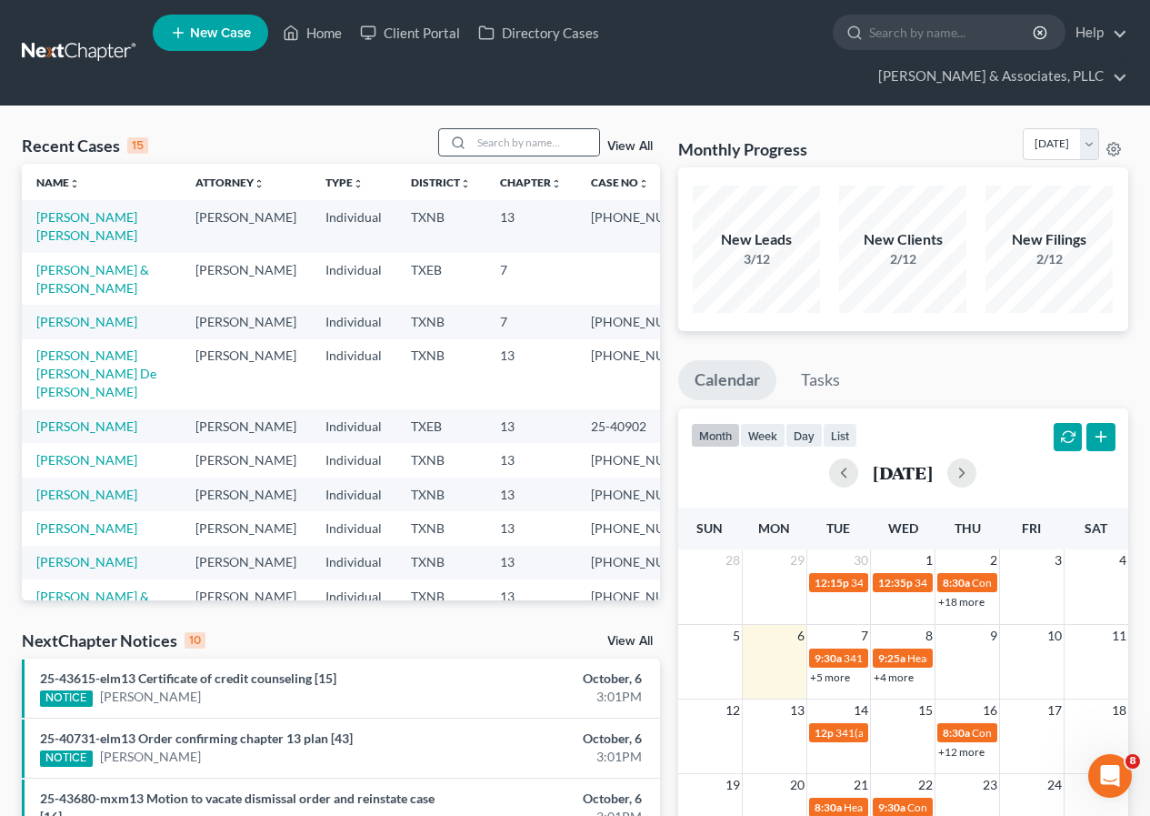
click at [472, 139] on div at bounding box center [455, 142] width 33 height 26
click at [481, 140] on input "search" at bounding box center [535, 142] width 127 height 26
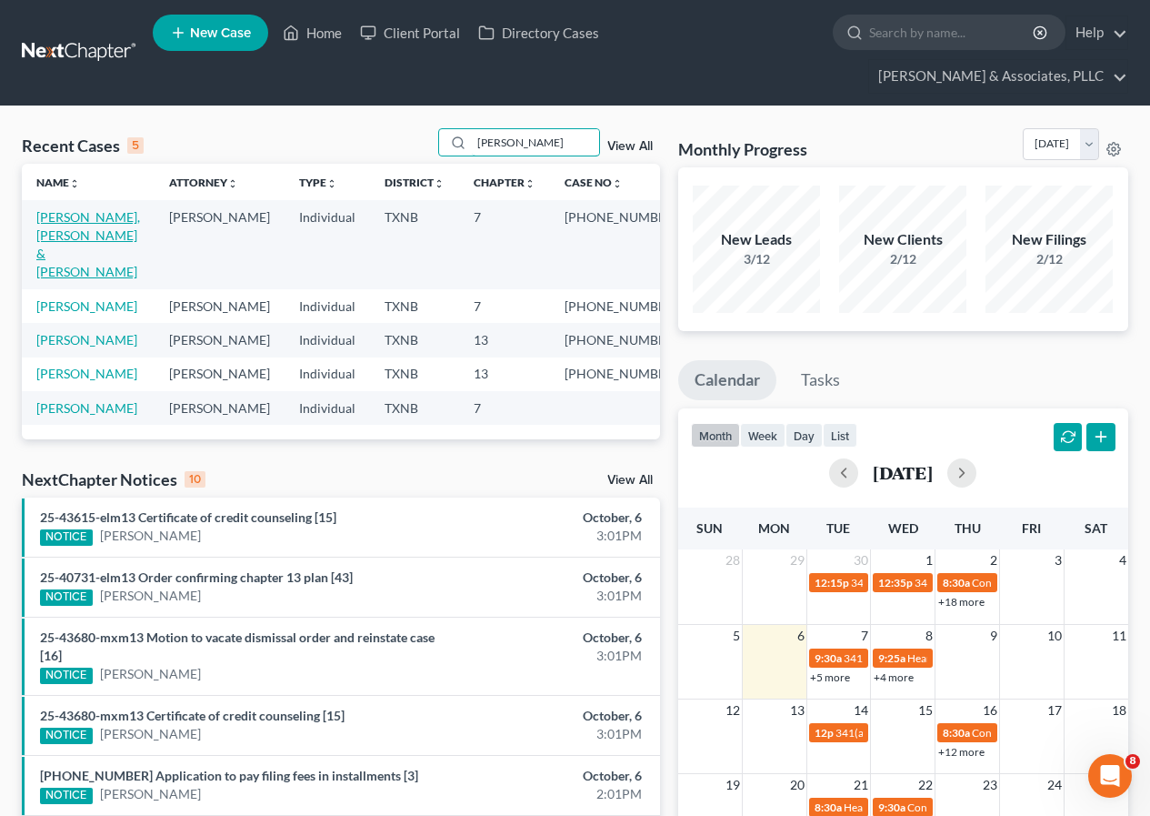
type input "[PERSON_NAME]"
click at [79, 230] on link "[PERSON_NAME], [PERSON_NAME] & [PERSON_NAME]" at bounding box center [88, 244] width 104 height 70
select select "2"
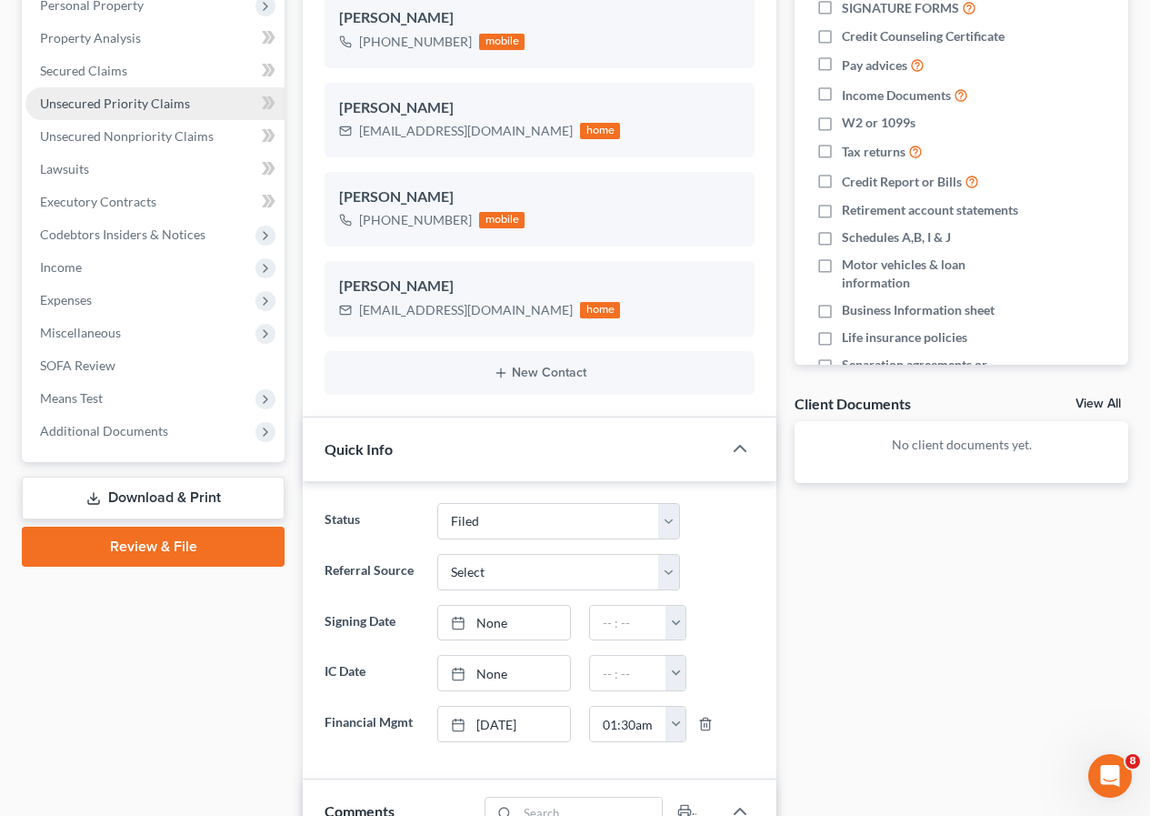
scroll to position [299, 0]
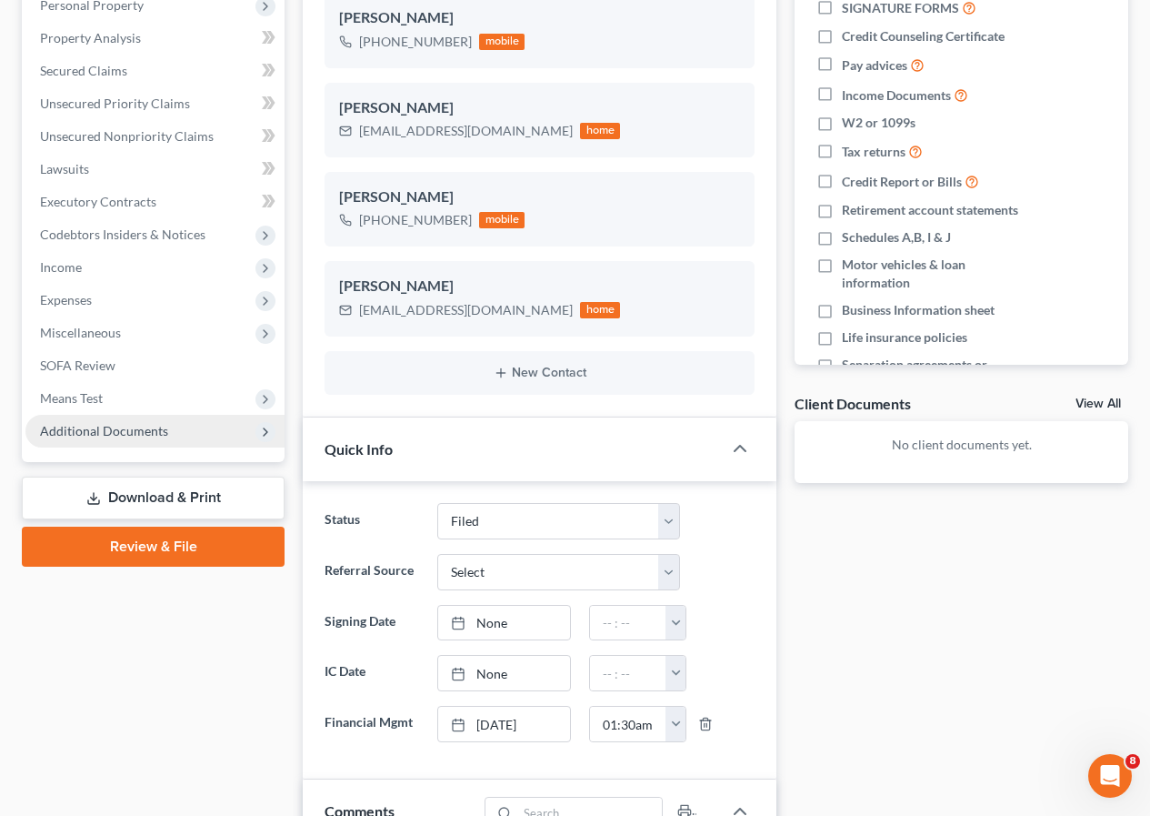
click at [132, 438] on span "Additional Documents" at bounding box center [154, 431] width 259 height 33
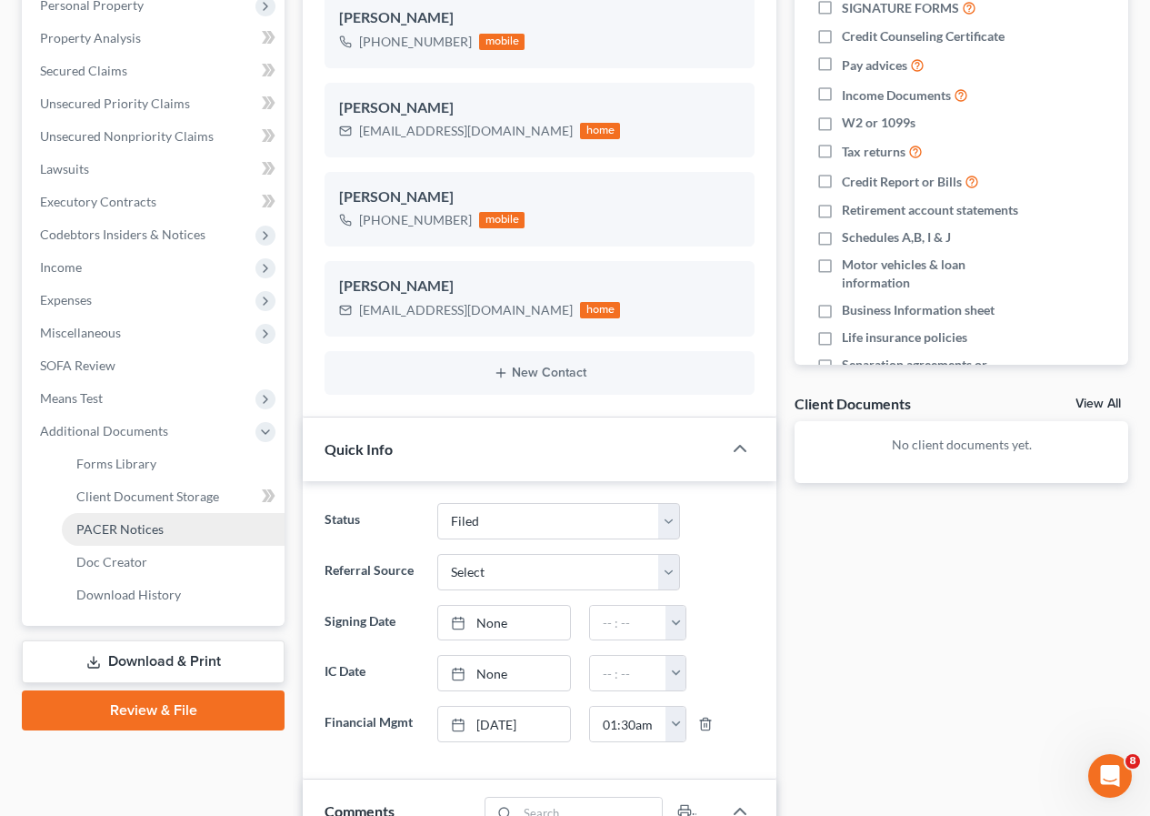
click at [145, 527] on span "PACER Notices" at bounding box center [119, 528] width 87 height 15
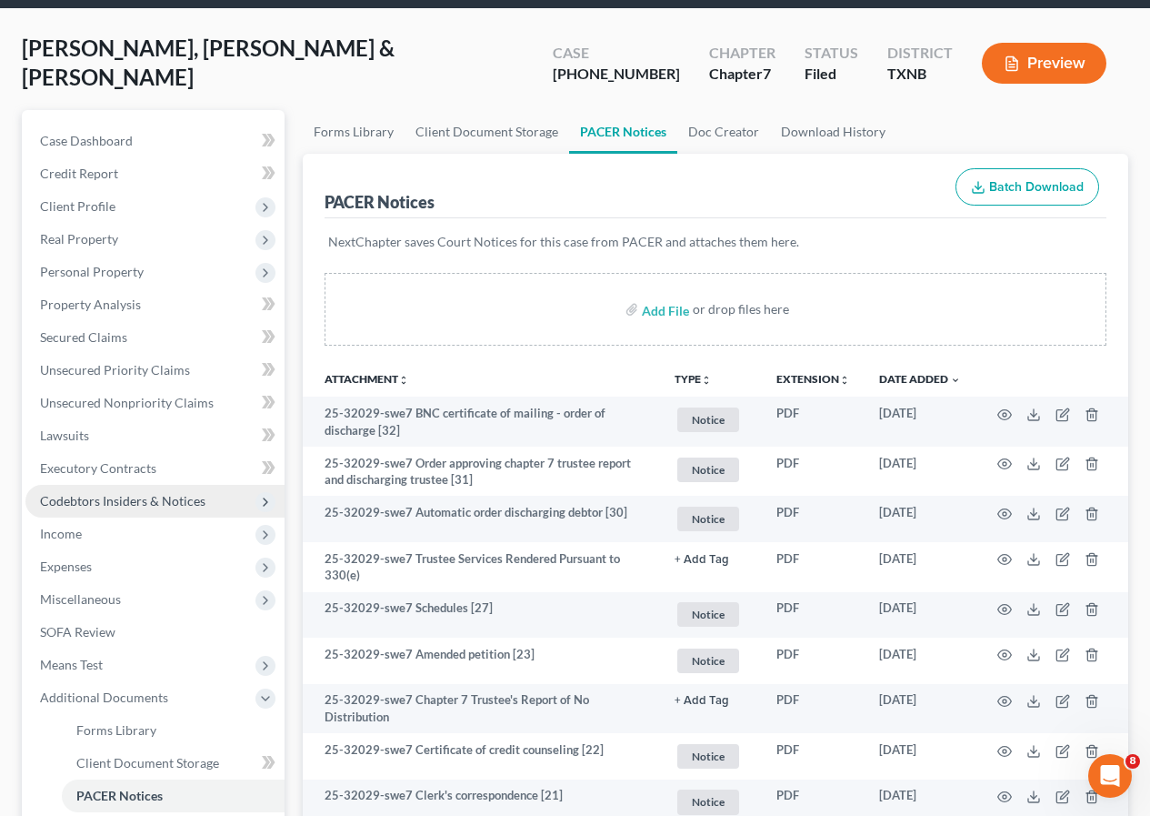
scroll to position [182, 0]
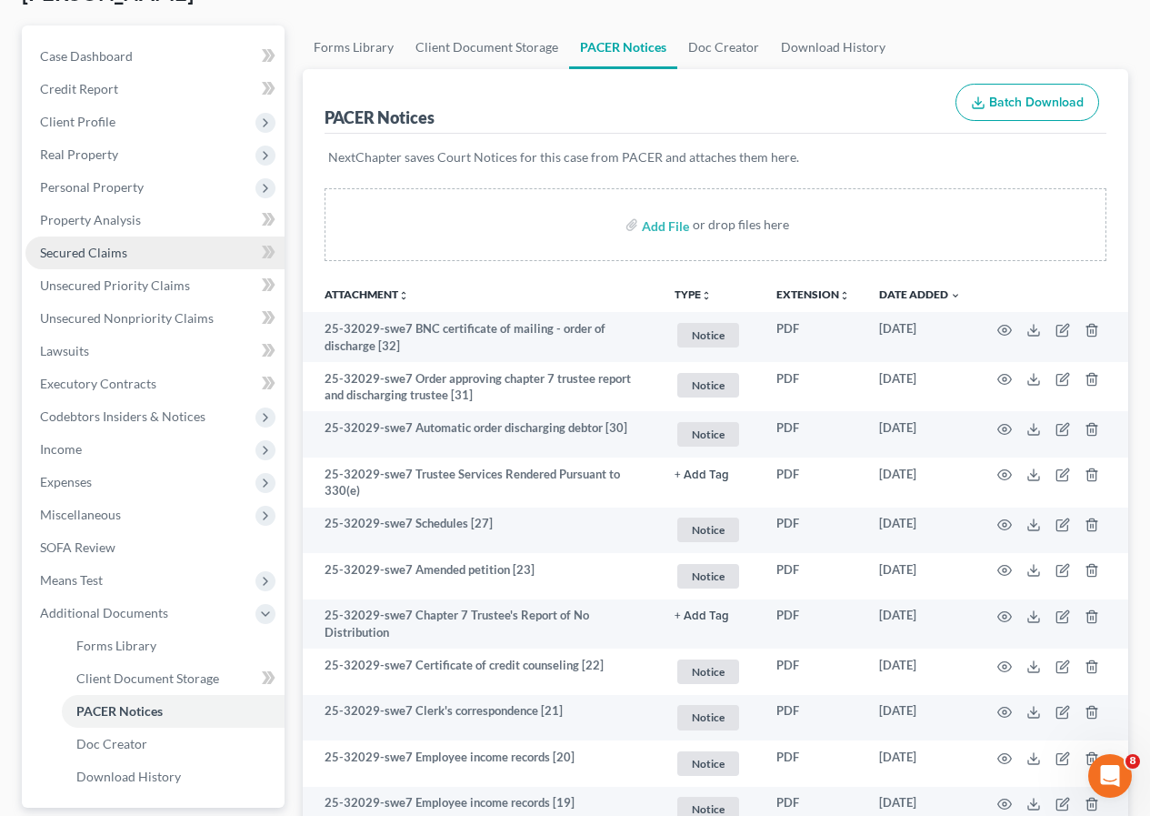
click at [75, 254] on span "Secured Claims" at bounding box center [83, 252] width 87 height 15
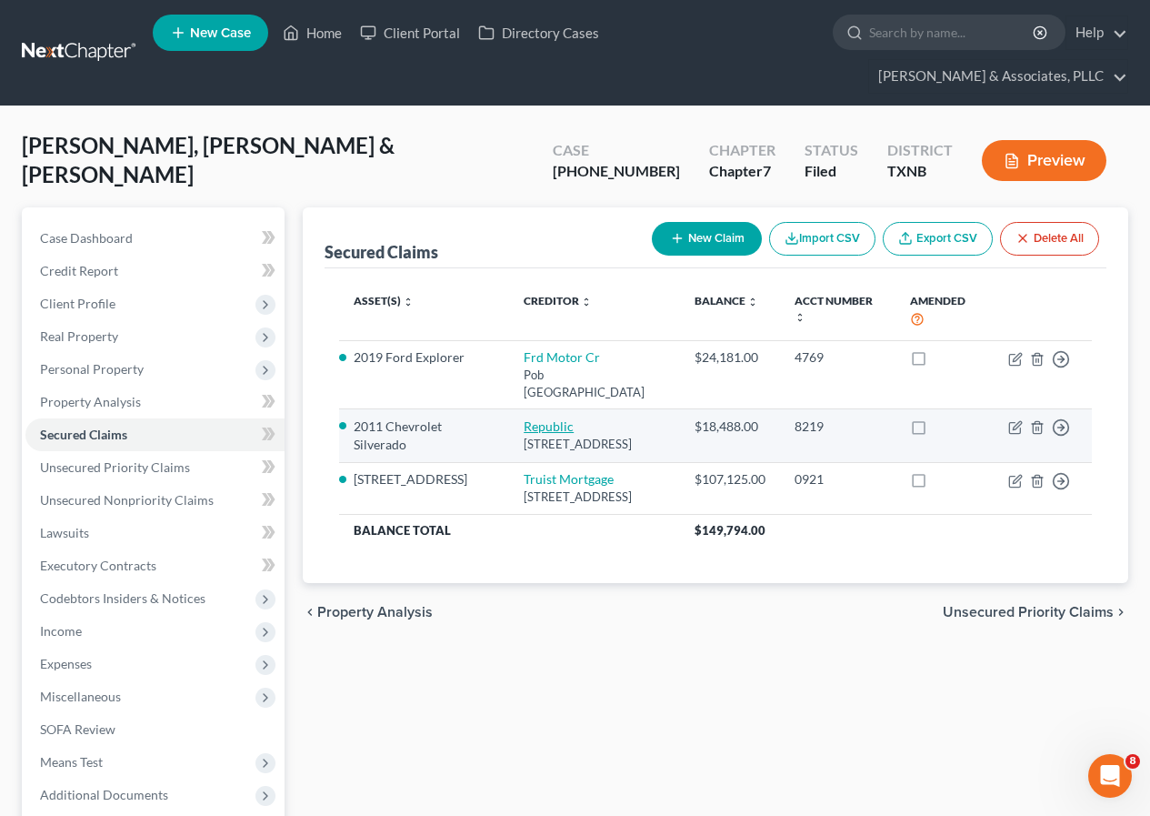
click at [527, 418] on link "Republic" at bounding box center [549, 425] width 50 height 15
select select "19"
select select "0"
select select "7"
select select "2"
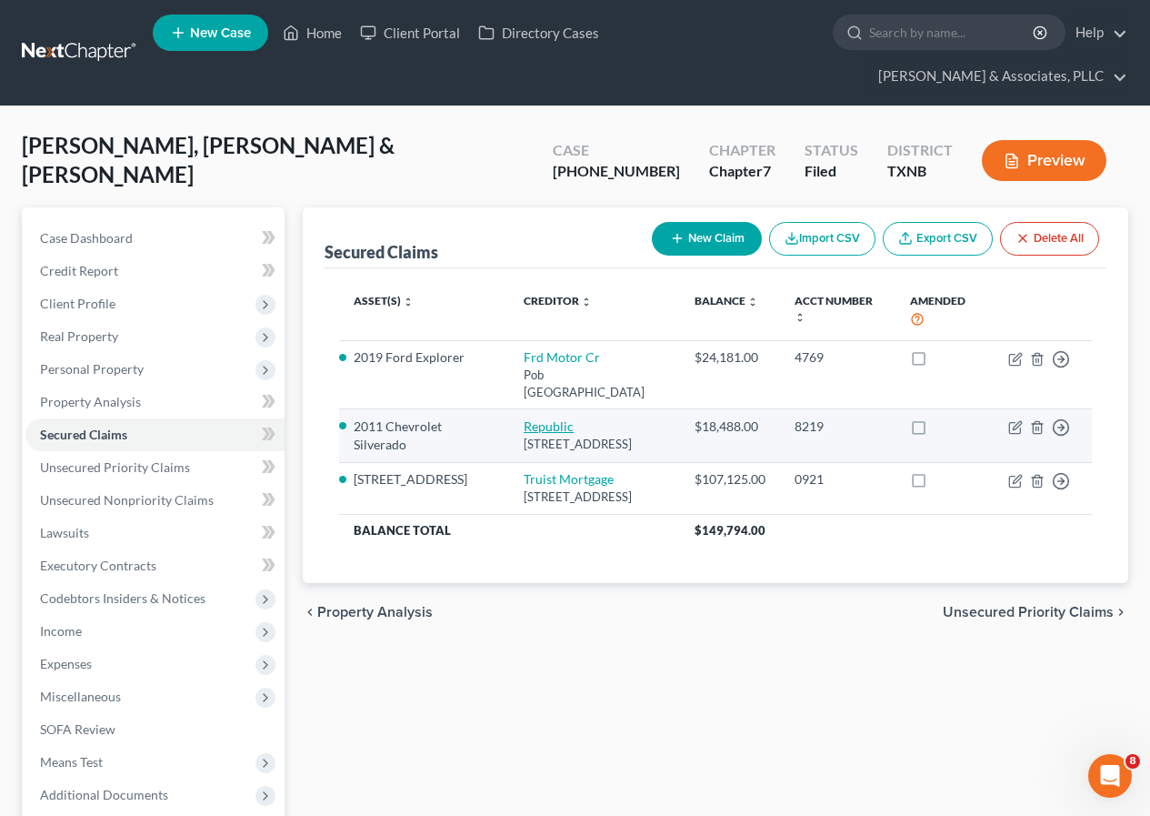
select select "2"
select select "0"
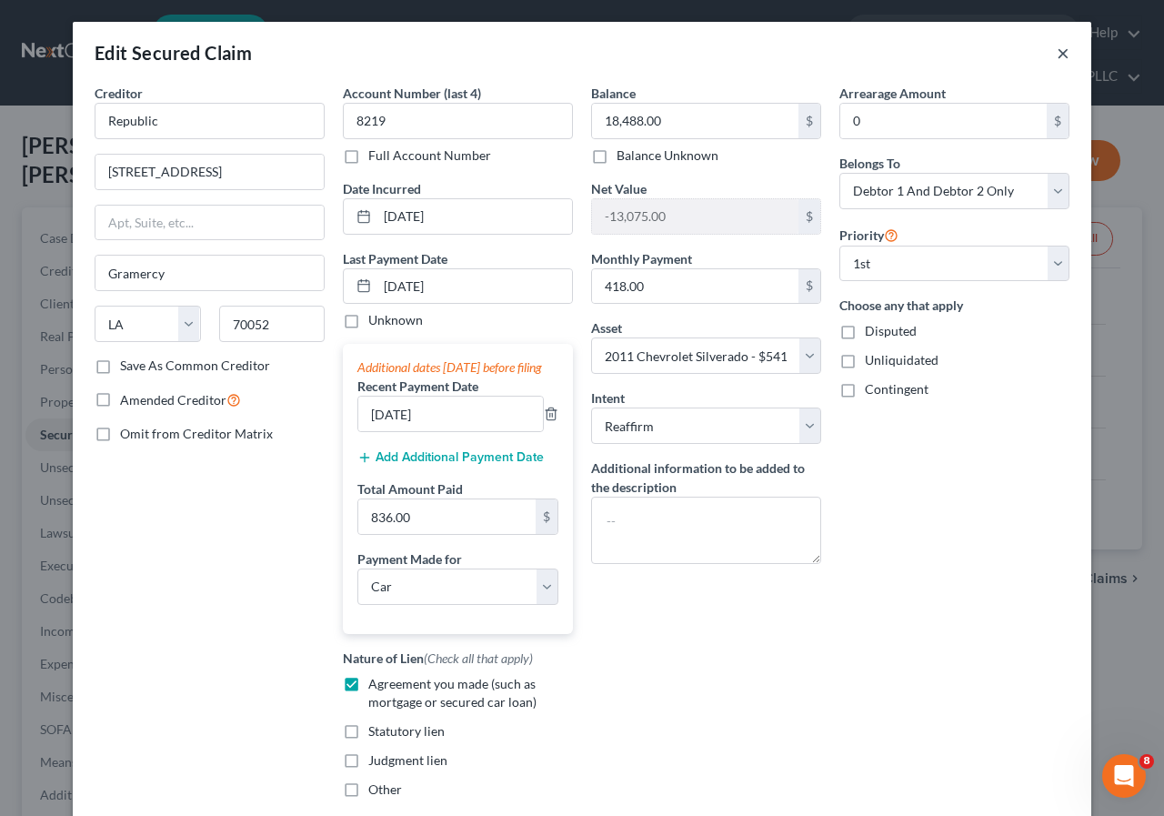
click at [1057, 50] on button "×" at bounding box center [1063, 53] width 13 height 22
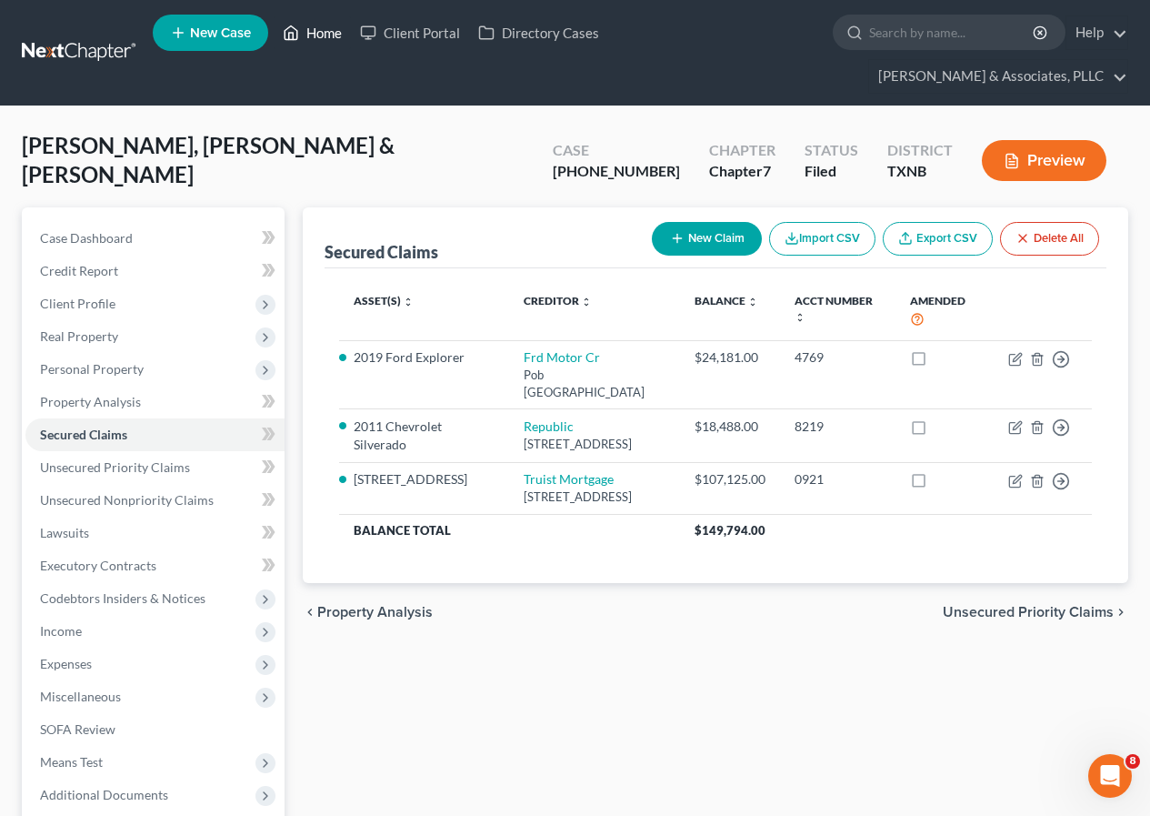
click at [336, 31] on link "Home" at bounding box center [312, 32] width 77 height 33
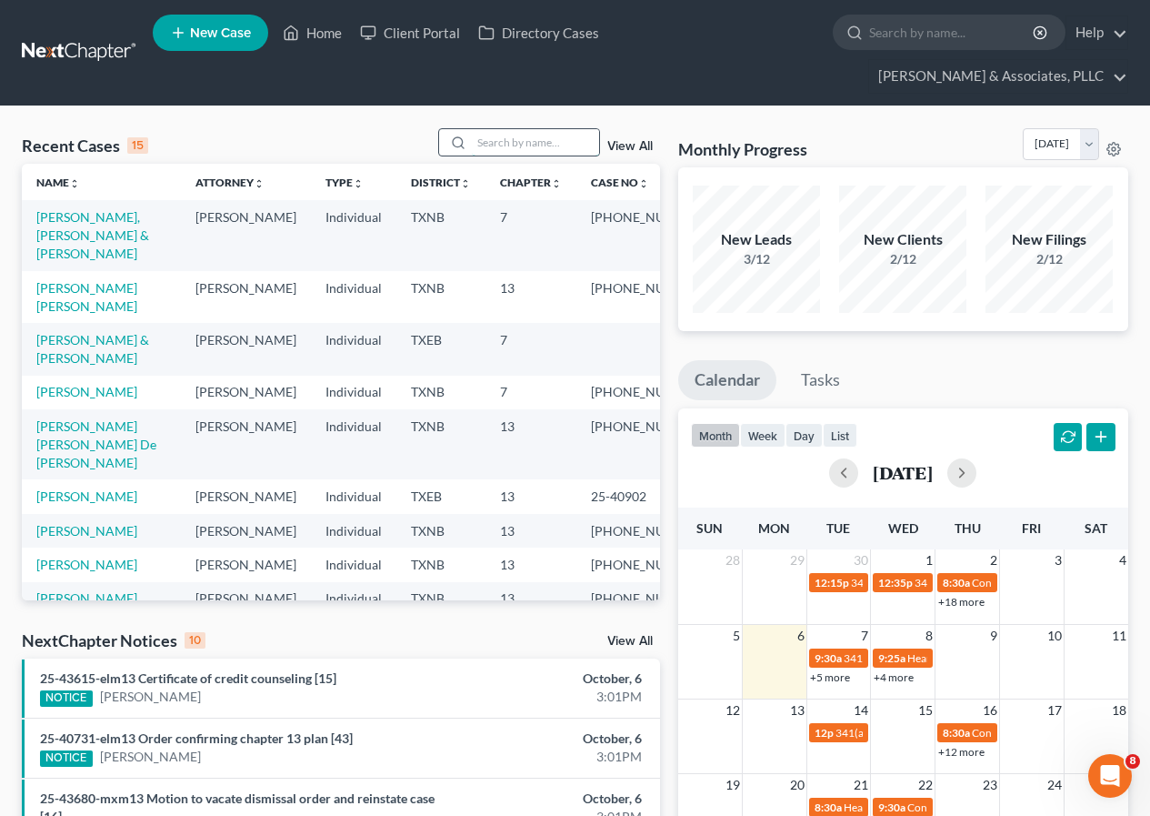
click at [501, 145] on input "search" at bounding box center [535, 142] width 127 height 26
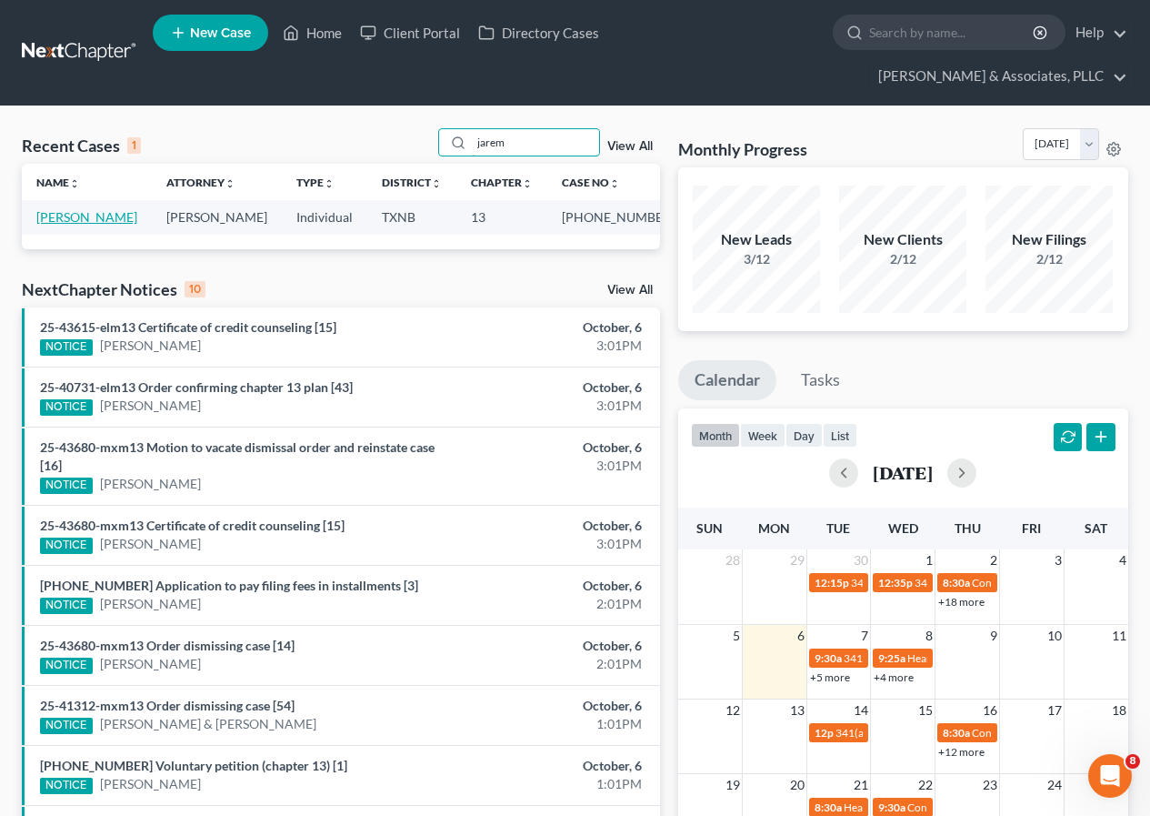
type input "jarem"
click at [68, 215] on link "[PERSON_NAME]" at bounding box center [86, 216] width 101 height 15
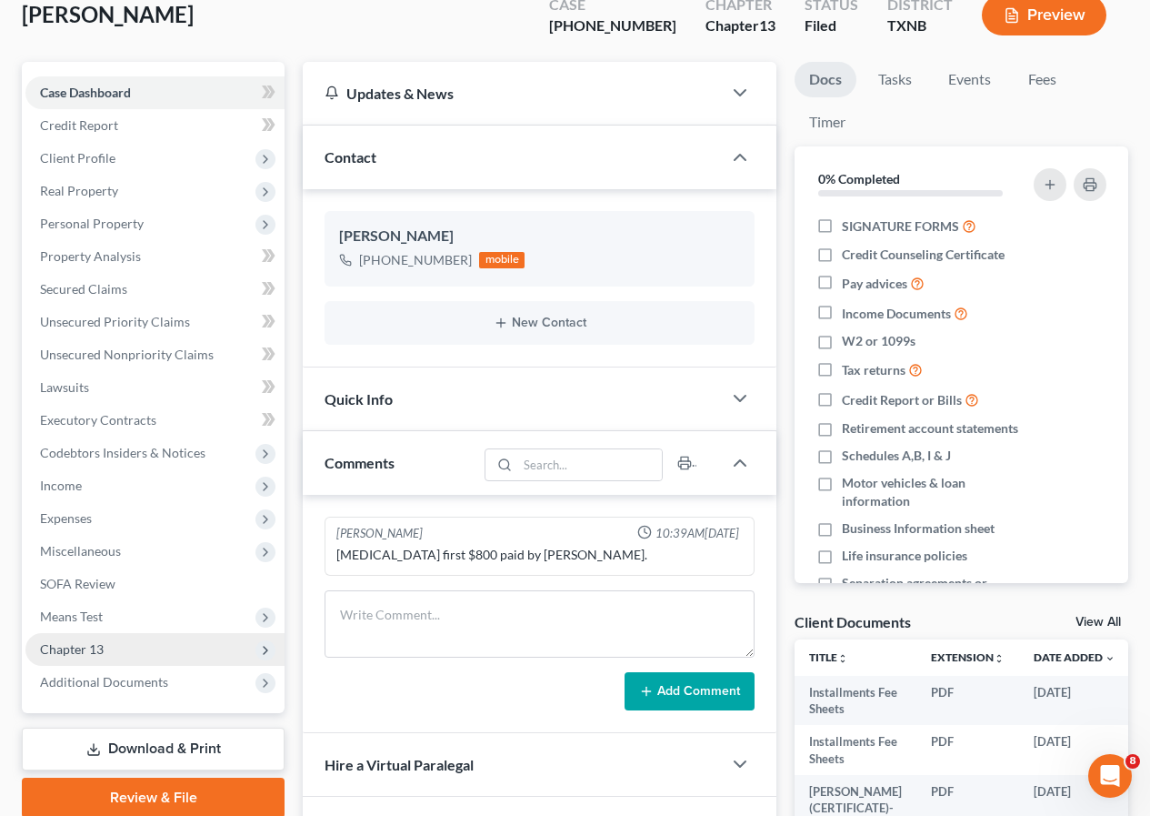
scroll to position [273, 0]
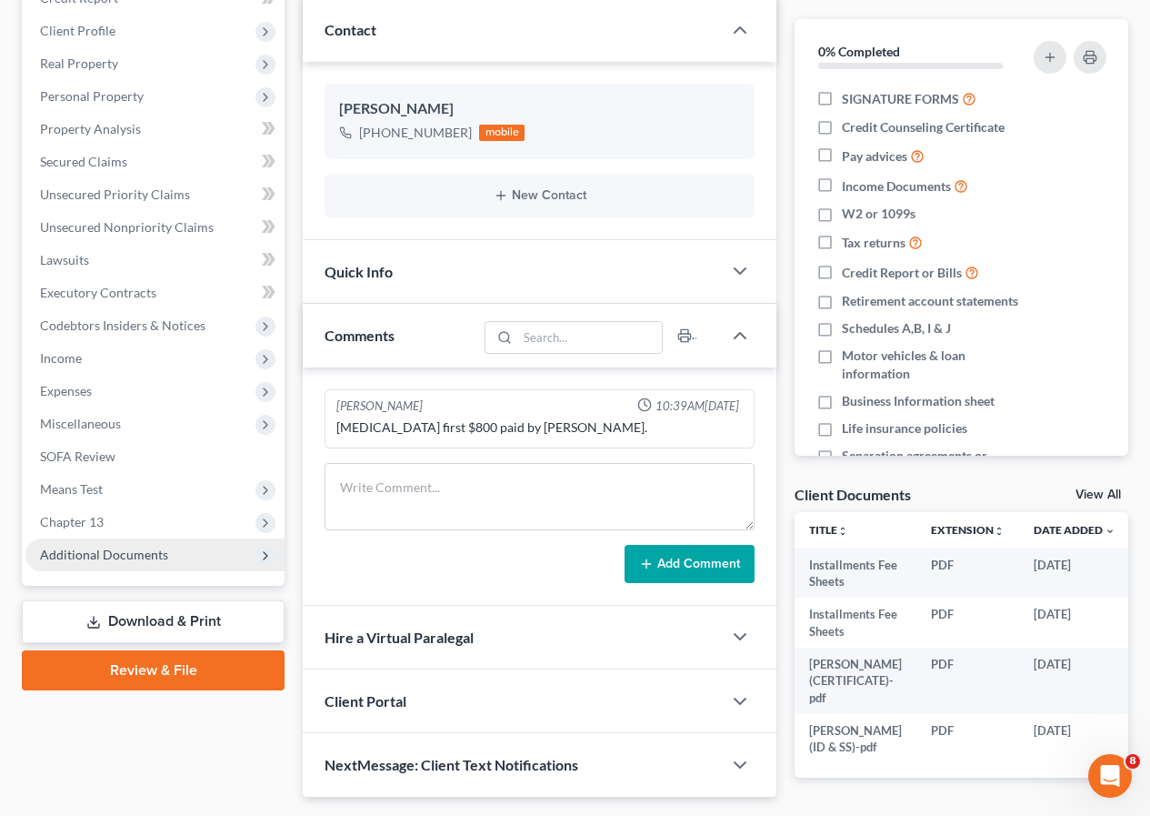
click at [136, 550] on span "Additional Documents" at bounding box center [104, 554] width 128 height 15
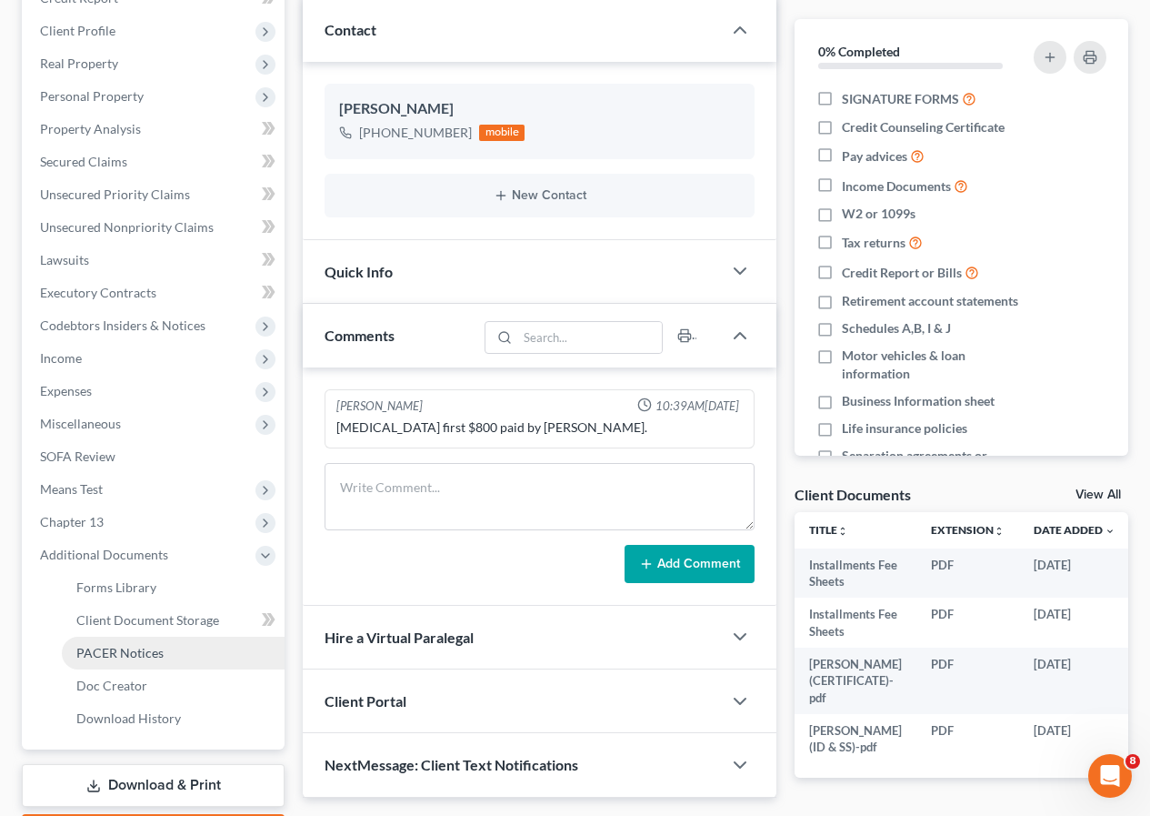
click at [162, 652] on link "PACER Notices" at bounding box center [173, 653] width 223 height 33
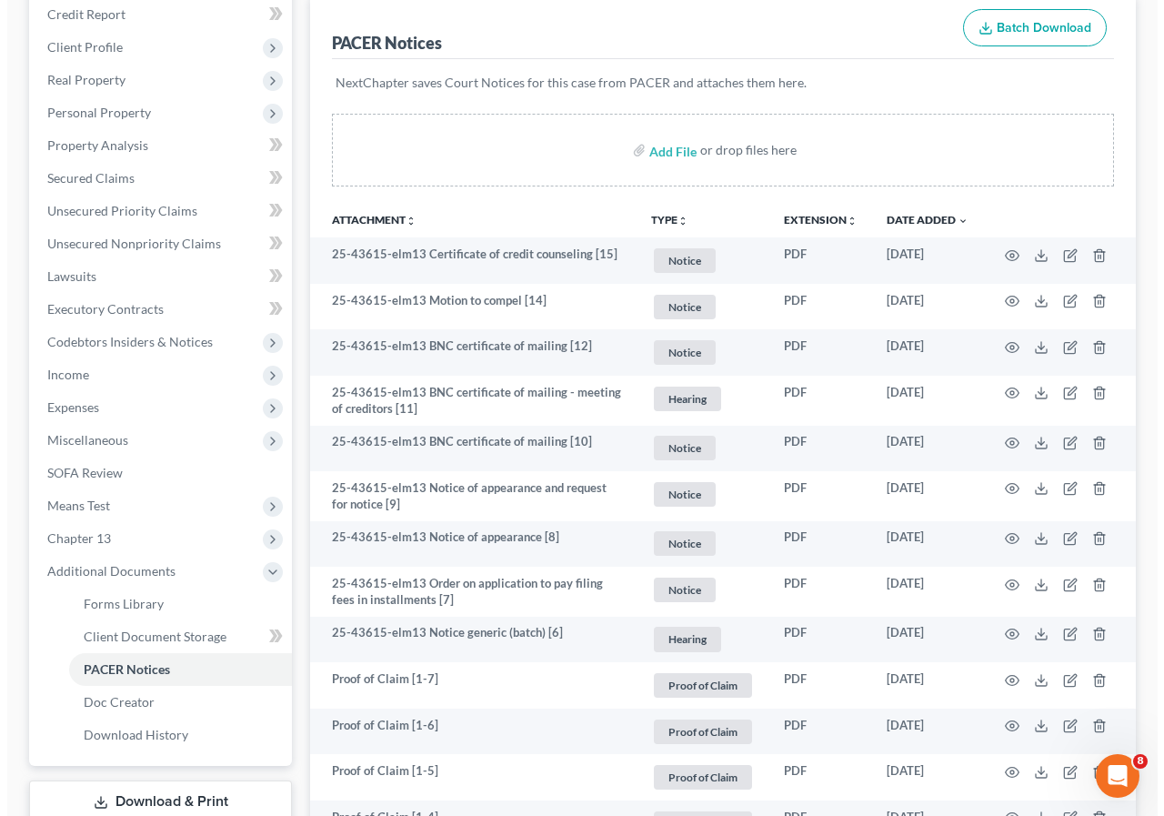
scroll to position [546, 0]
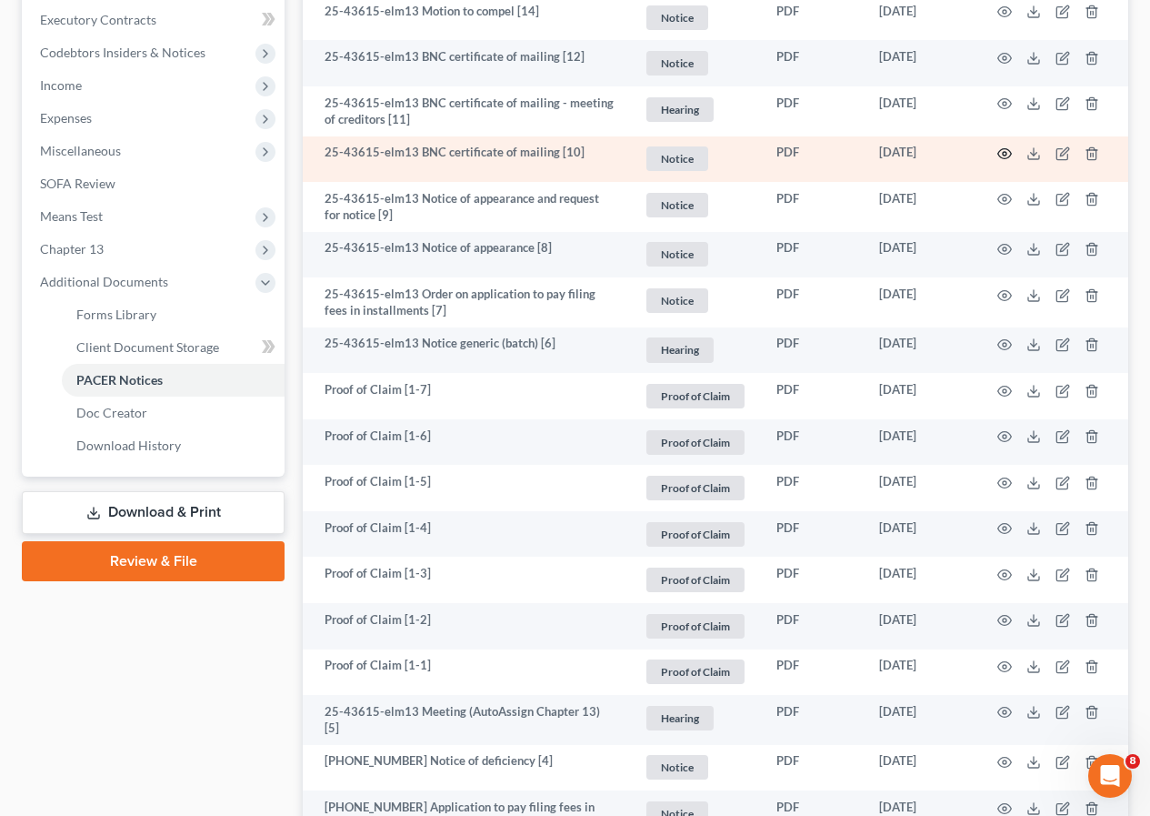
click at [1004, 153] on circle "button" at bounding box center [1005, 154] width 4 height 4
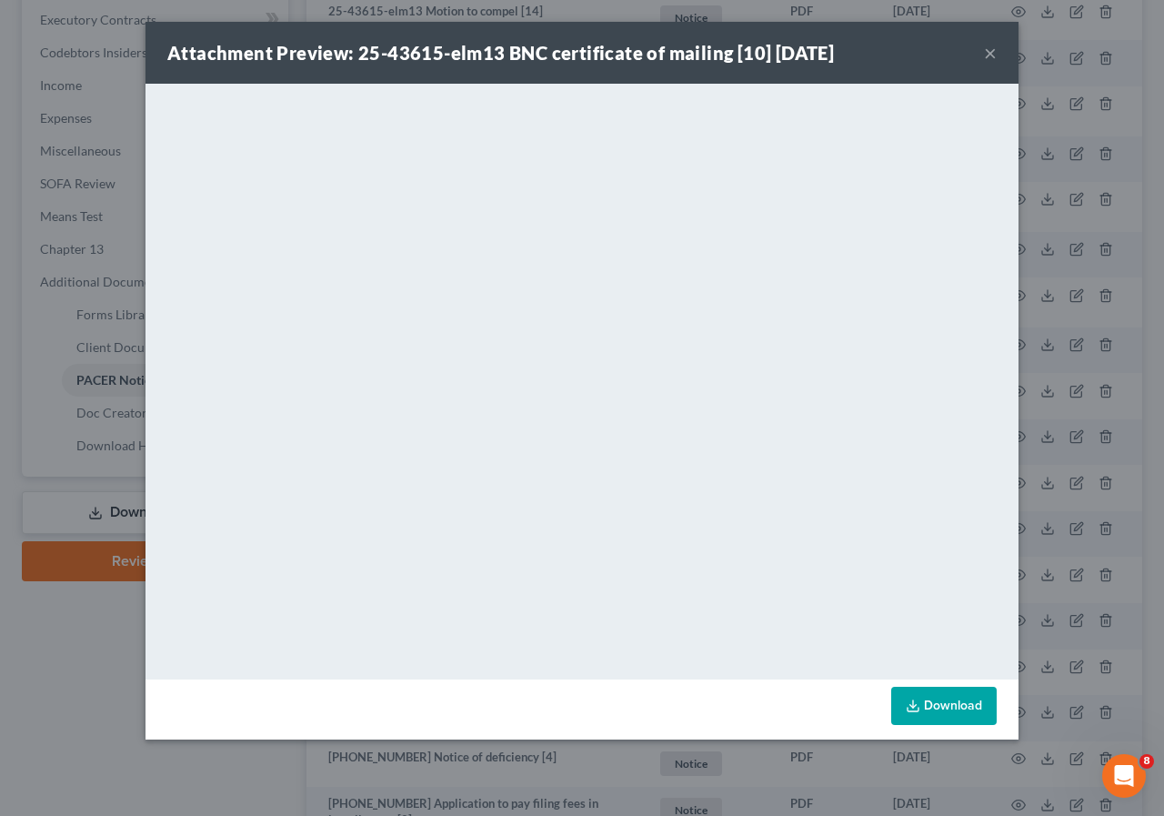
click at [988, 49] on button "×" at bounding box center [990, 53] width 13 height 22
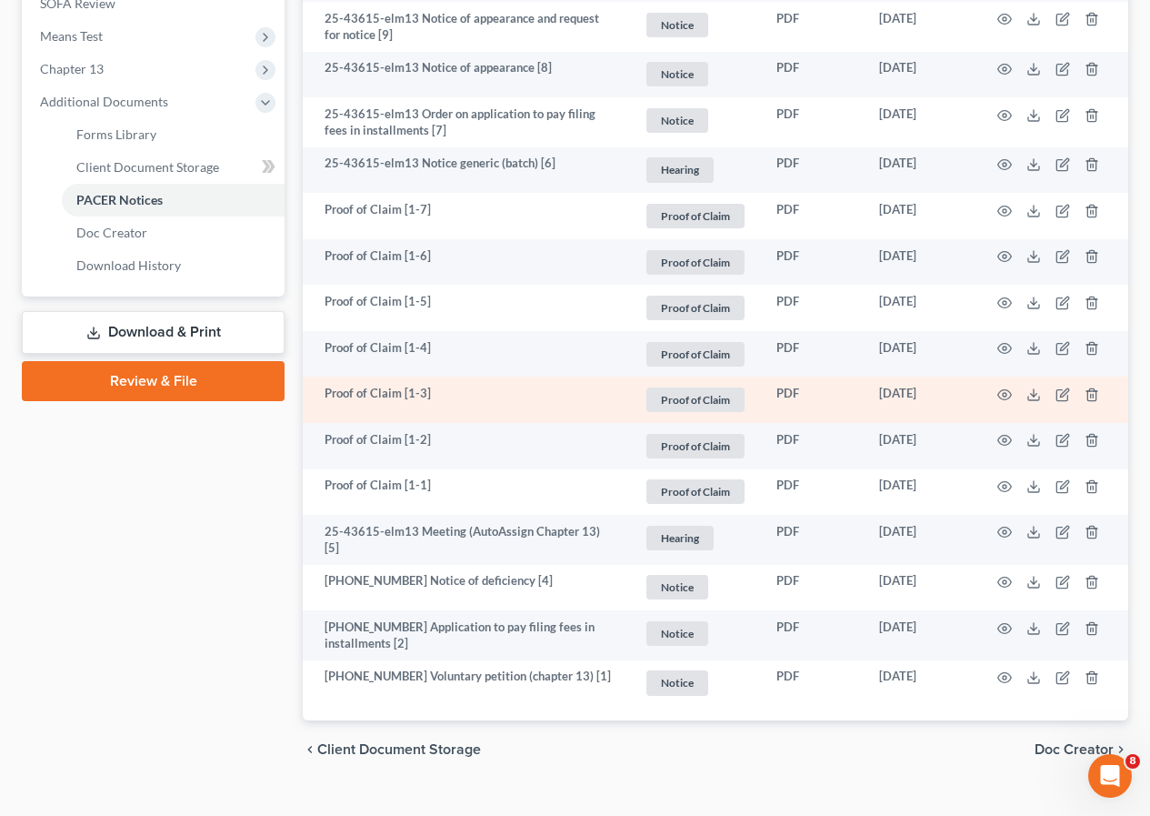
scroll to position [754, 0]
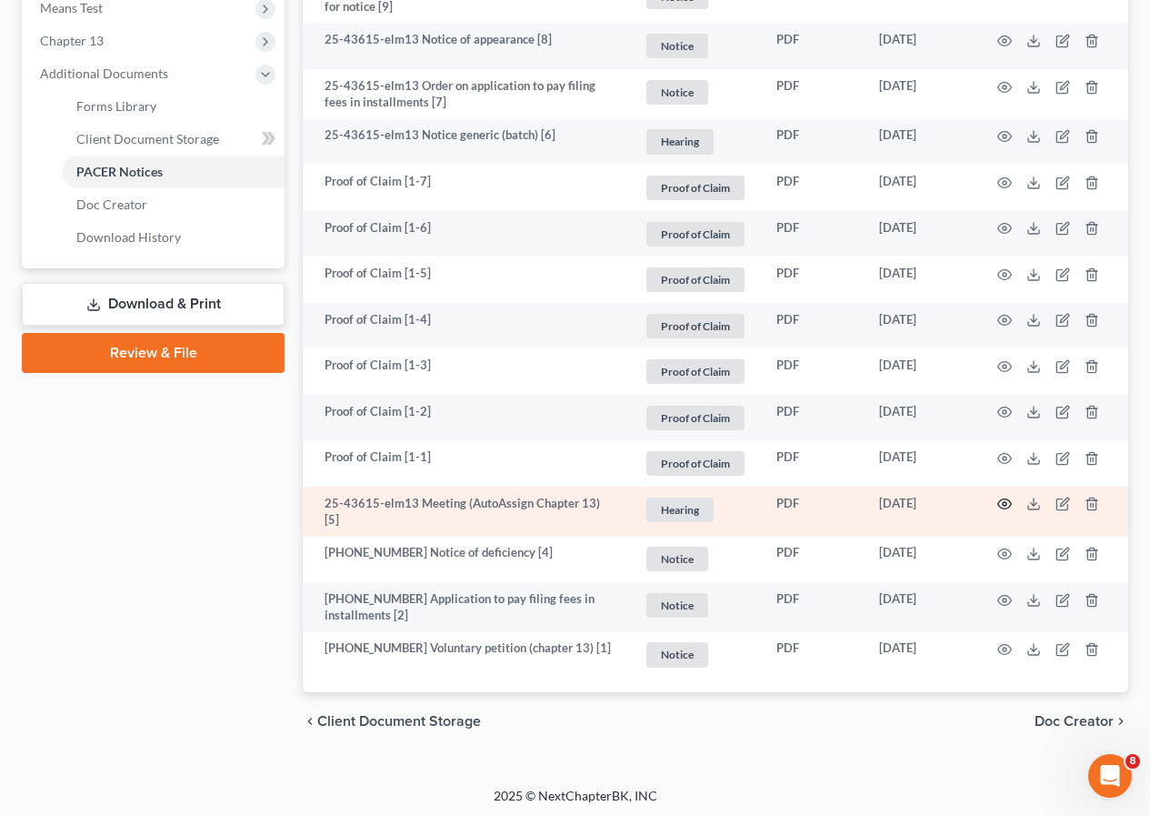
click at [1001, 509] on icon "button" at bounding box center [1005, 504] width 15 height 15
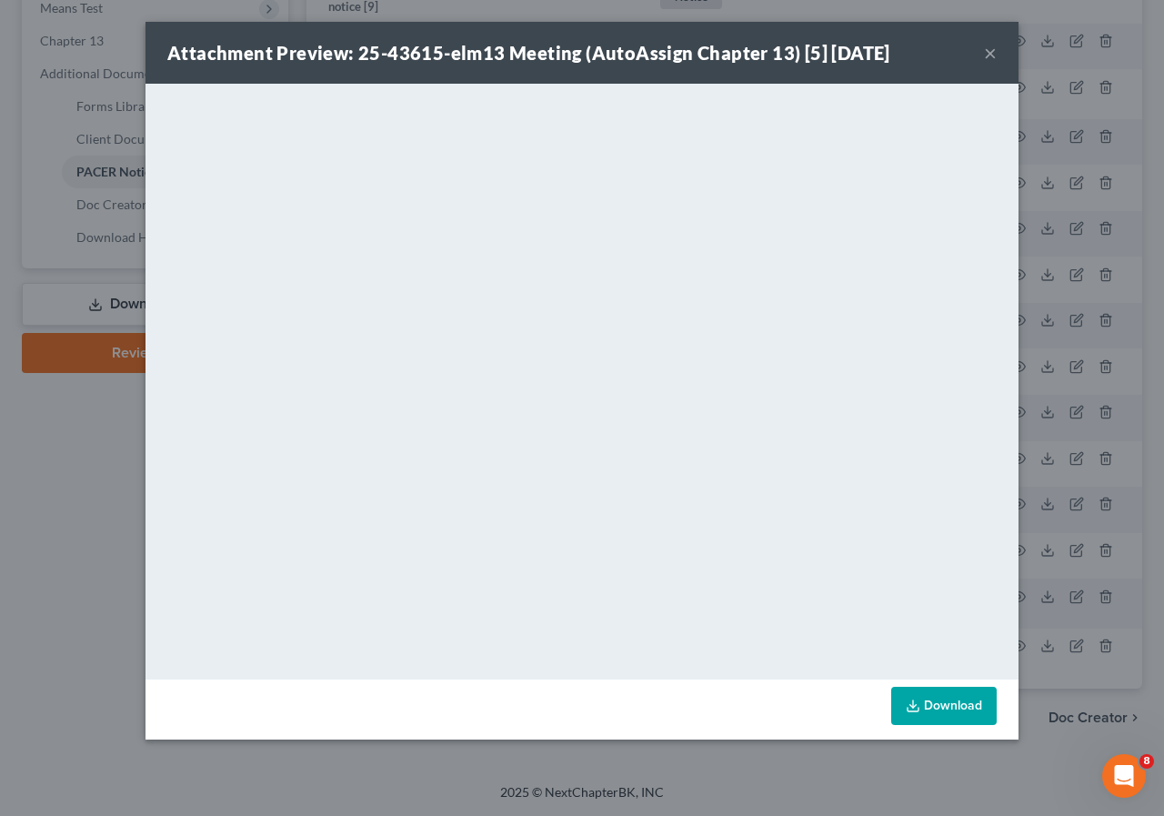
click at [988, 51] on button "×" at bounding box center [990, 53] width 13 height 22
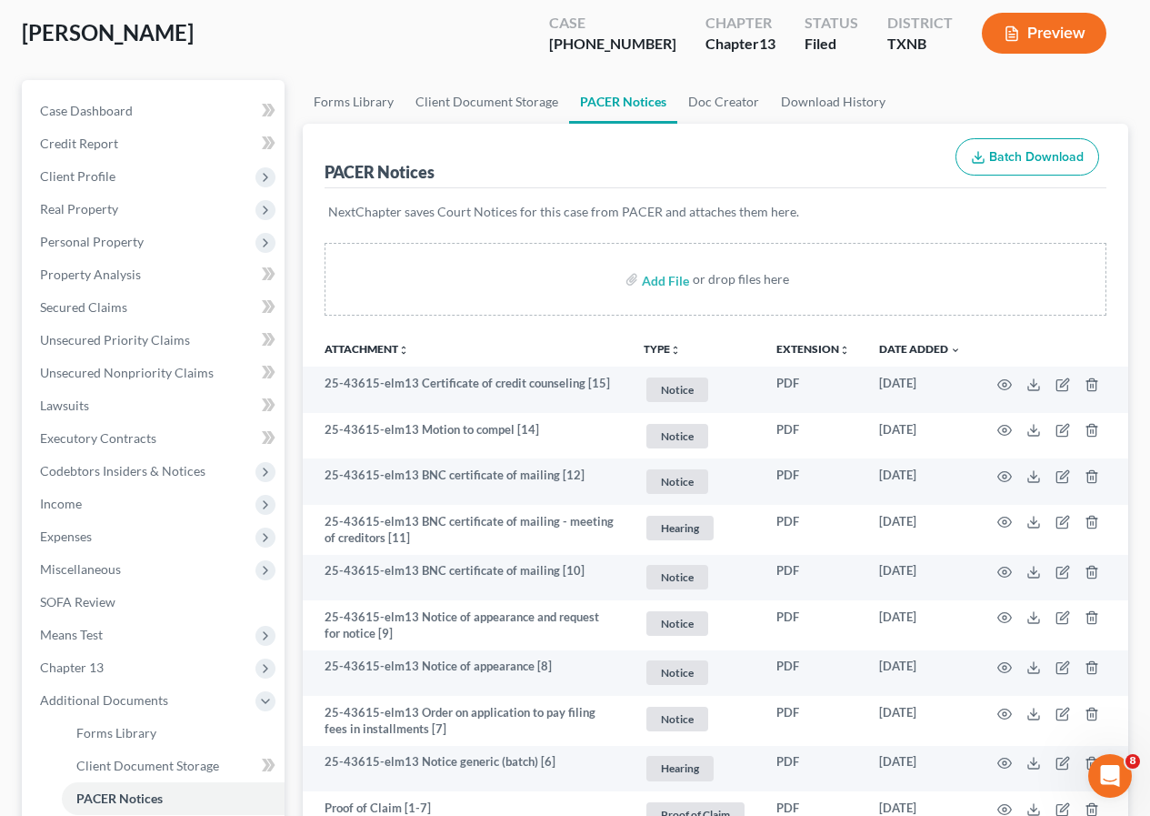
scroll to position [0, 0]
